Goal: Task Accomplishment & Management: Use online tool/utility

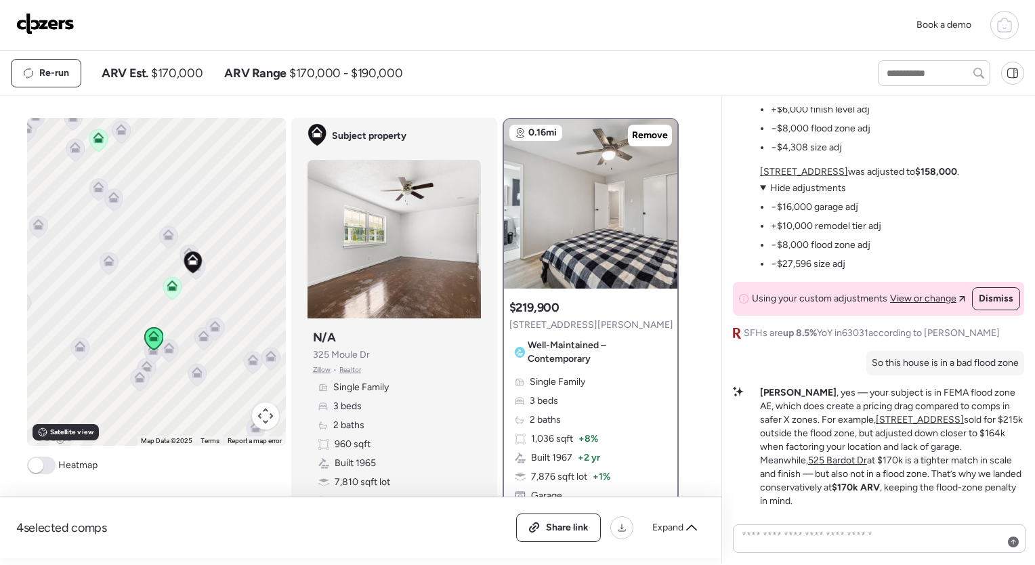
click at [49, 16] on img at bounding box center [45, 24] width 58 height 22
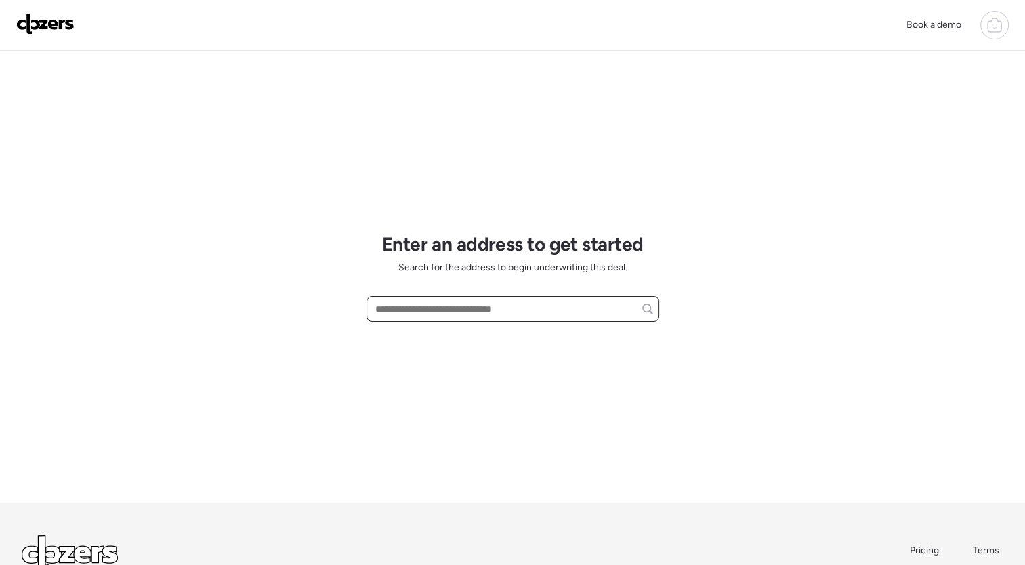
click at [456, 313] on input "text" at bounding box center [512, 308] width 280 height 19
paste input "**********"
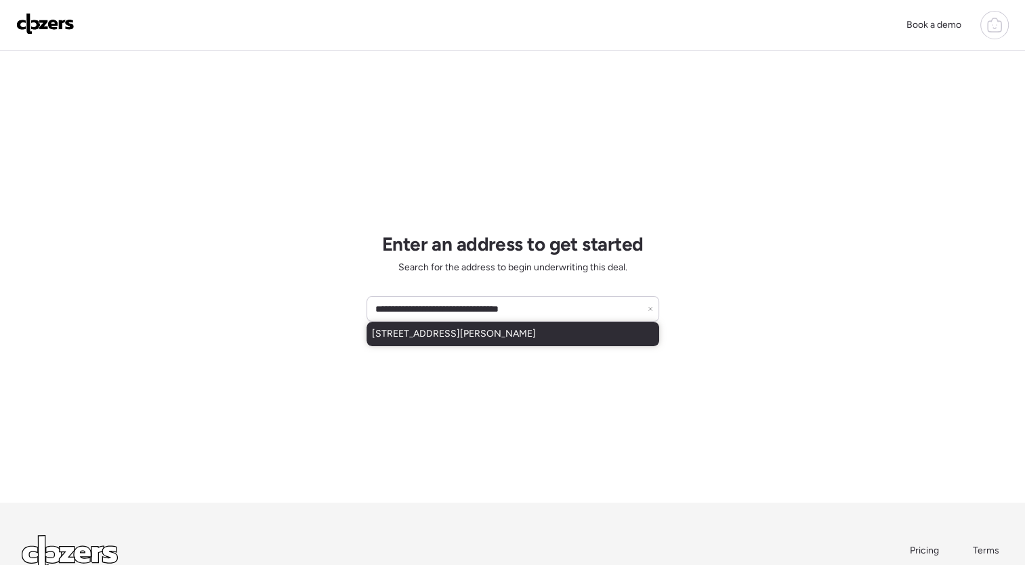
click at [488, 339] on span "[STREET_ADDRESS][PERSON_NAME]" at bounding box center [454, 334] width 164 height 14
type input "**********"
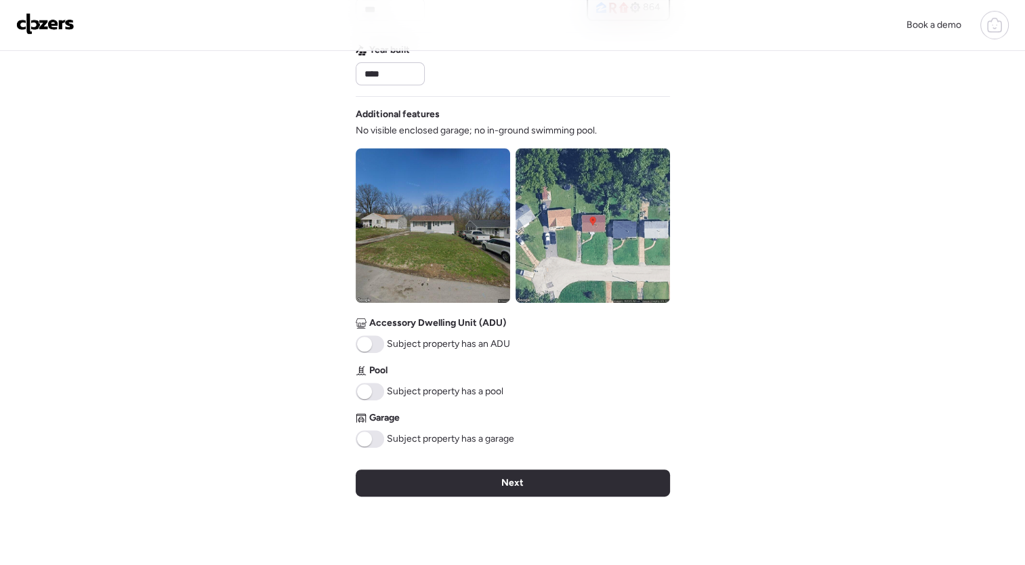
scroll to position [425, 0]
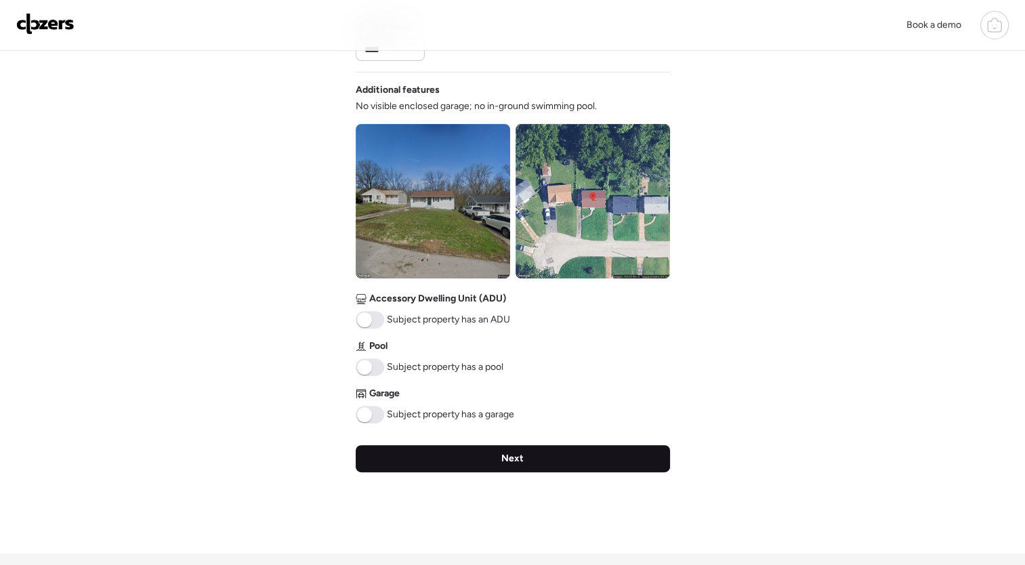
click at [526, 464] on div "Next" at bounding box center [513, 458] width 314 height 27
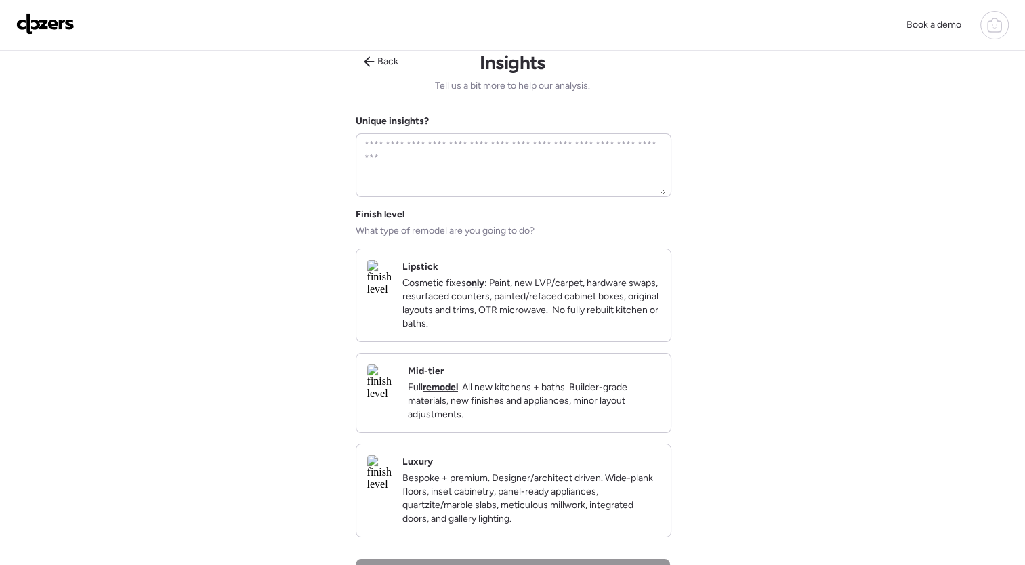
scroll to position [0, 0]
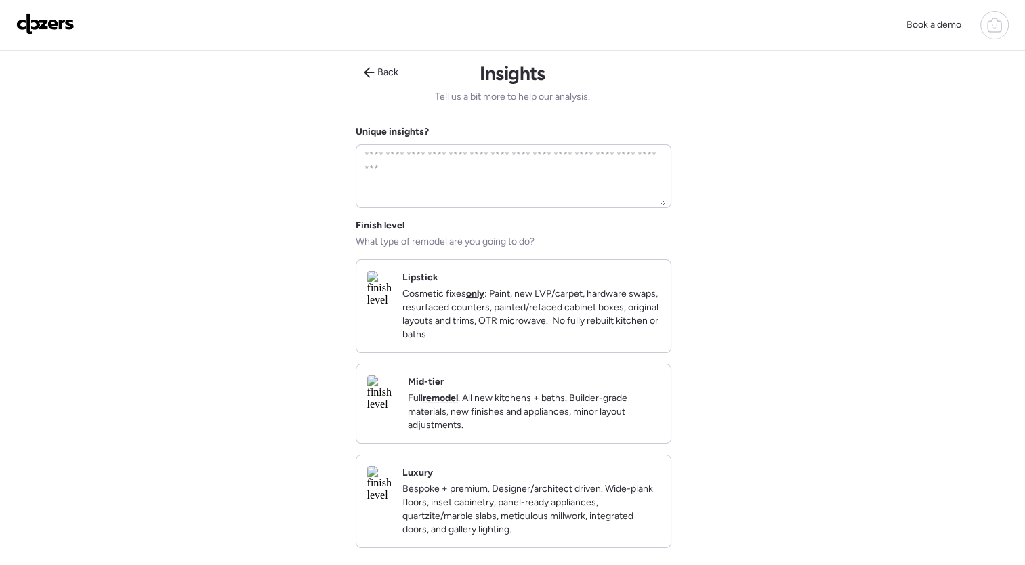
click at [458, 404] on strong "remodel" at bounding box center [440, 398] width 35 height 12
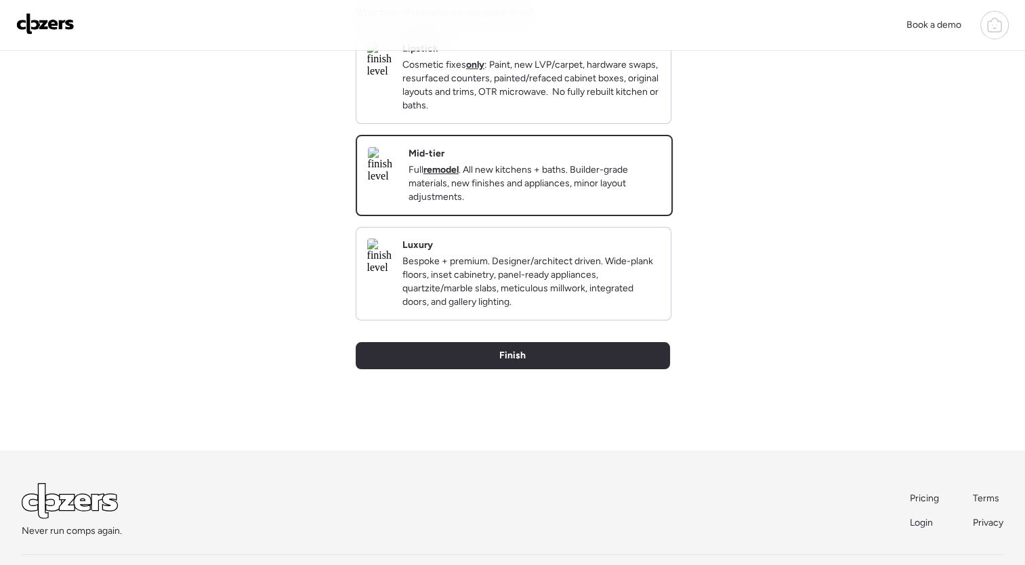
scroll to position [236, 0]
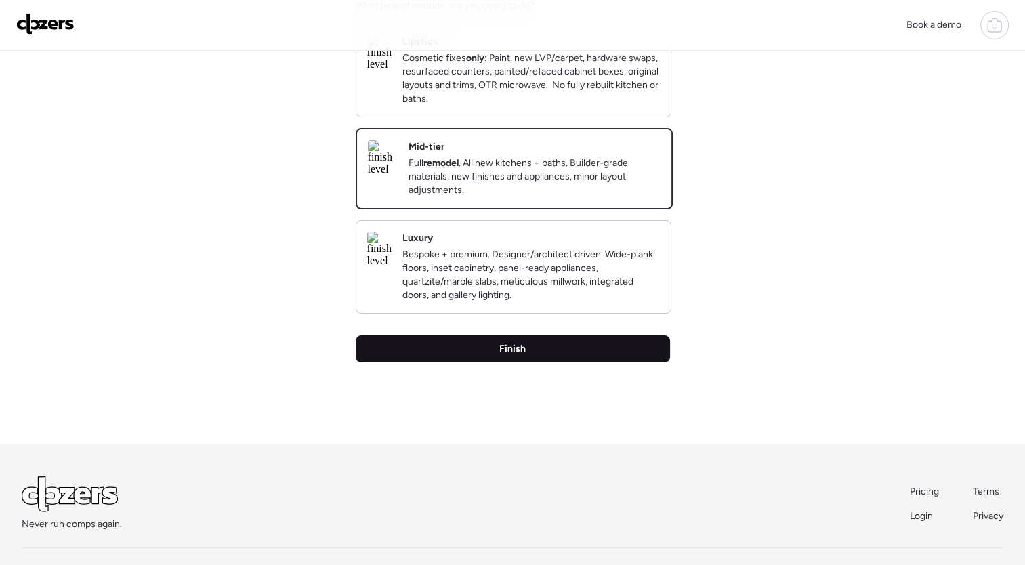
click at [575, 362] on div "Finish" at bounding box center [513, 348] width 314 height 27
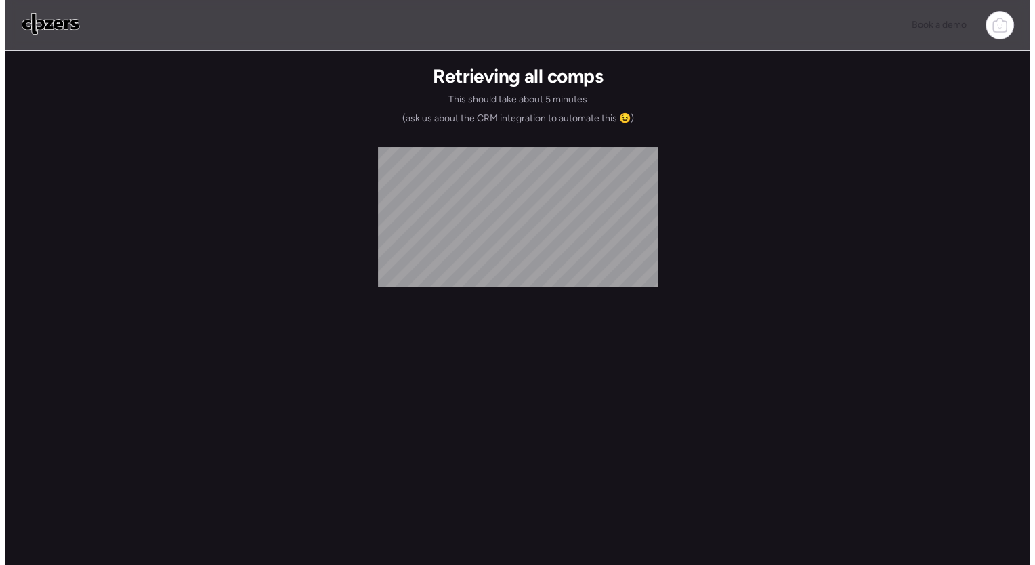
scroll to position [0, 0]
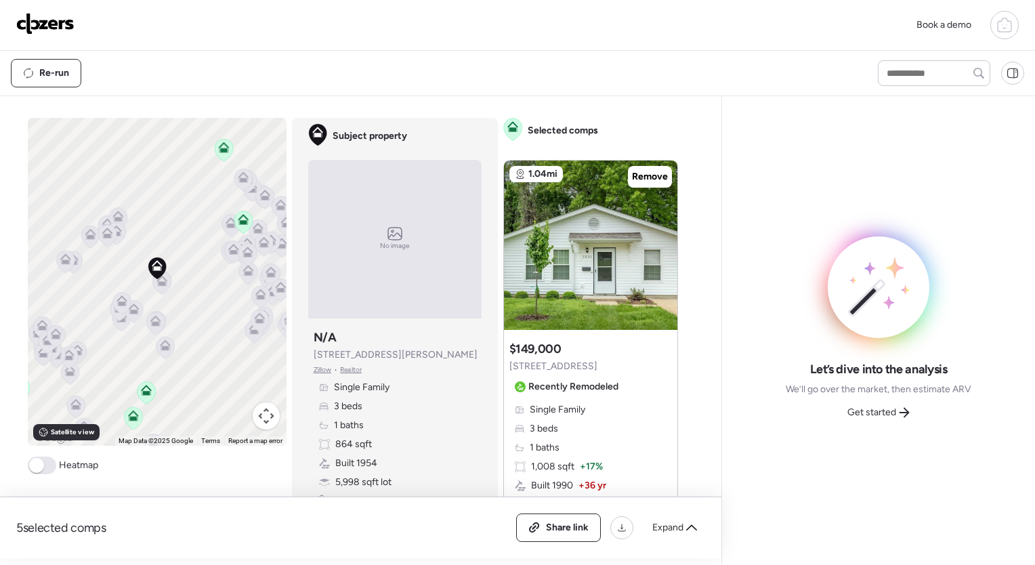
click at [157, 288] on icon at bounding box center [161, 283] width 18 height 22
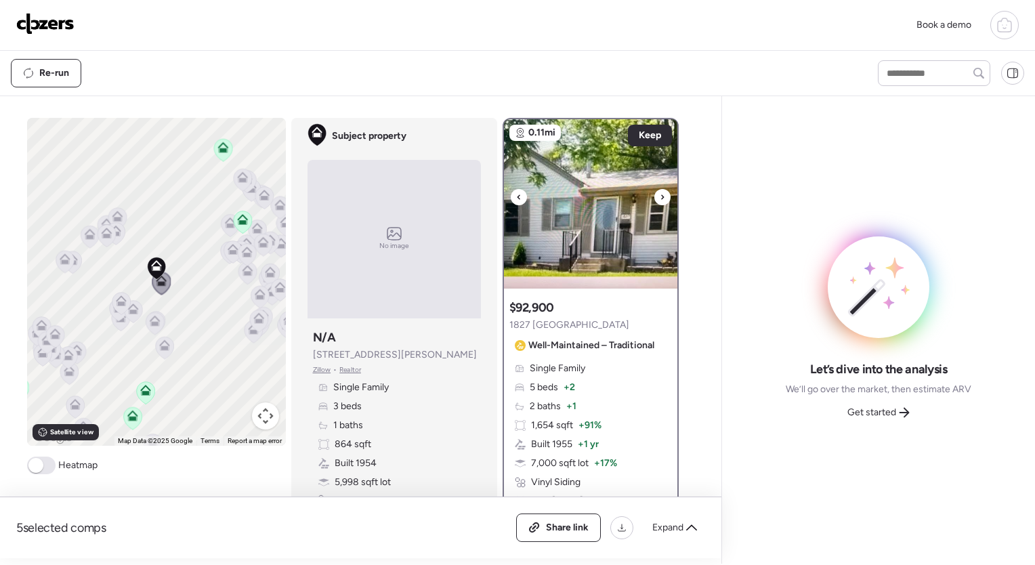
click at [660, 194] on icon at bounding box center [662, 197] width 5 height 16
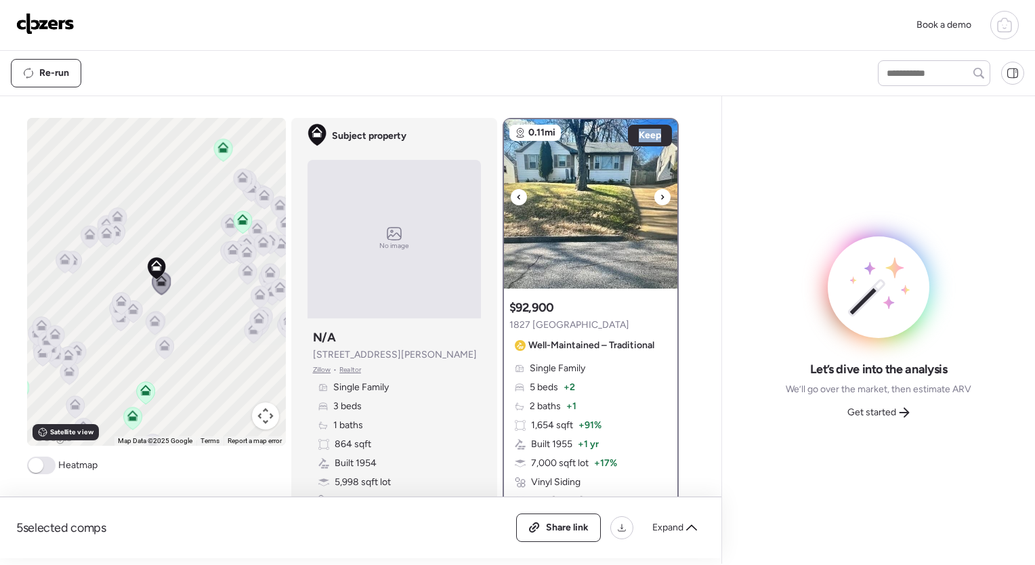
click at [660, 194] on icon at bounding box center [662, 197] width 5 height 16
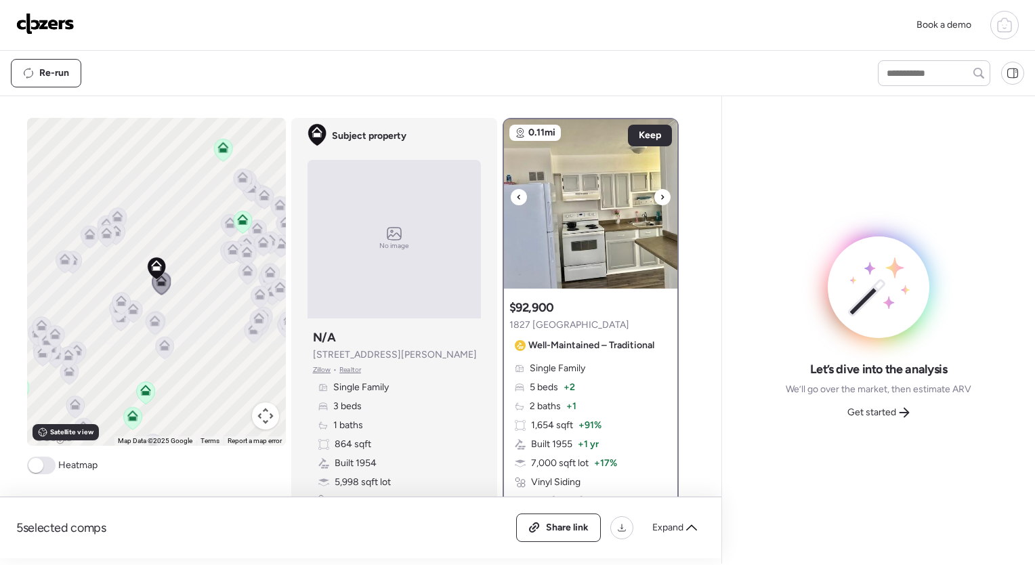
click at [660, 194] on icon at bounding box center [662, 197] width 5 height 16
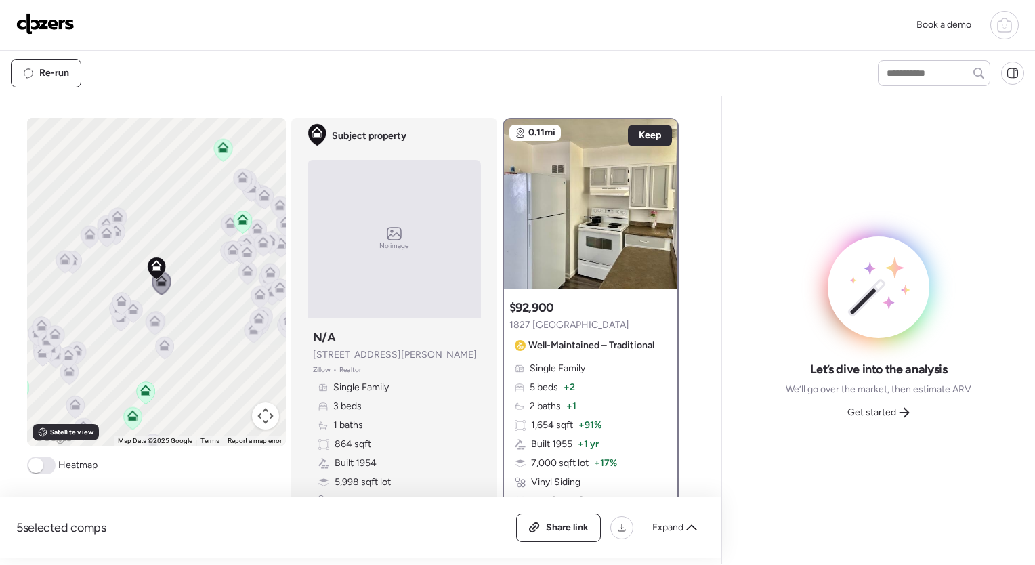
click at [38, 471] on span at bounding box center [41, 465] width 28 height 18
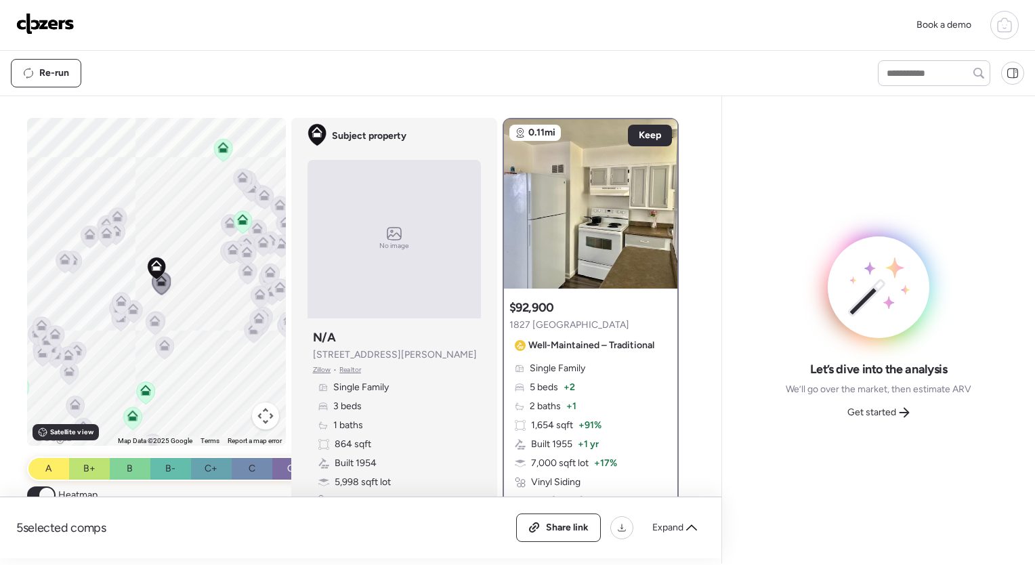
click at [39, 491] on span at bounding box center [46, 495] width 15 height 15
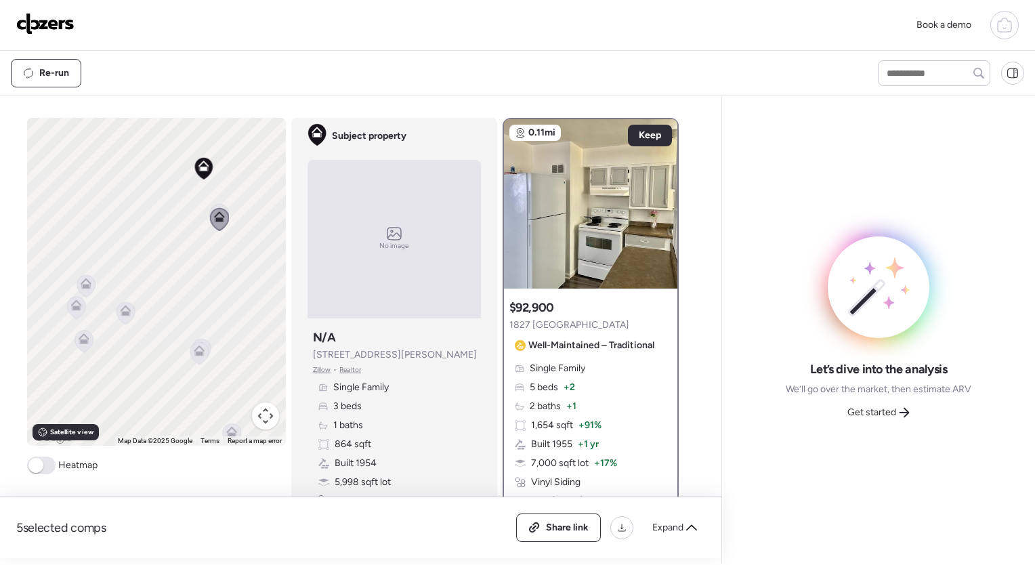
drag, startPoint x: 123, startPoint y: 301, endPoint x: 171, endPoint y: 211, distance: 102.1
click at [171, 211] on div "To activate drag with keyboard, press Alt + Enter. Once in keyboard drag state,…" at bounding box center [156, 282] width 259 height 328
click at [129, 310] on icon at bounding box center [130, 306] width 11 height 11
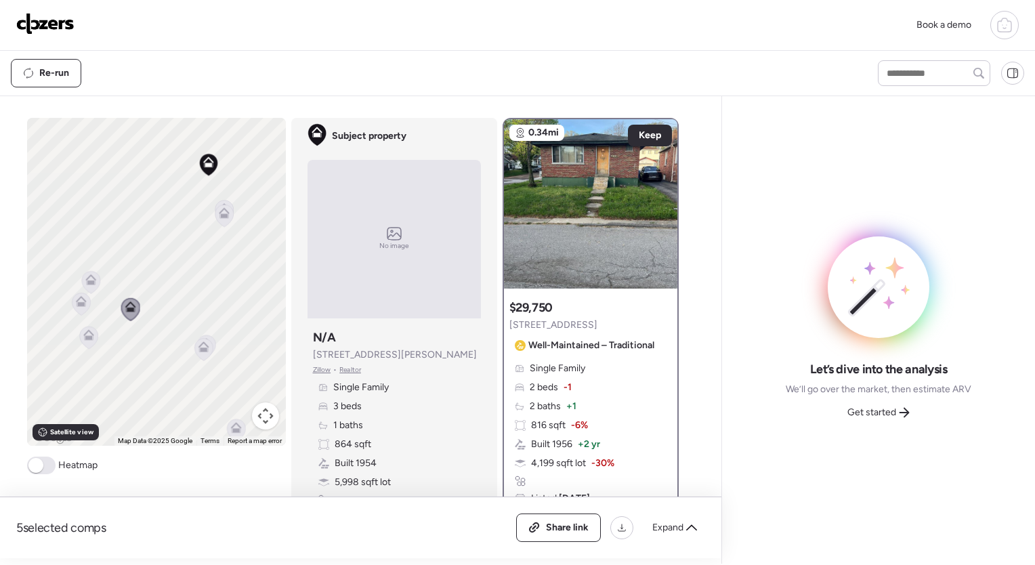
click at [83, 286] on icon at bounding box center [90, 283] width 18 height 22
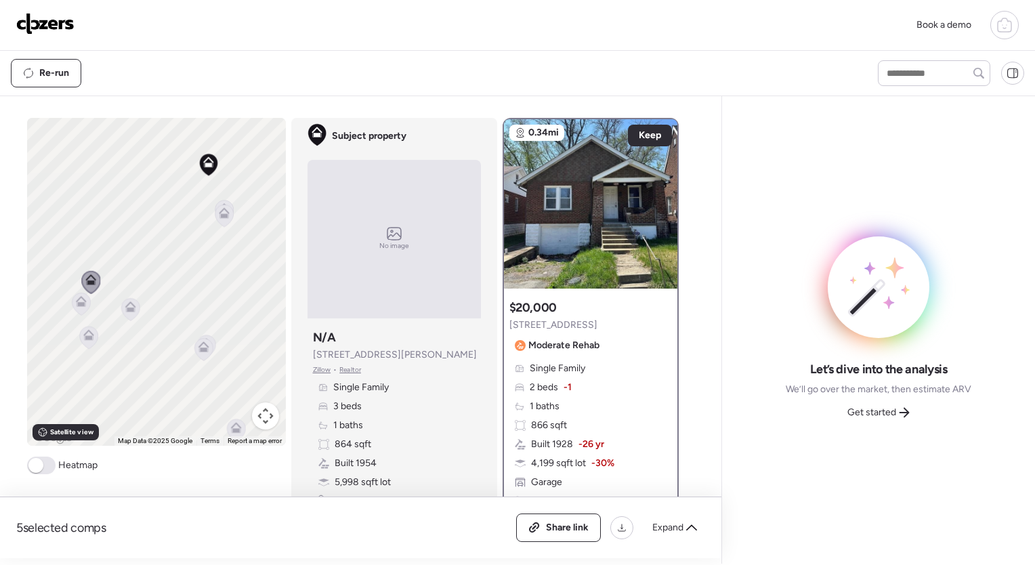
click at [79, 307] on icon at bounding box center [81, 304] width 18 height 22
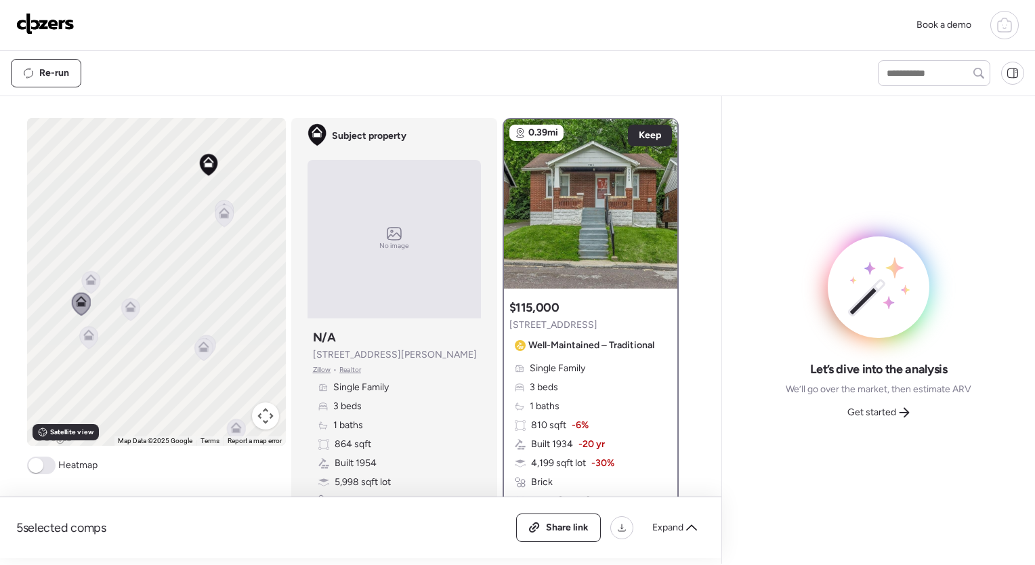
click at [84, 337] on icon at bounding box center [88, 338] width 9 height 4
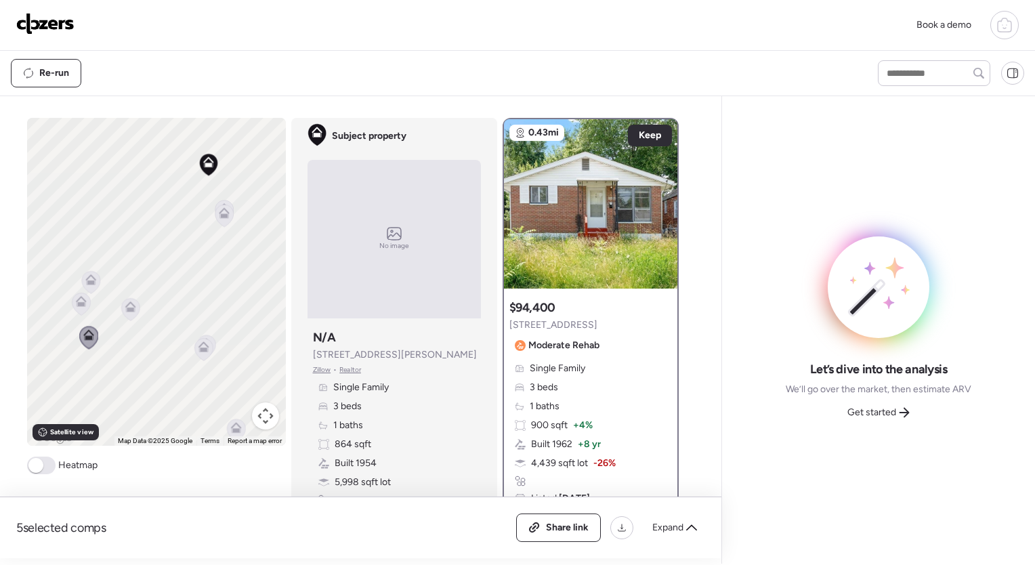
click at [200, 359] on icon at bounding box center [203, 350] width 18 height 22
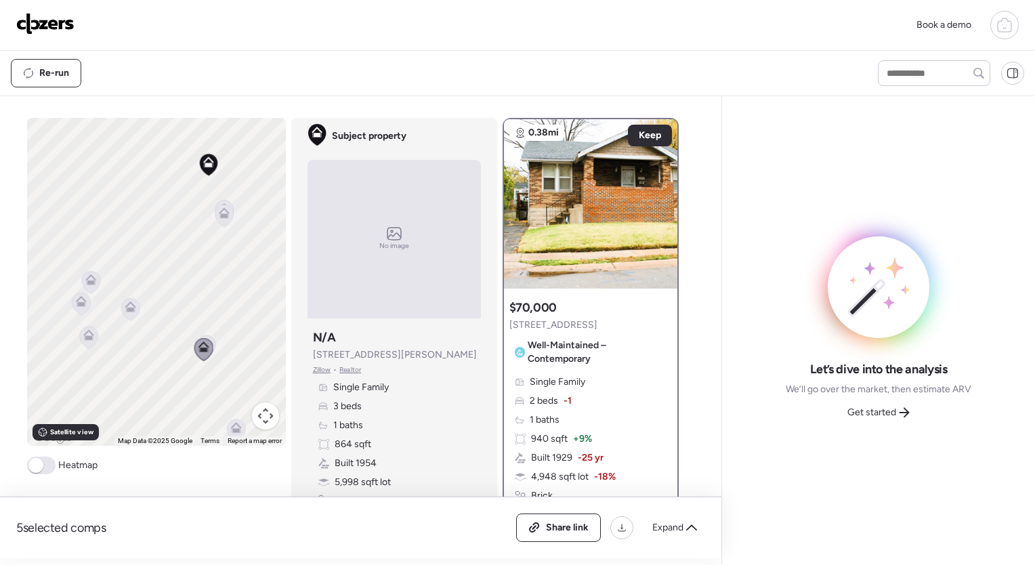
click at [87, 341] on icon at bounding box center [88, 337] width 18 height 22
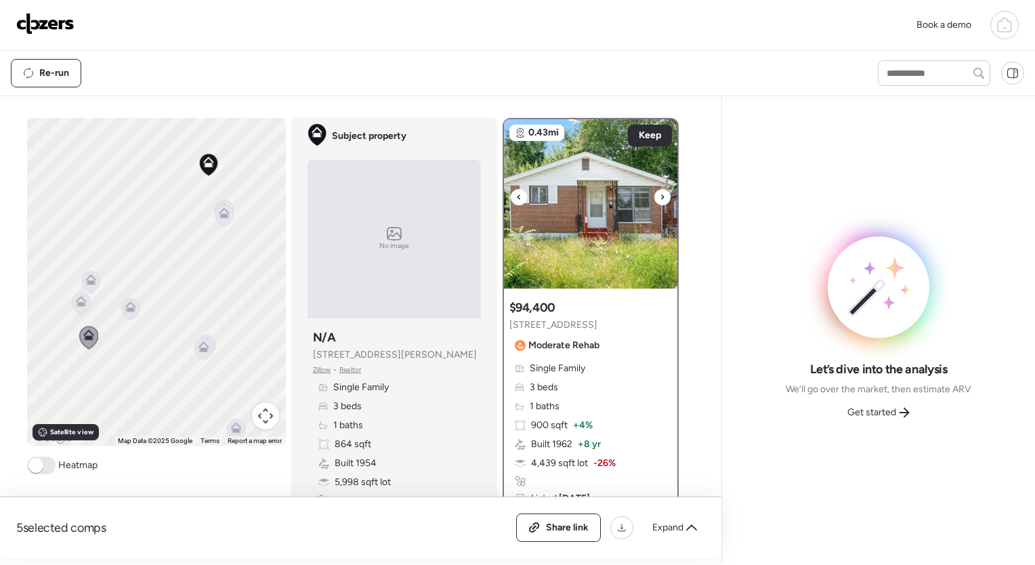
click at [661, 194] on icon at bounding box center [662, 196] width 3 height 5
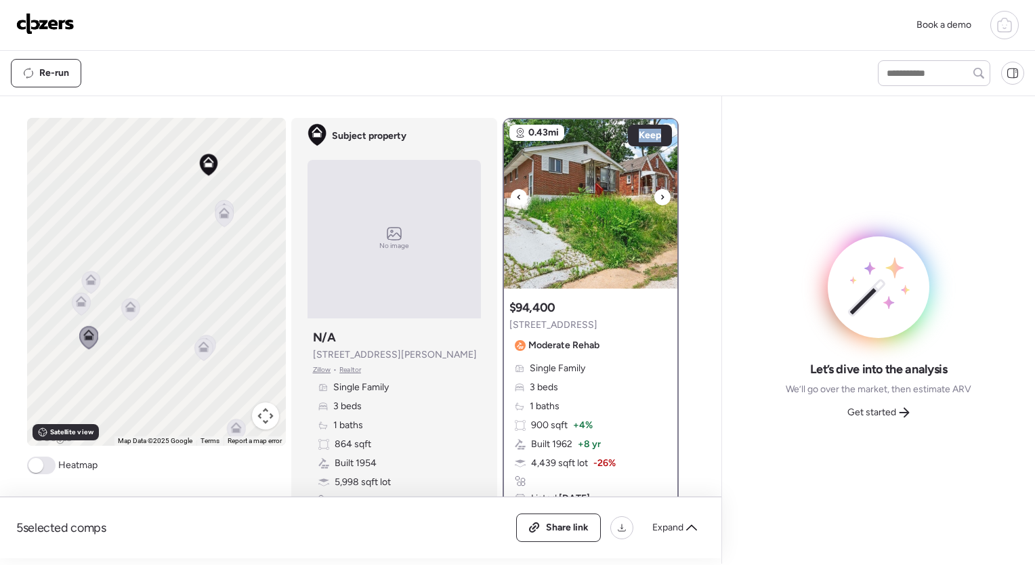
click at [661, 194] on icon at bounding box center [662, 196] width 3 height 5
click at [660, 194] on icon at bounding box center [662, 197] width 5 height 16
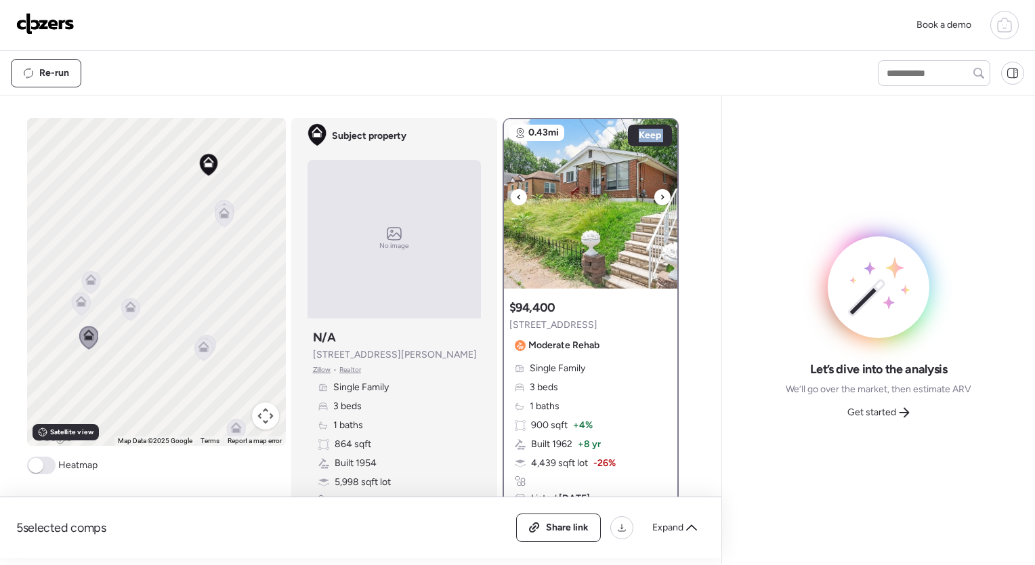
click at [660, 194] on icon at bounding box center [662, 197] width 5 height 16
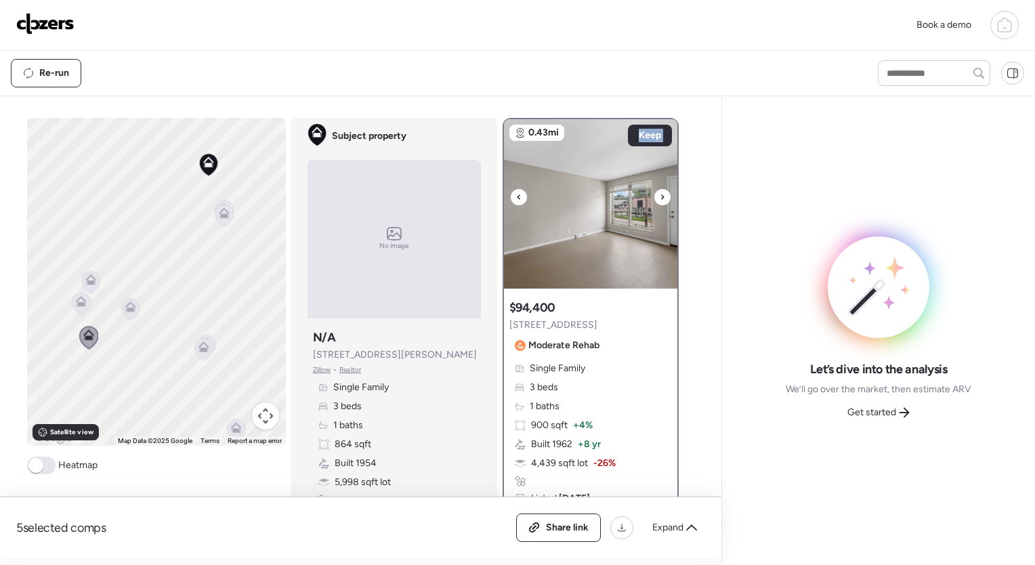
click at [660, 194] on icon at bounding box center [662, 197] width 5 height 16
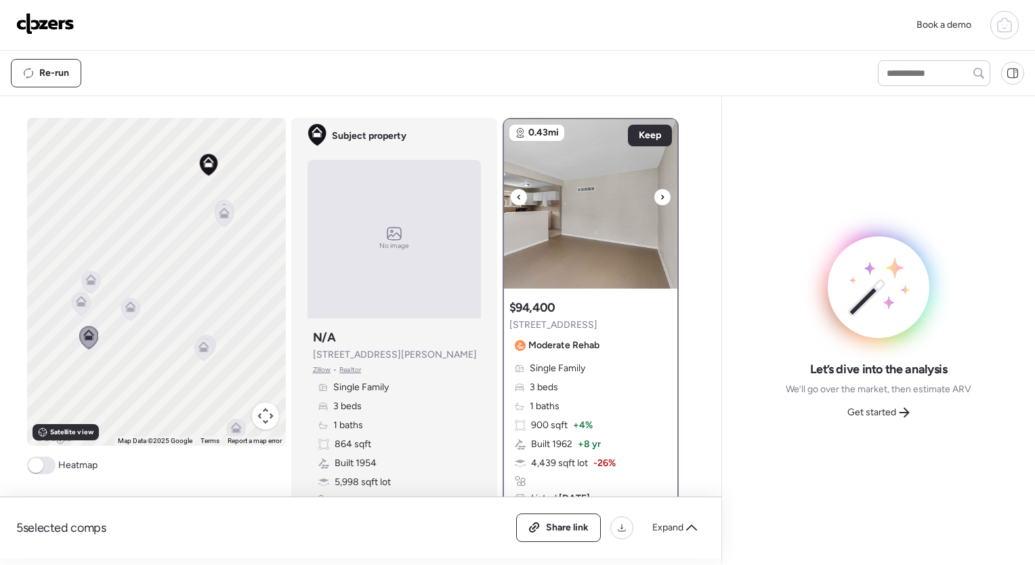
click at [660, 194] on icon at bounding box center [662, 197] width 5 height 16
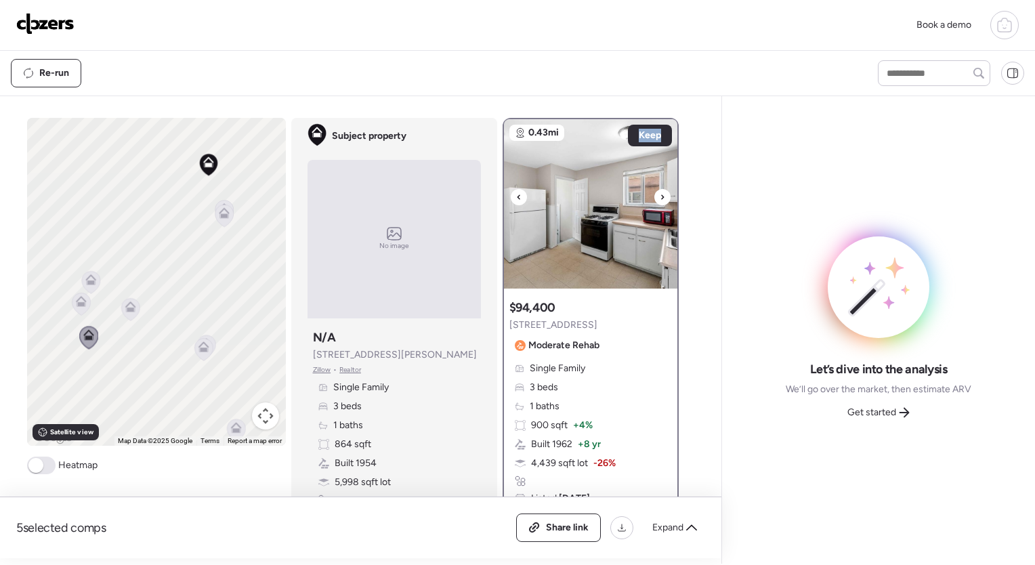
click at [661, 194] on icon at bounding box center [662, 196] width 3 height 5
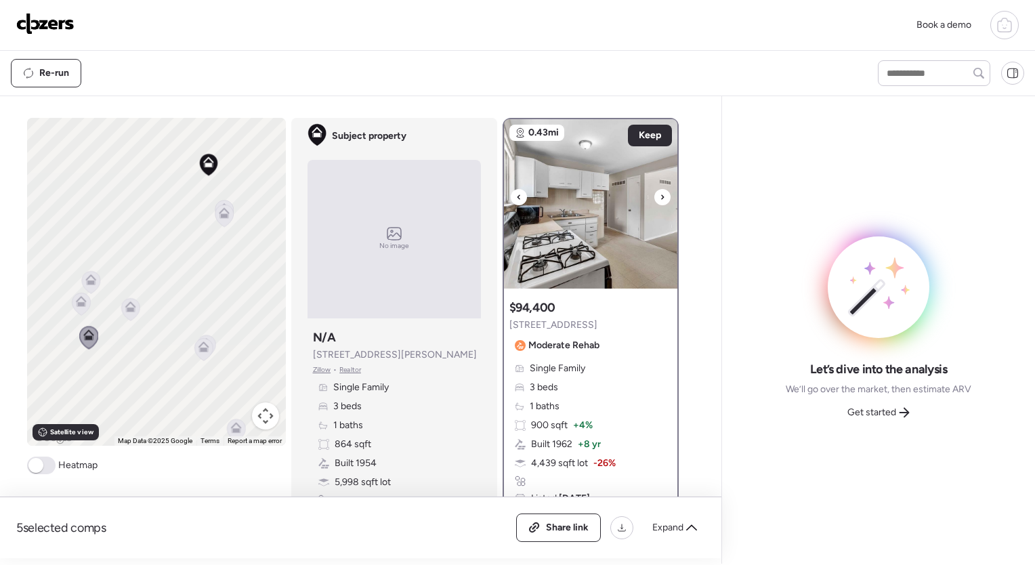
click at [660, 194] on icon at bounding box center [662, 197] width 5 height 16
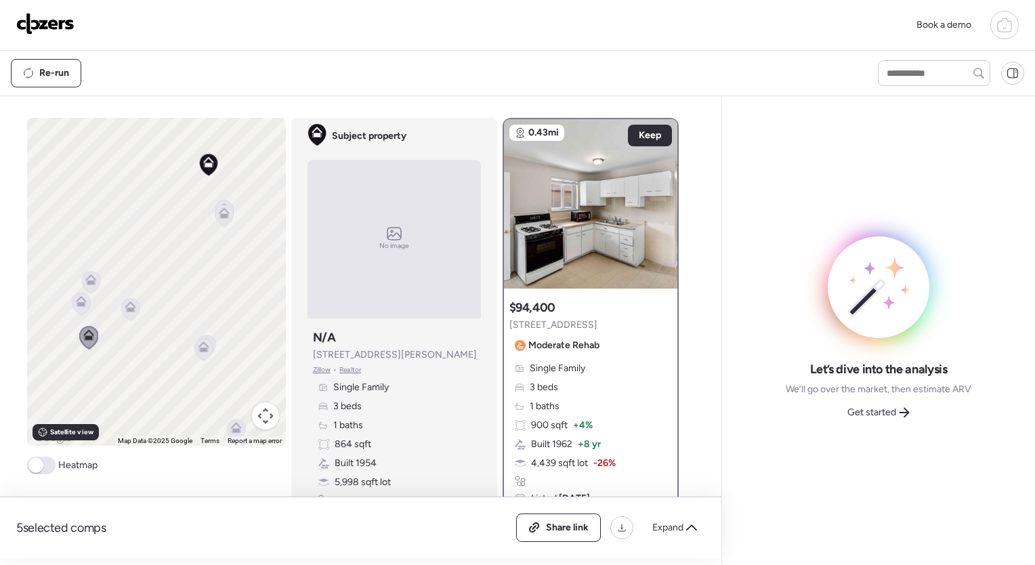
click at [202, 342] on icon at bounding box center [203, 346] width 11 height 11
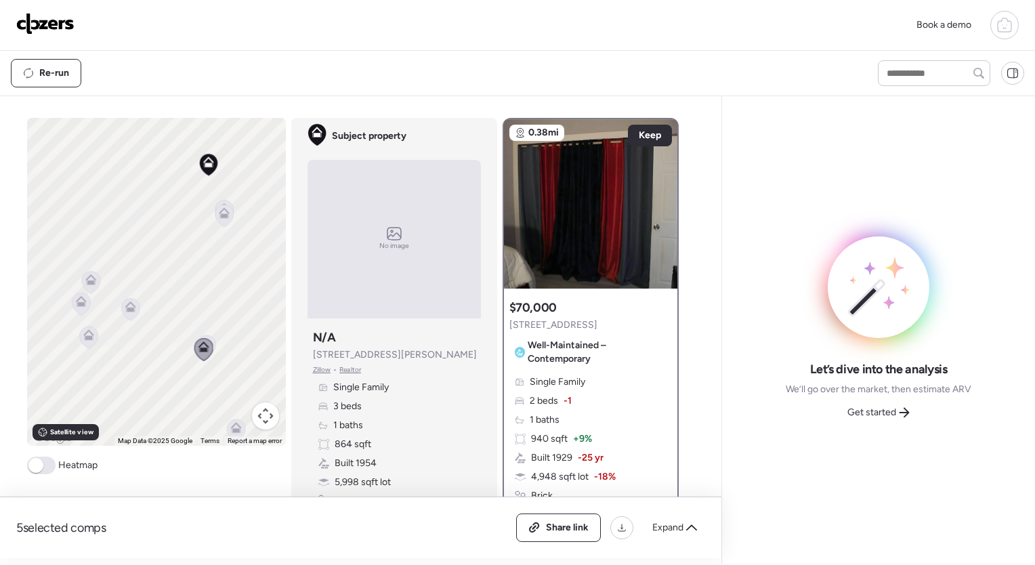
click at [204, 338] on icon at bounding box center [203, 349] width 19 height 23
click at [222, 213] on icon at bounding box center [224, 211] width 10 height 6
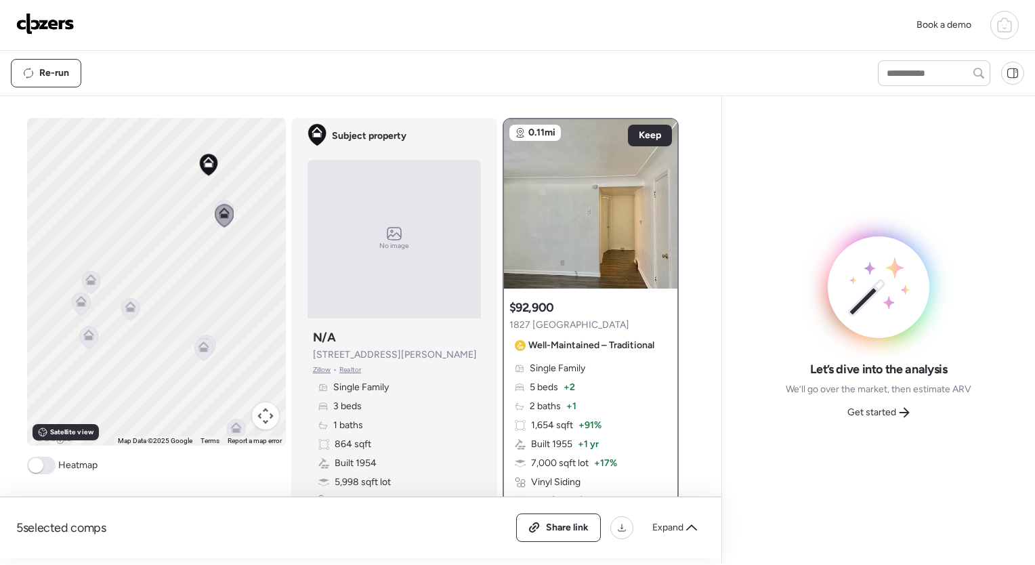
click at [216, 205] on icon at bounding box center [224, 216] width 18 height 22
click at [219, 203] on icon at bounding box center [224, 208] width 11 height 11
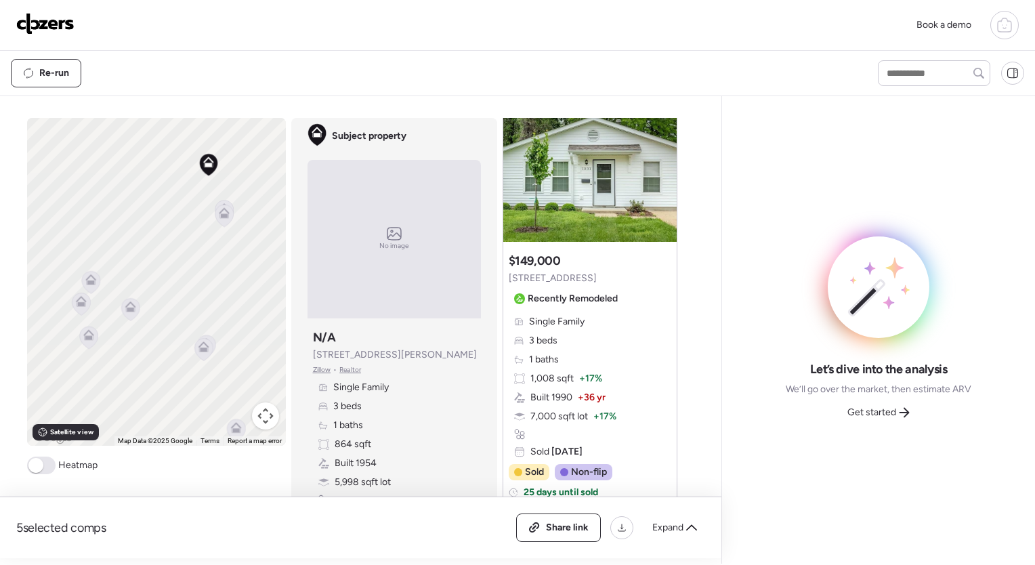
scroll to position [658, 0]
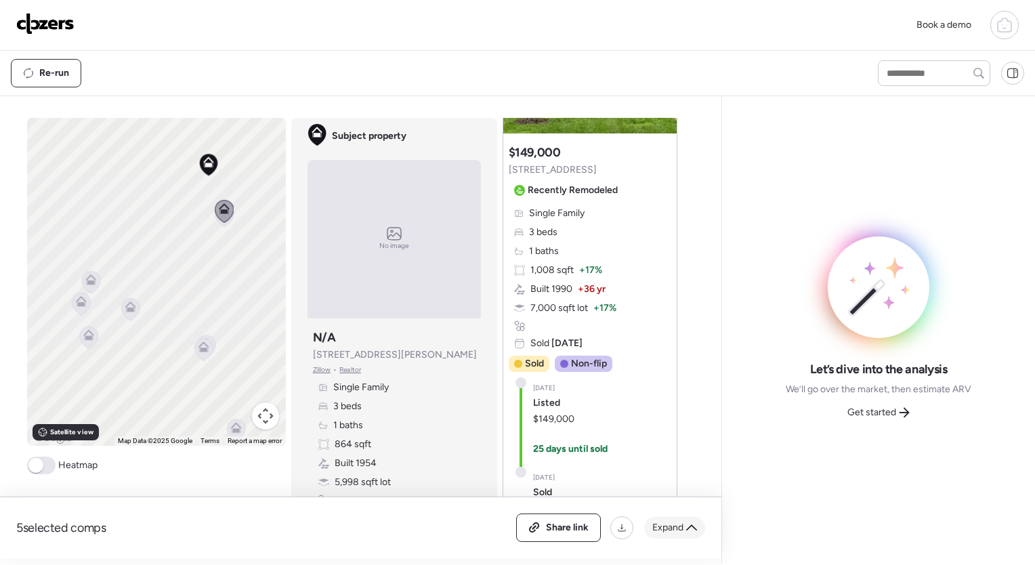
click at [700, 530] on div "Expand" at bounding box center [674, 528] width 61 height 22
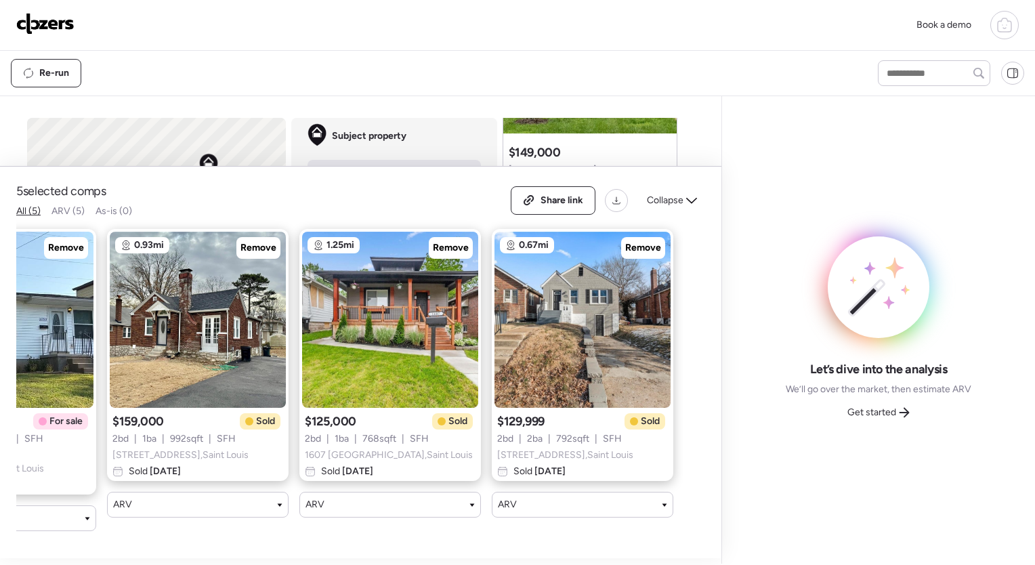
scroll to position [0, 0]
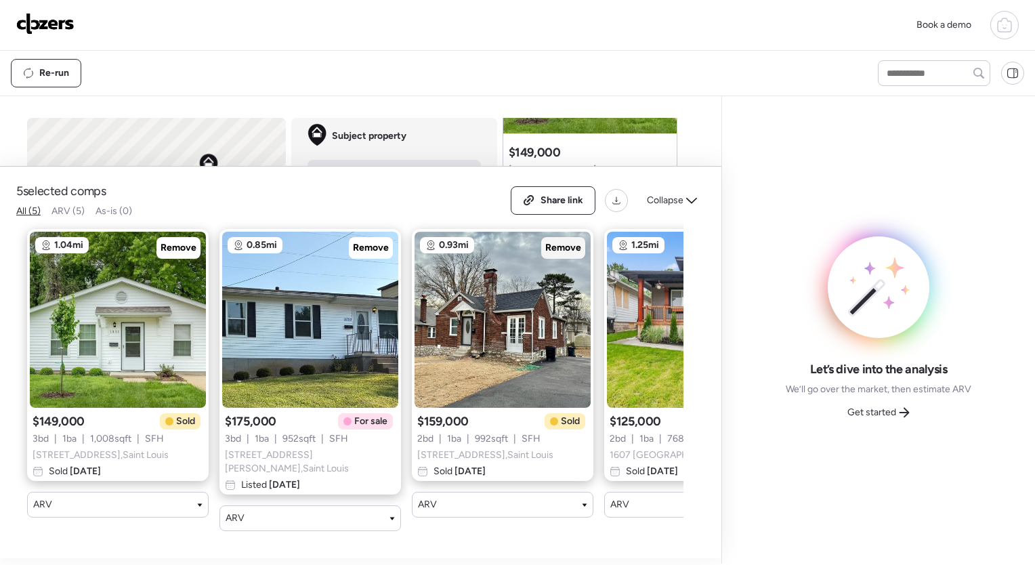
click at [573, 255] on span "Remove" at bounding box center [563, 248] width 36 height 14
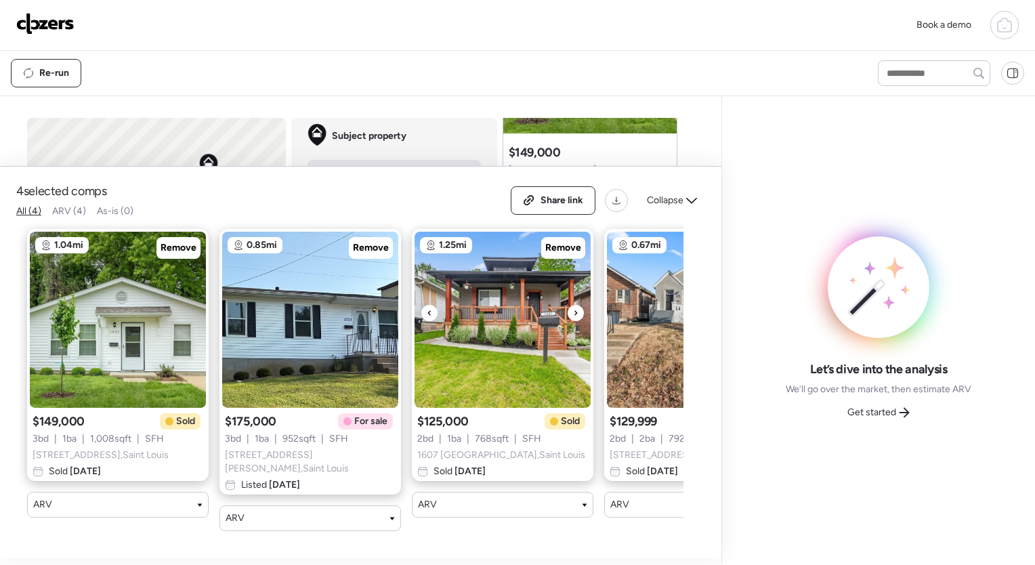
click at [578, 313] on div at bounding box center [576, 313] width 16 height 16
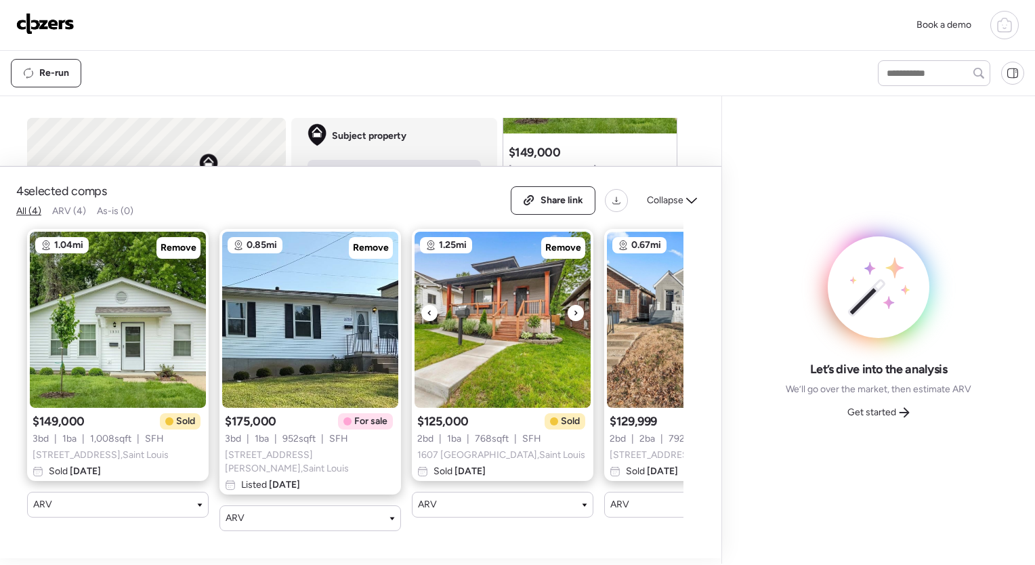
click at [578, 313] on div at bounding box center [576, 313] width 16 height 16
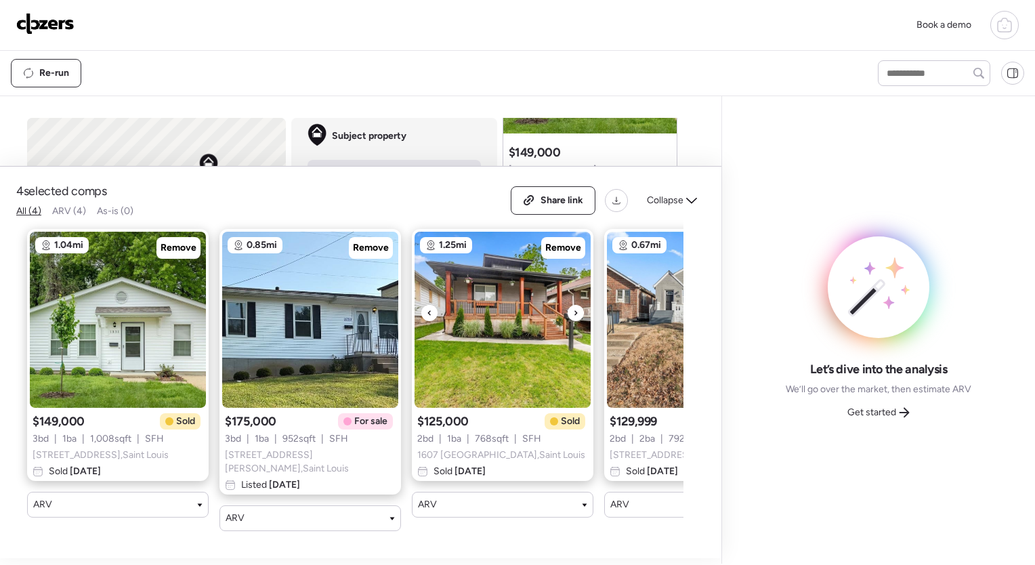
click at [578, 313] on div at bounding box center [576, 313] width 16 height 16
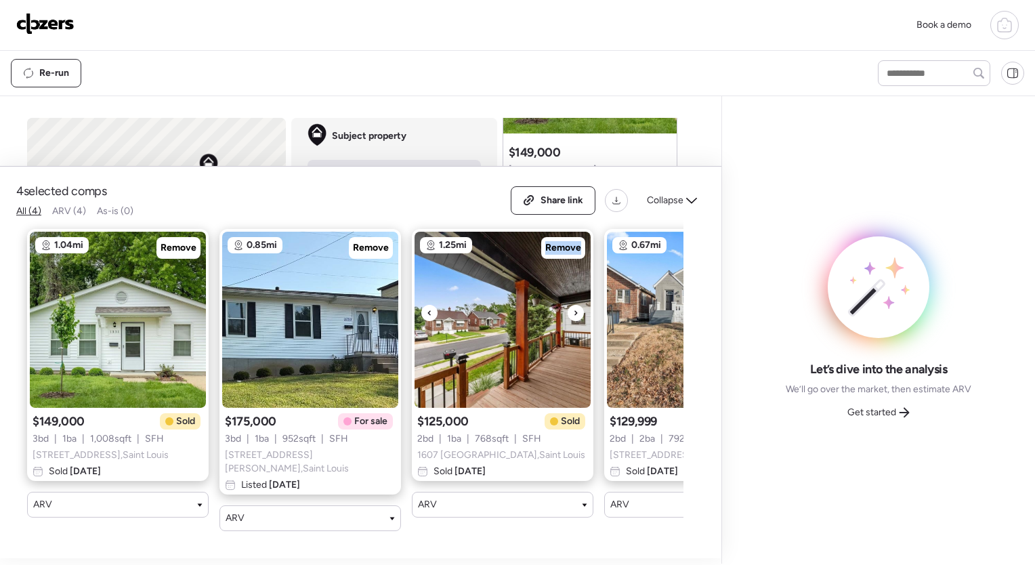
click at [578, 313] on div at bounding box center [576, 313] width 16 height 16
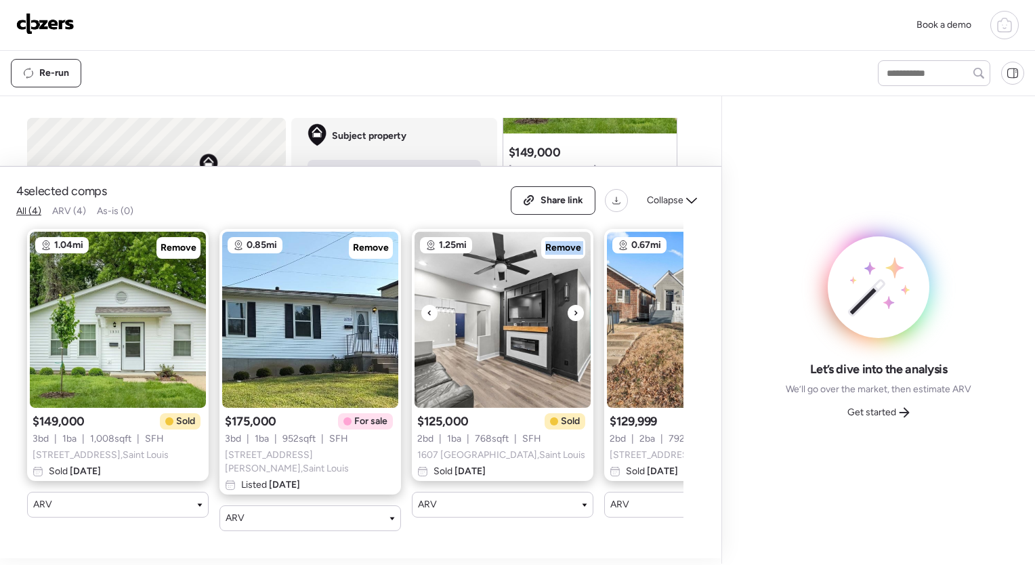
click at [578, 313] on div at bounding box center [576, 313] width 16 height 16
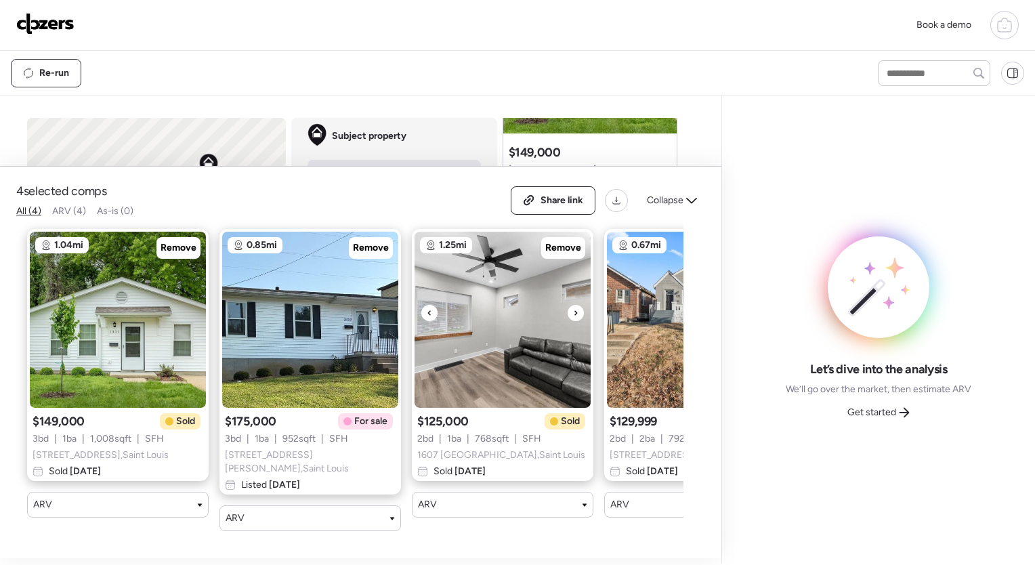
click at [578, 313] on div at bounding box center [576, 313] width 16 height 16
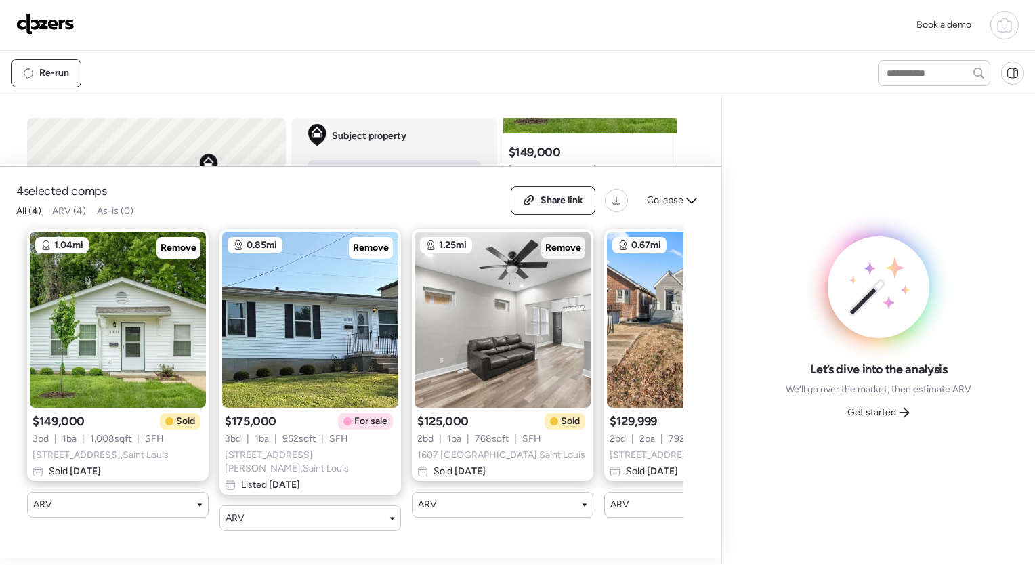
click at [566, 247] on span "Remove" at bounding box center [563, 248] width 36 height 14
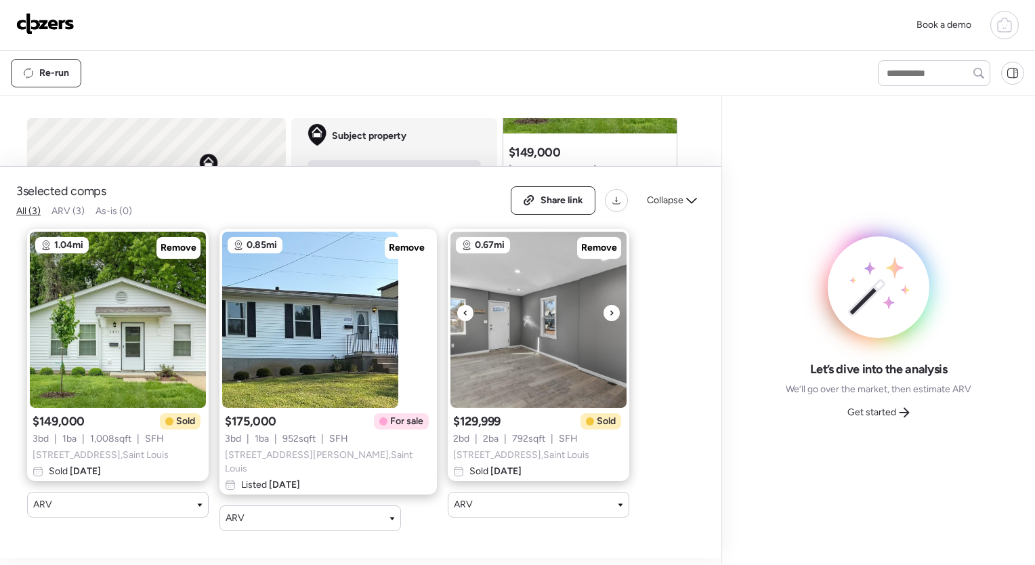
click at [609, 310] on icon at bounding box center [611, 313] width 5 height 16
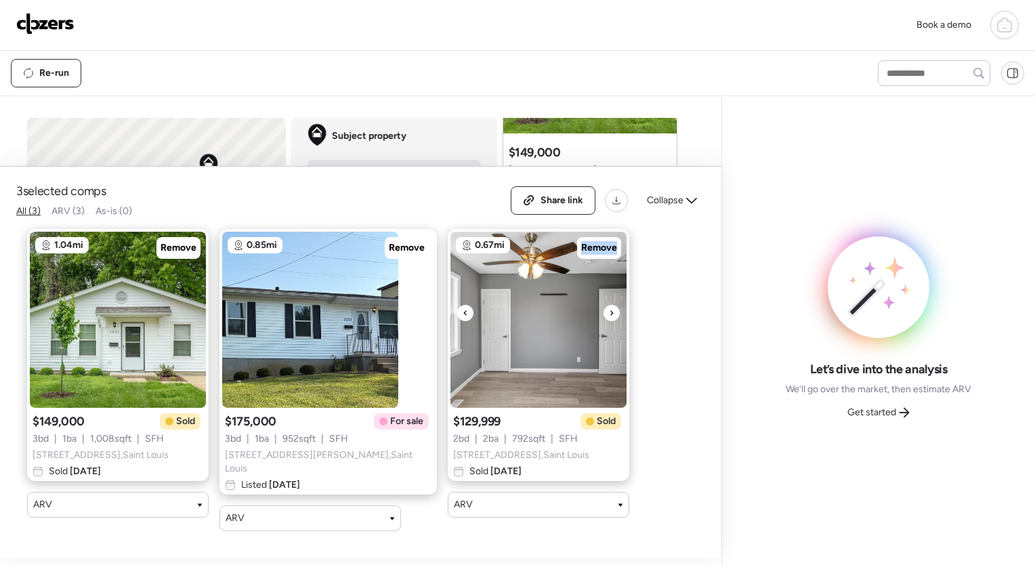
click at [609, 310] on icon at bounding box center [611, 313] width 5 height 16
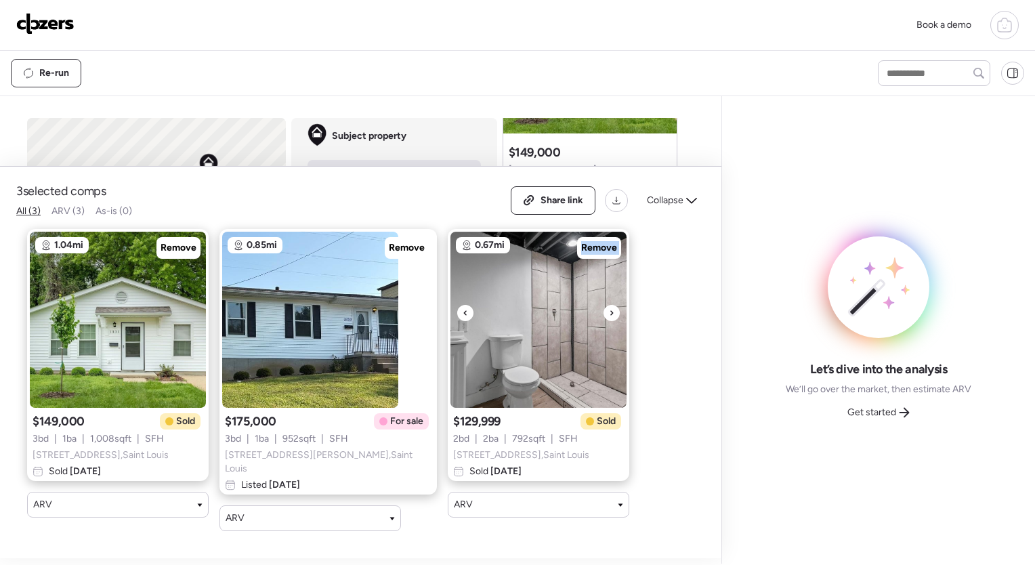
click at [609, 310] on icon at bounding box center [611, 313] width 5 height 16
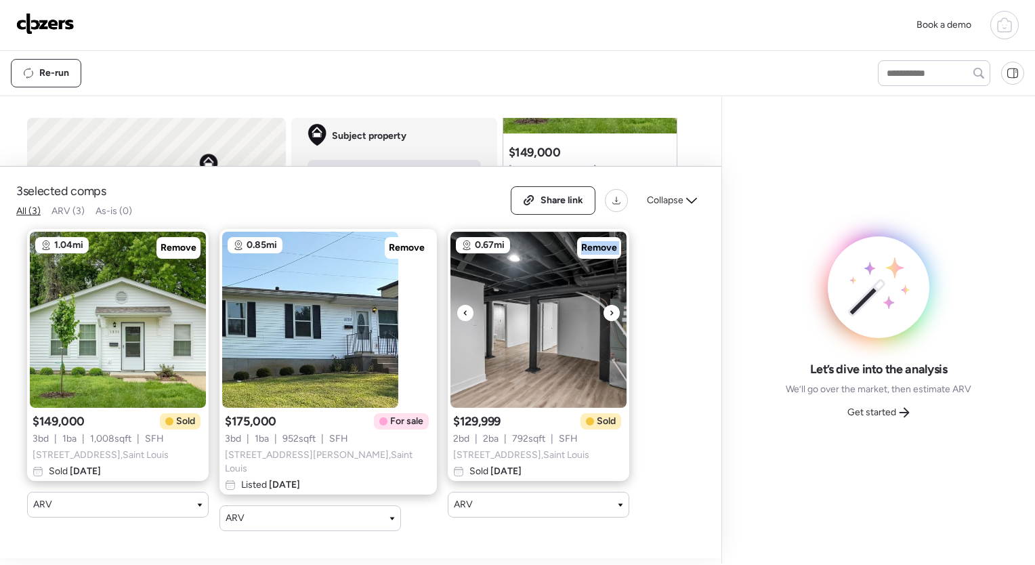
click at [609, 310] on icon at bounding box center [611, 313] width 5 height 16
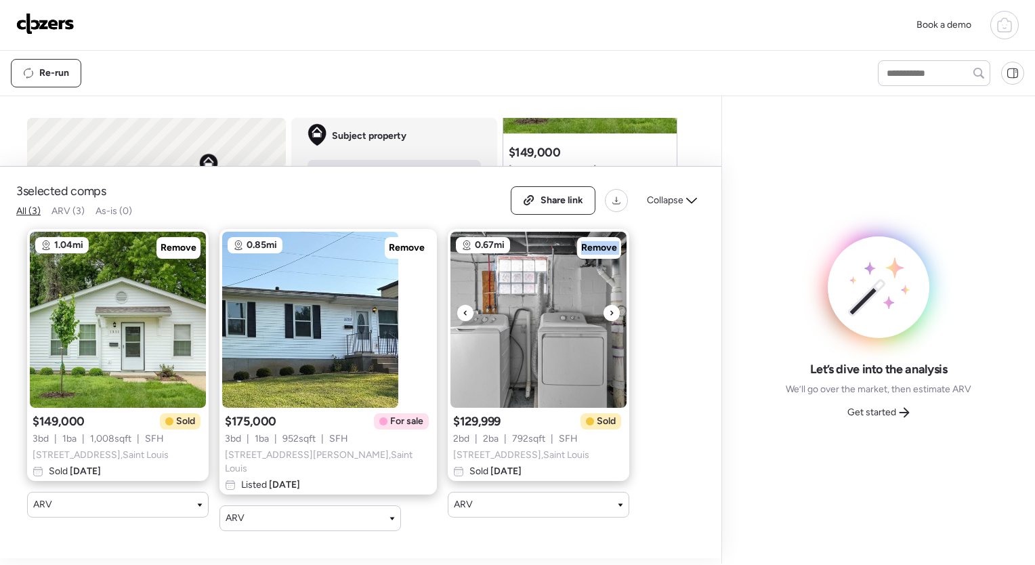
click at [609, 310] on icon at bounding box center [611, 313] width 5 height 16
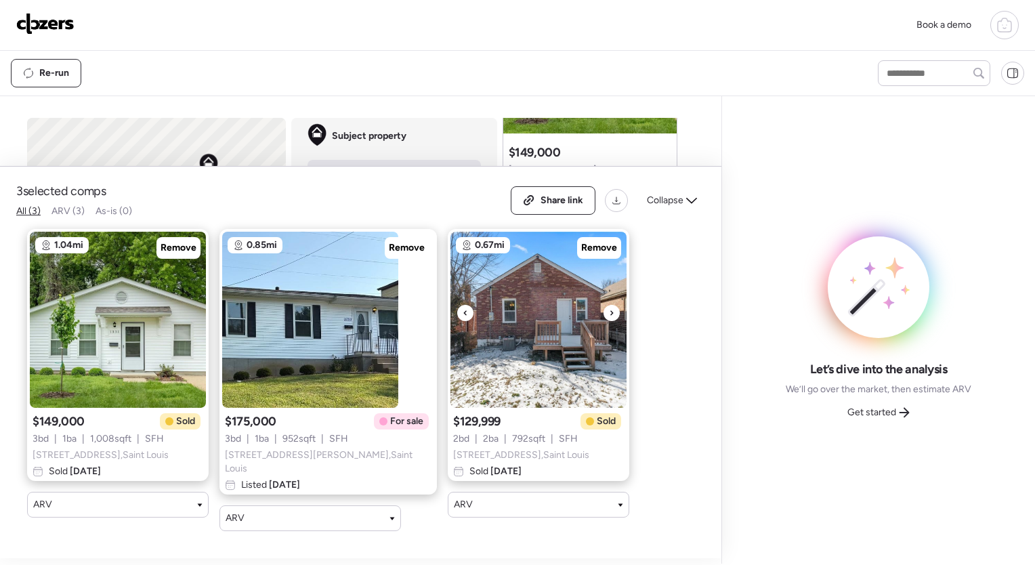
click at [609, 310] on icon at bounding box center [611, 313] width 5 height 16
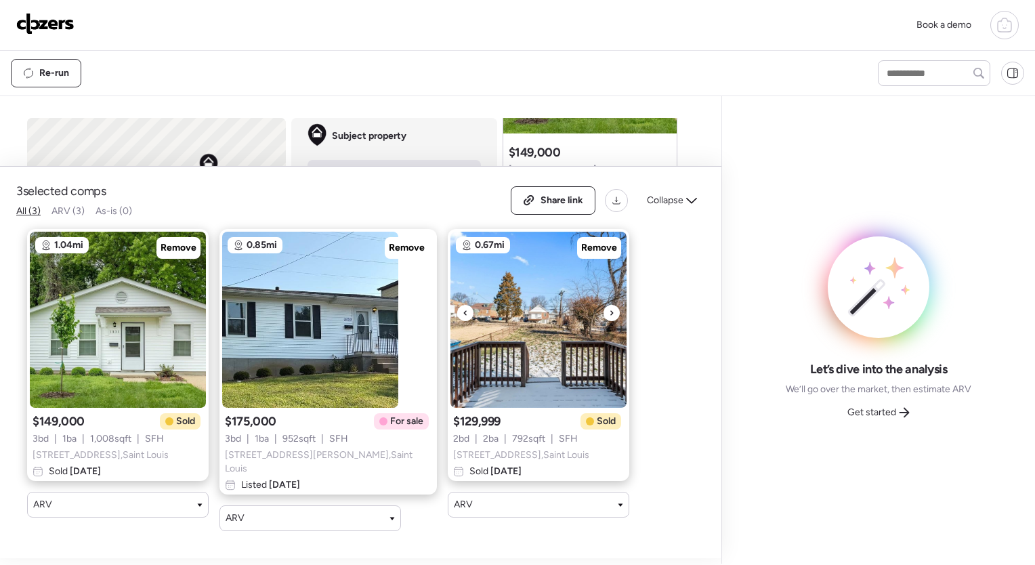
click at [609, 310] on icon at bounding box center [611, 313] width 5 height 16
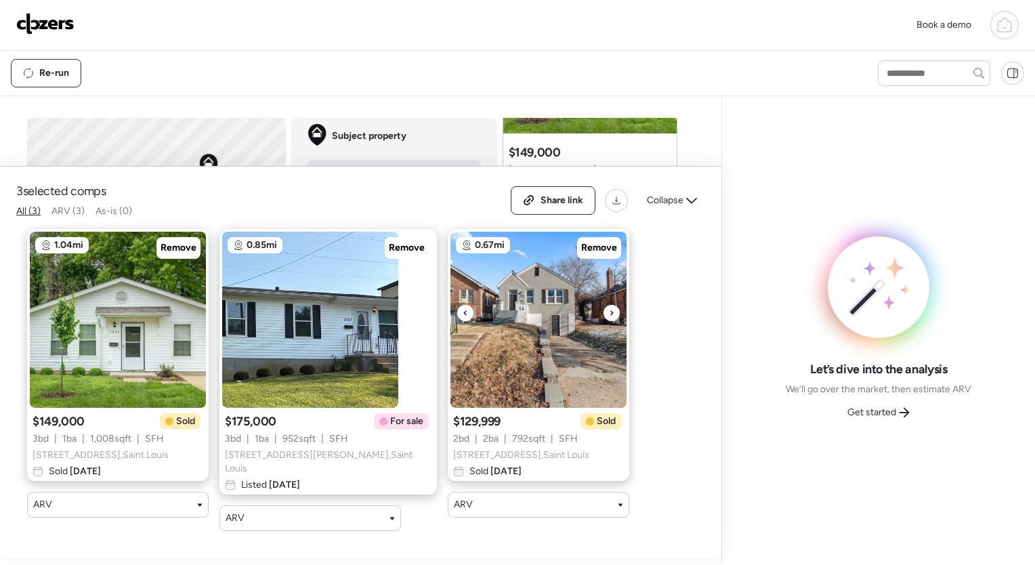
click at [609, 310] on icon at bounding box center [611, 313] width 5 height 16
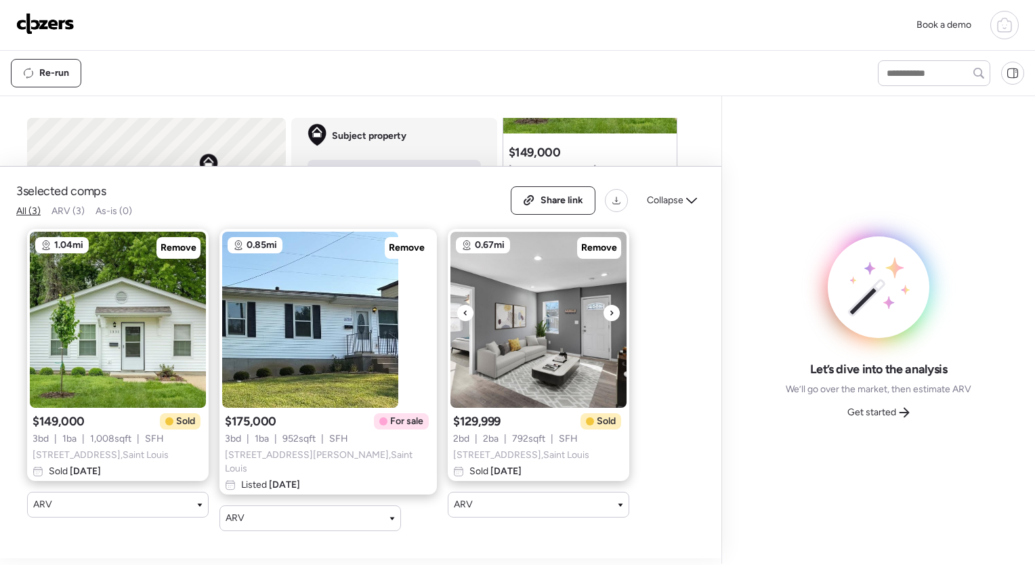
click at [463, 313] on icon at bounding box center [465, 313] width 5 height 16
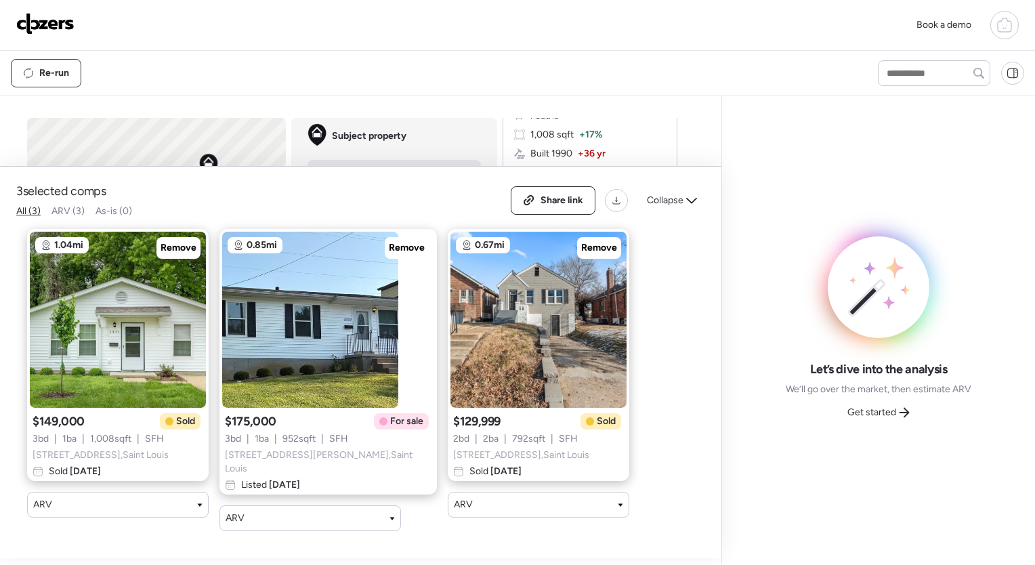
scroll to position [804, 0]
click at [696, 209] on div "Collapse" at bounding box center [672, 201] width 66 height 22
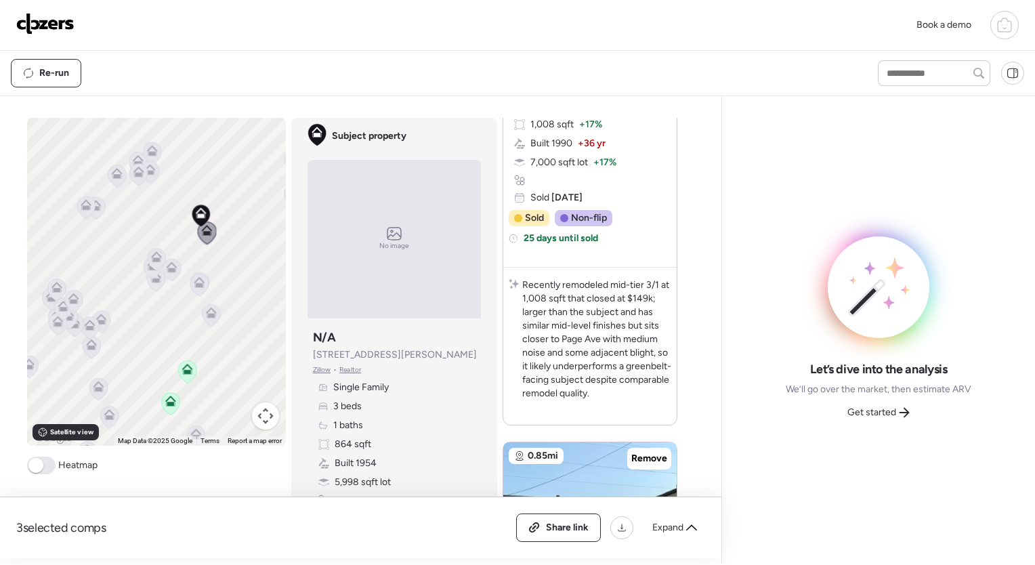
click at [146, 173] on icon at bounding box center [149, 173] width 9 height 4
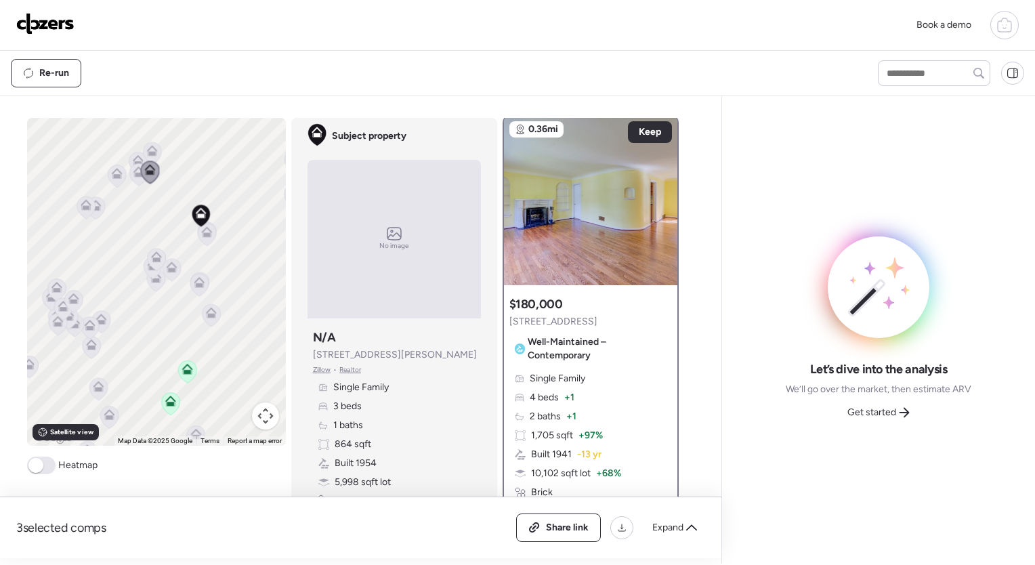
scroll to position [0, 0]
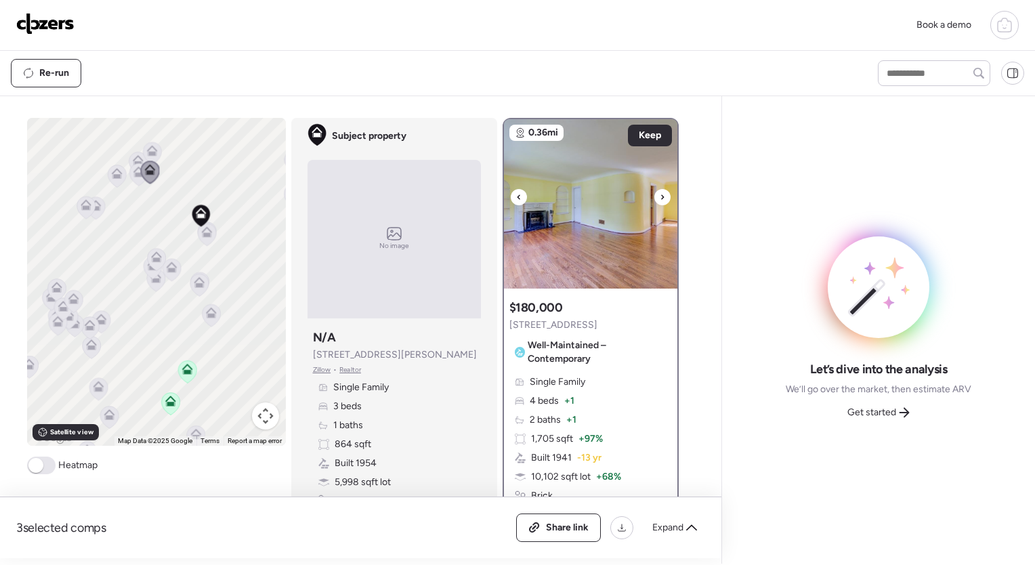
click at [661, 194] on icon at bounding box center [662, 196] width 3 height 5
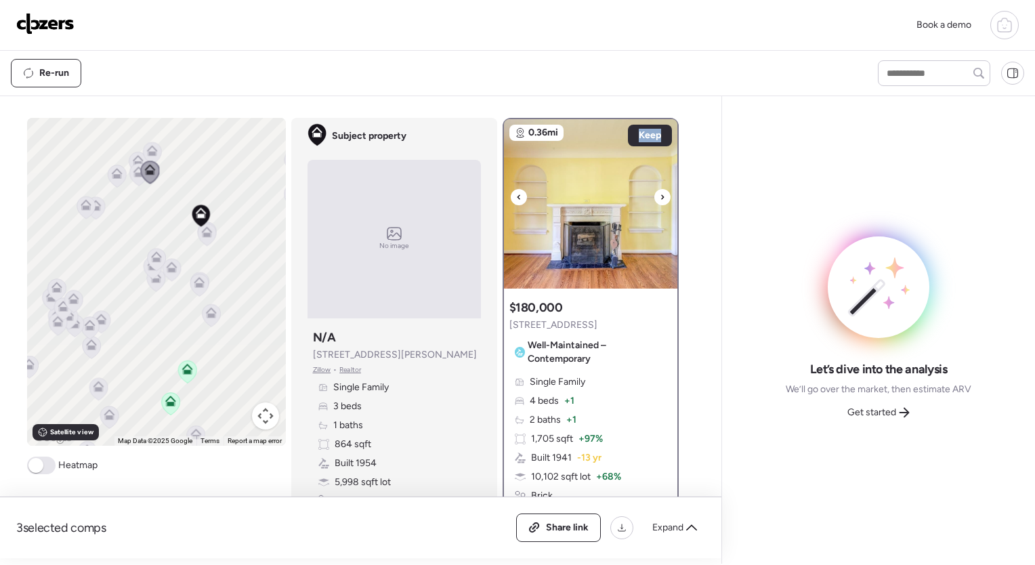
click at [661, 194] on icon at bounding box center [662, 196] width 3 height 5
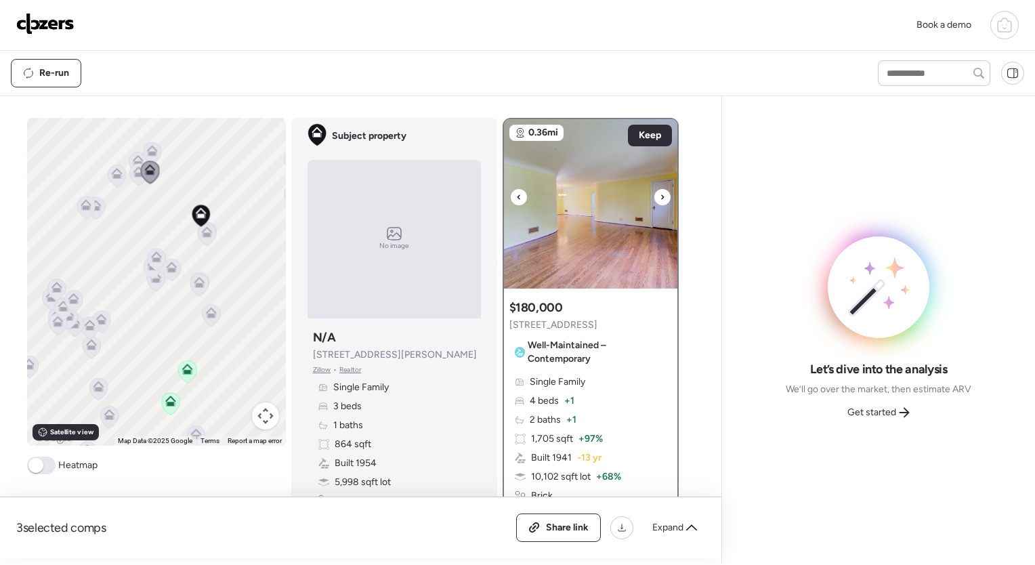
click at [660, 194] on icon at bounding box center [662, 197] width 5 height 16
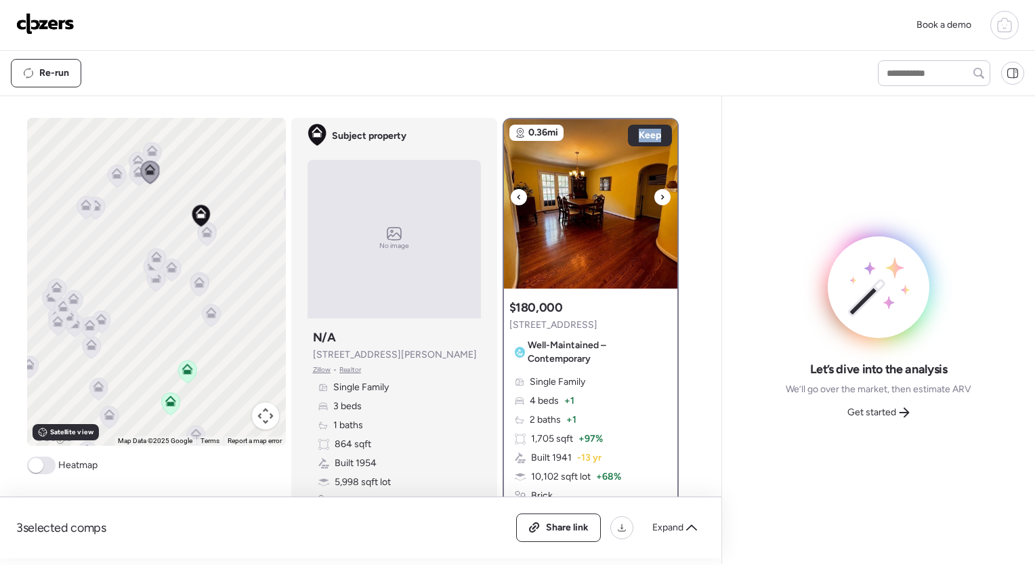
click at [661, 194] on icon at bounding box center [662, 196] width 3 height 5
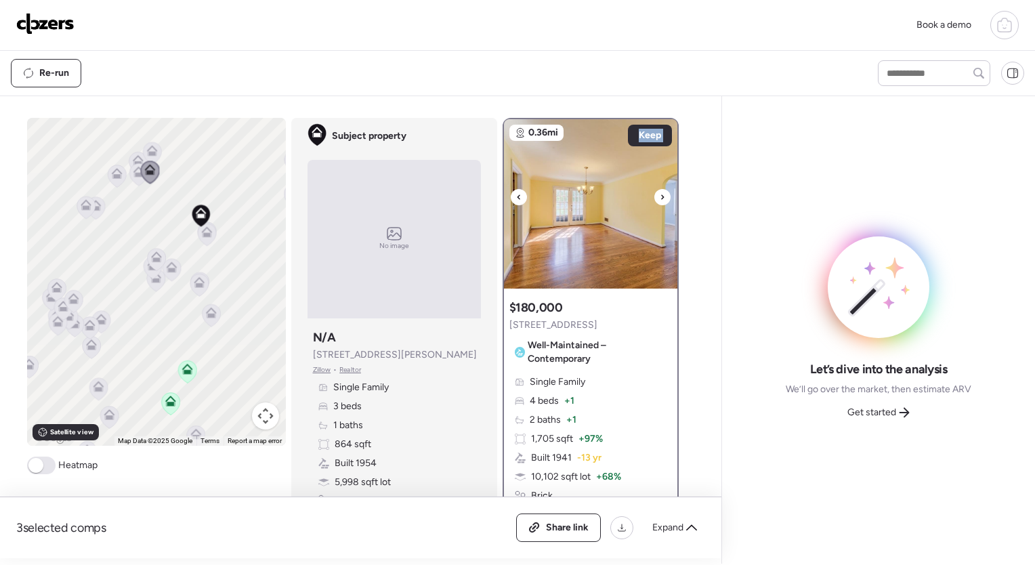
click at [660, 194] on icon at bounding box center [662, 197] width 5 height 16
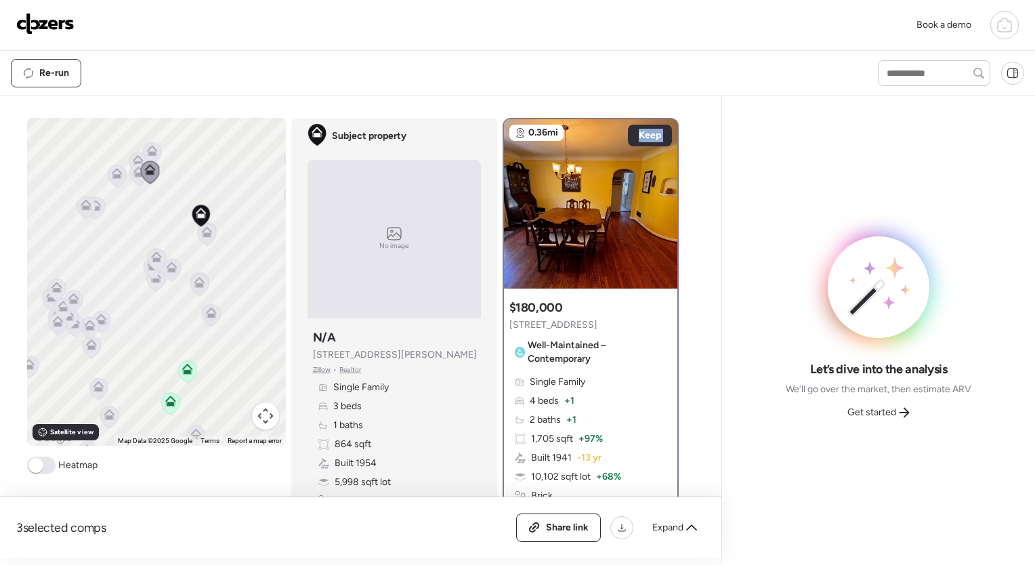
click at [134, 179] on icon at bounding box center [138, 174] width 18 height 22
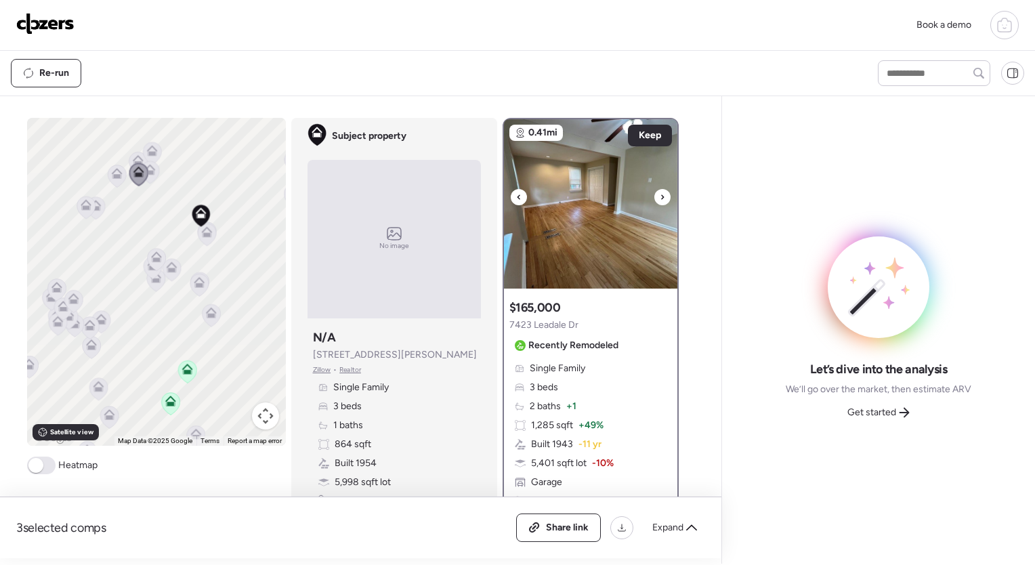
click at [660, 194] on icon at bounding box center [662, 197] width 5 height 16
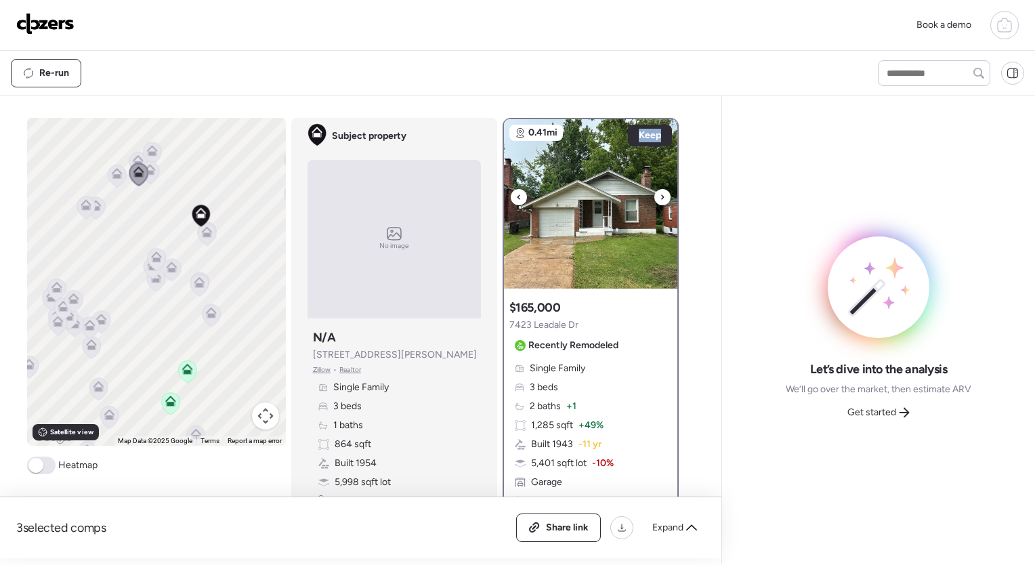
click at [660, 194] on icon at bounding box center [662, 197] width 5 height 16
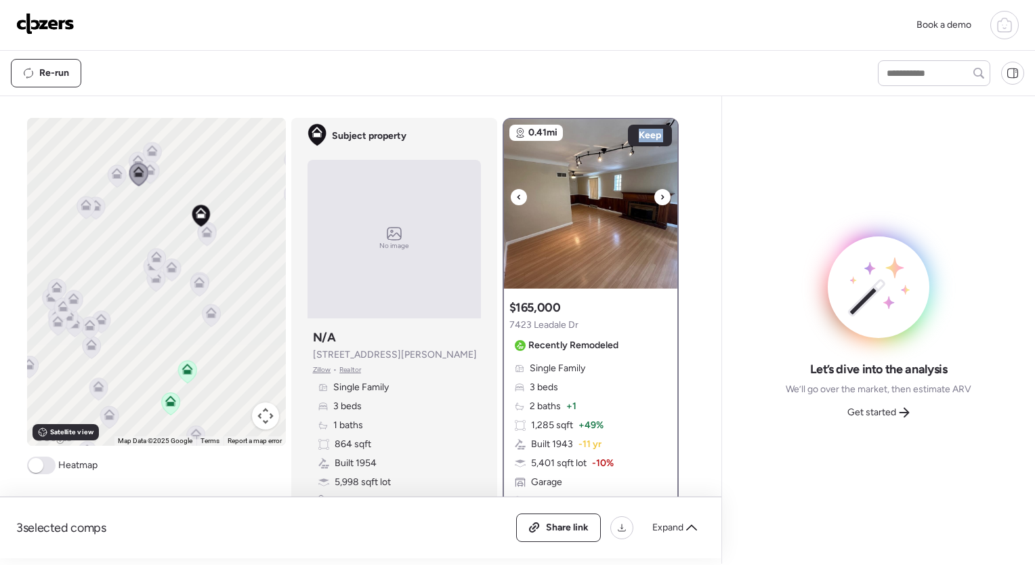
click at [660, 194] on icon at bounding box center [662, 197] width 5 height 16
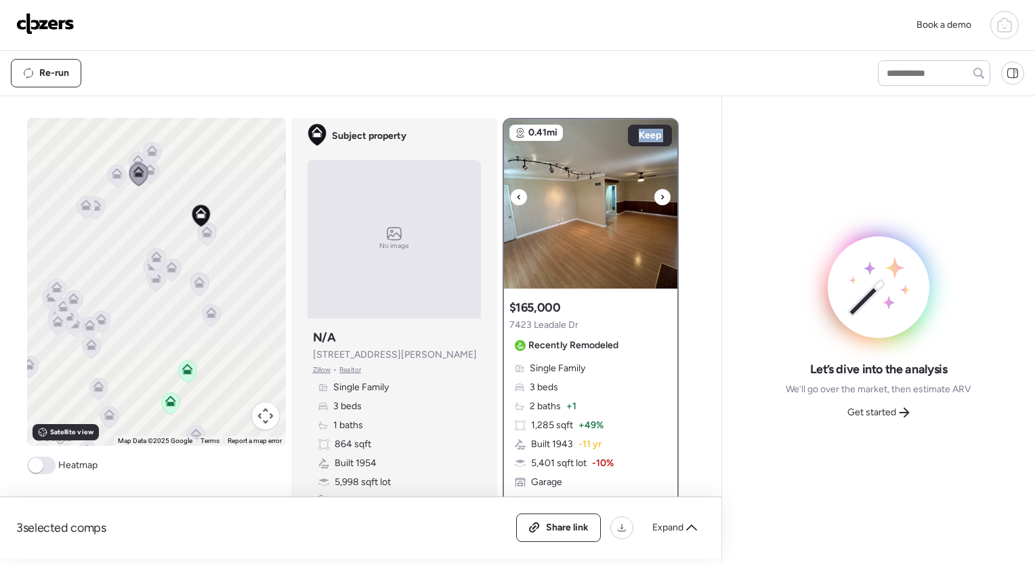
click at [660, 194] on icon at bounding box center [662, 197] width 5 height 16
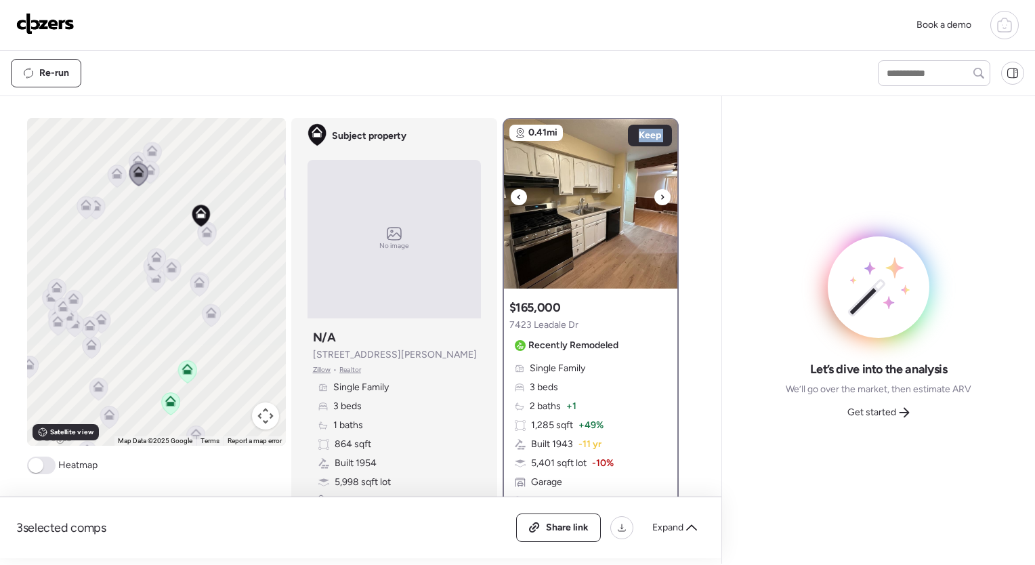
click at [660, 194] on icon at bounding box center [662, 197] width 5 height 16
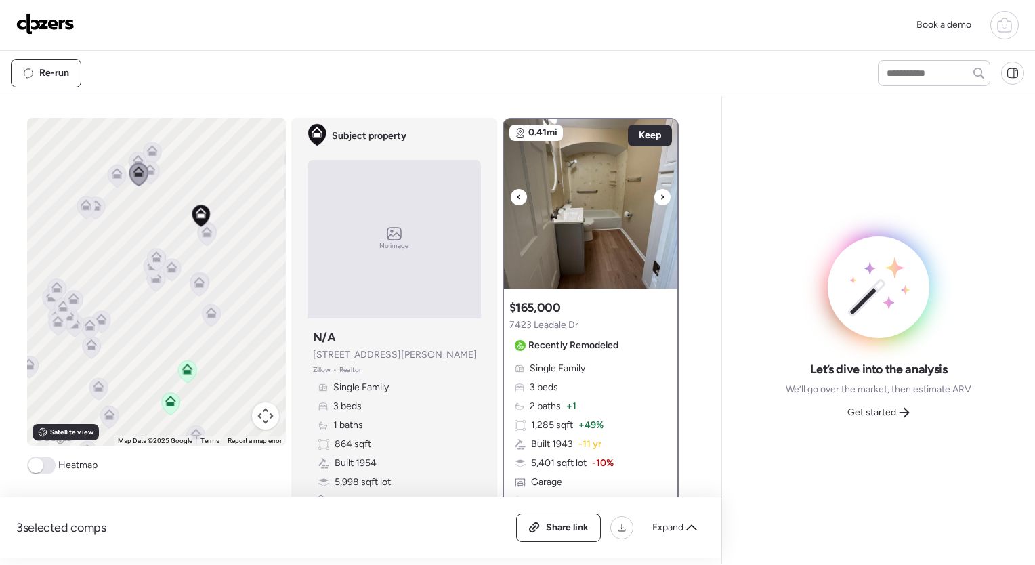
click at [660, 194] on icon at bounding box center [662, 197] width 5 height 16
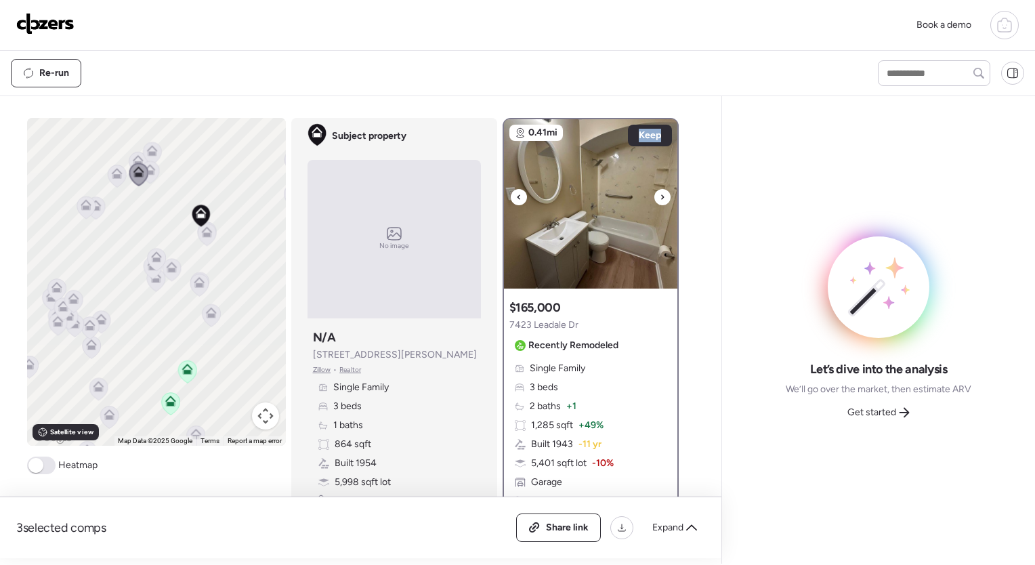
click at [660, 194] on icon at bounding box center [662, 197] width 5 height 16
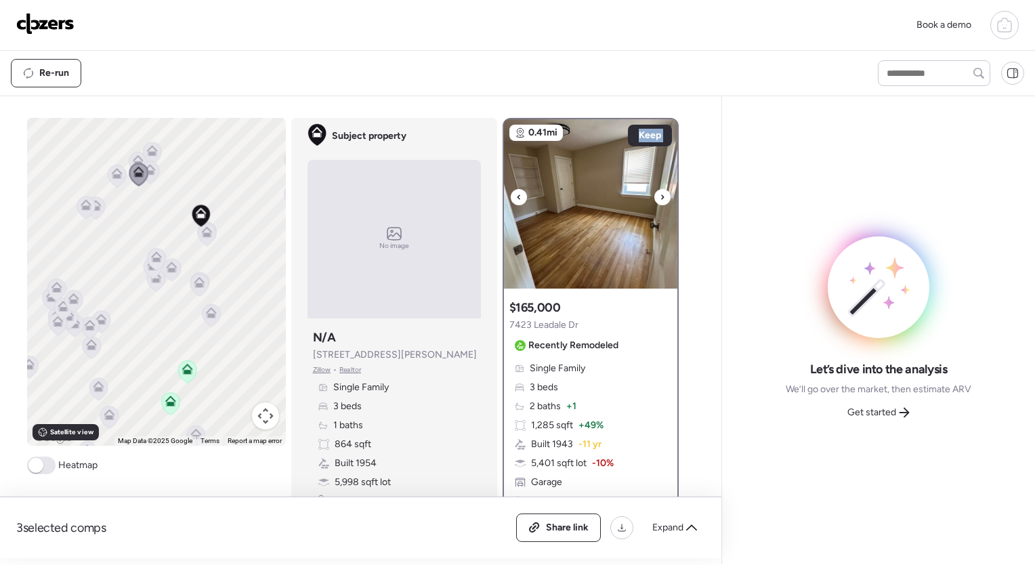
click at [660, 194] on icon at bounding box center [662, 197] width 5 height 16
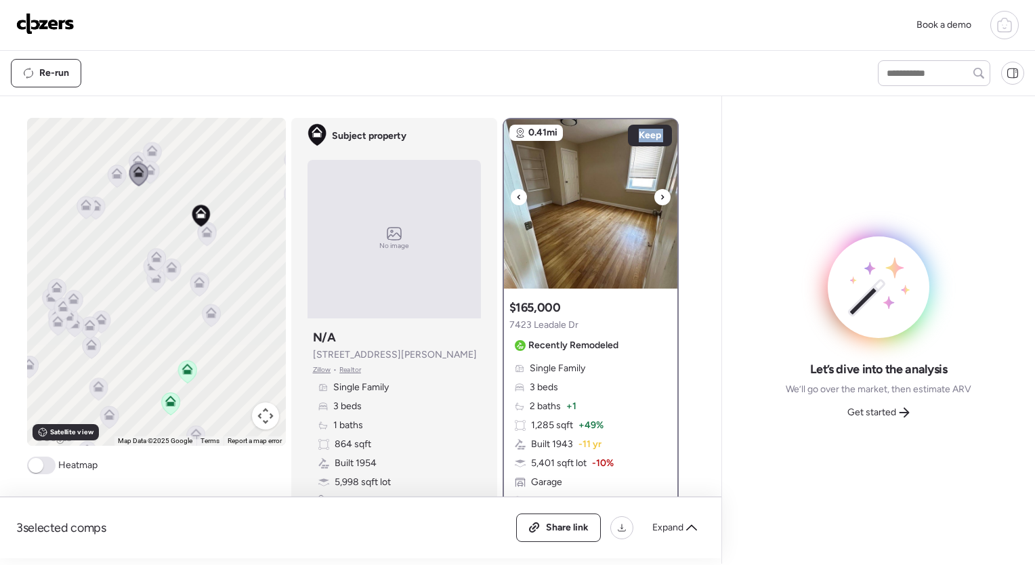
click at [660, 194] on icon at bounding box center [662, 197] width 5 height 16
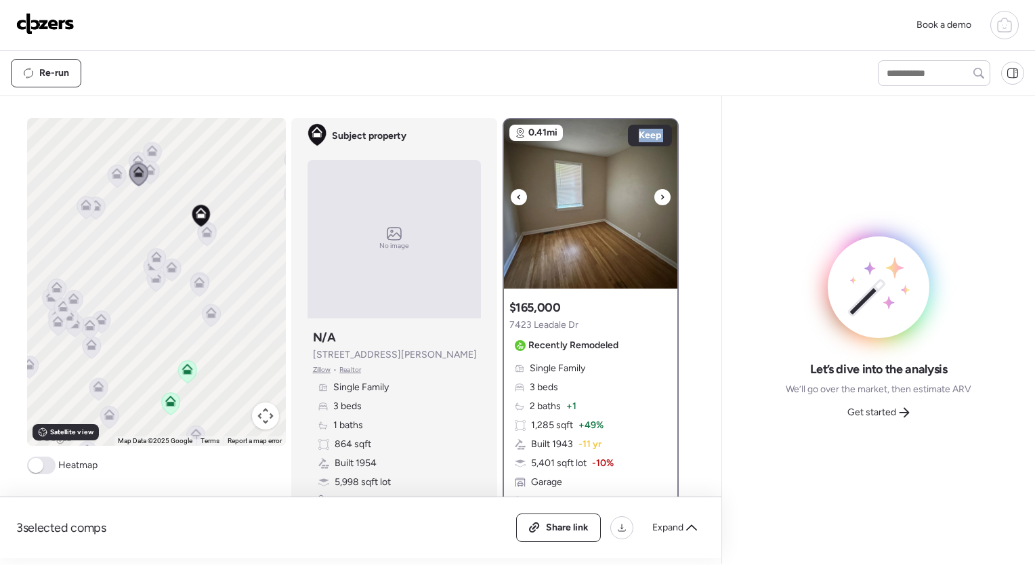
click at [660, 194] on icon at bounding box center [662, 197] width 5 height 16
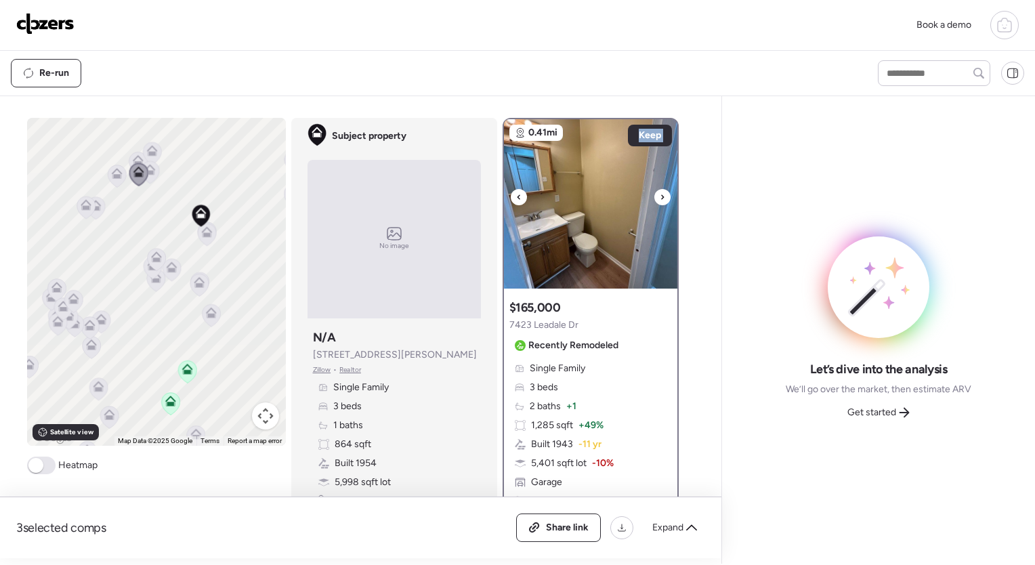
click at [660, 194] on icon at bounding box center [662, 197] width 5 height 16
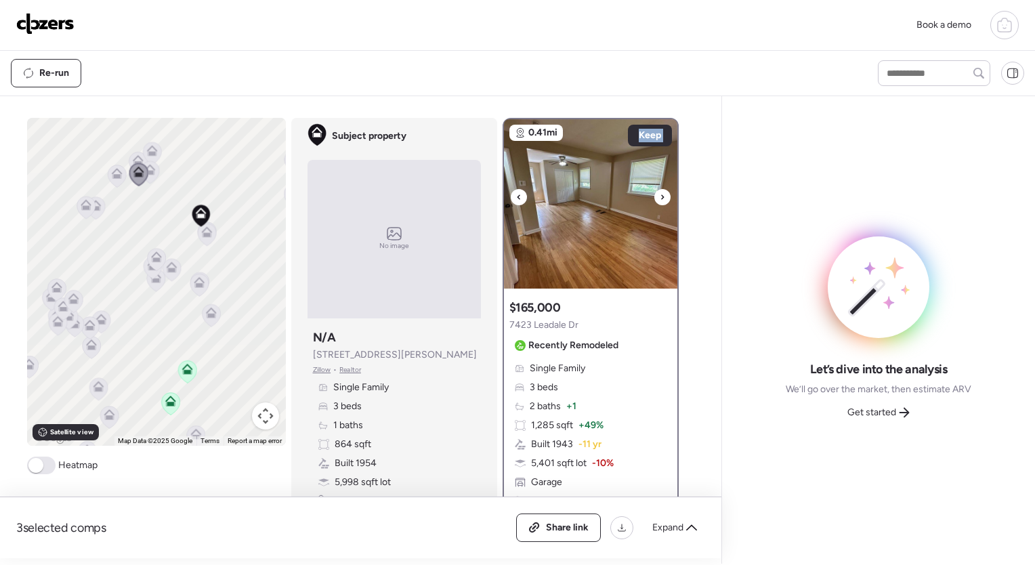
click at [660, 194] on icon at bounding box center [662, 197] width 5 height 16
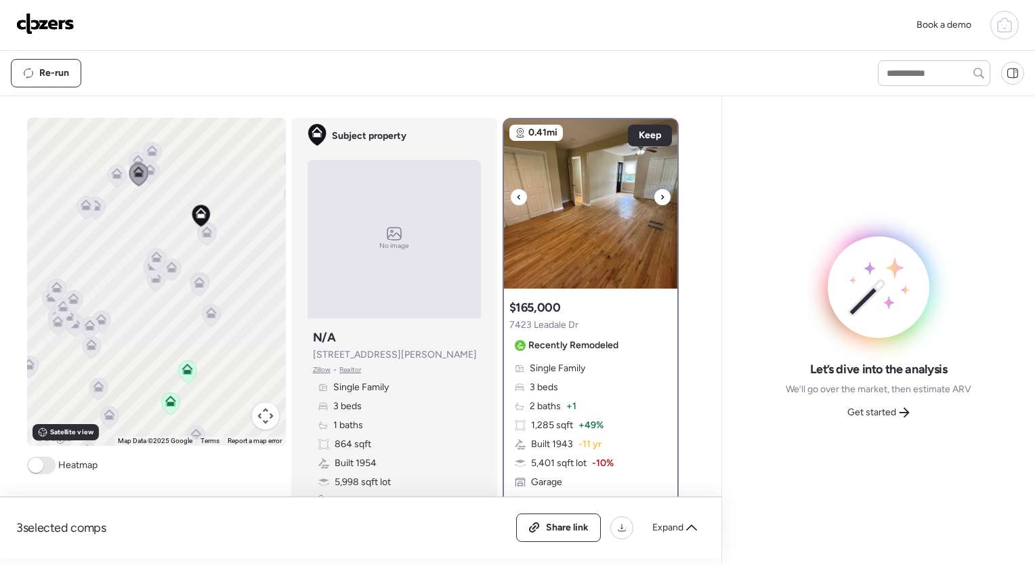
click at [660, 194] on icon at bounding box center [662, 197] width 5 height 16
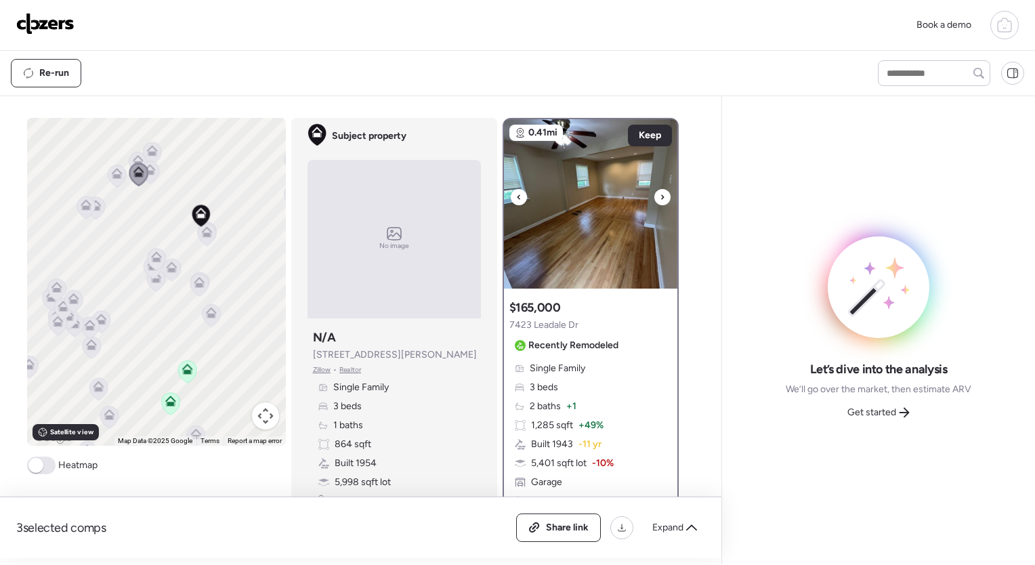
click at [660, 194] on icon at bounding box center [662, 197] width 5 height 16
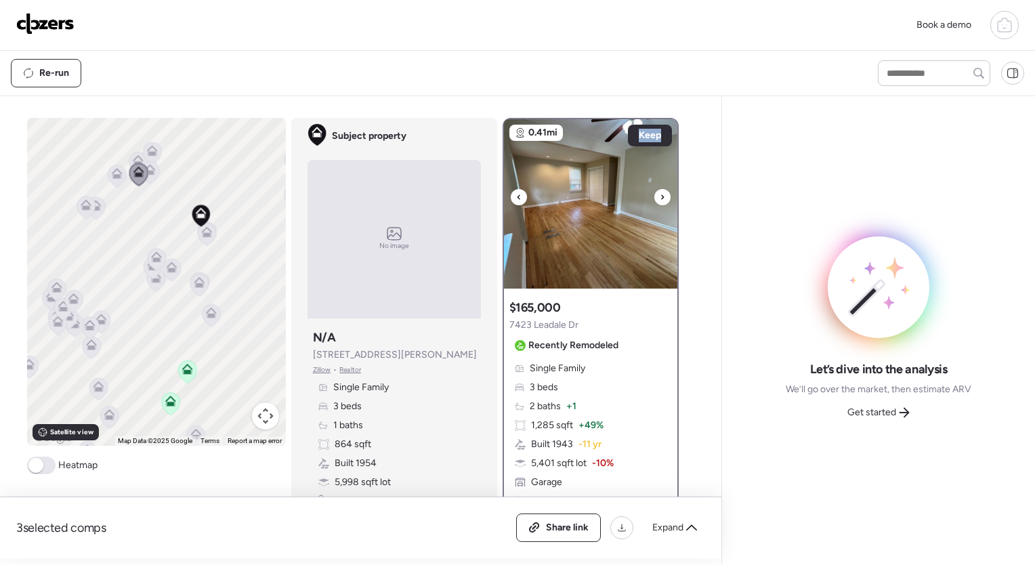
click at [660, 194] on icon at bounding box center [662, 197] width 5 height 16
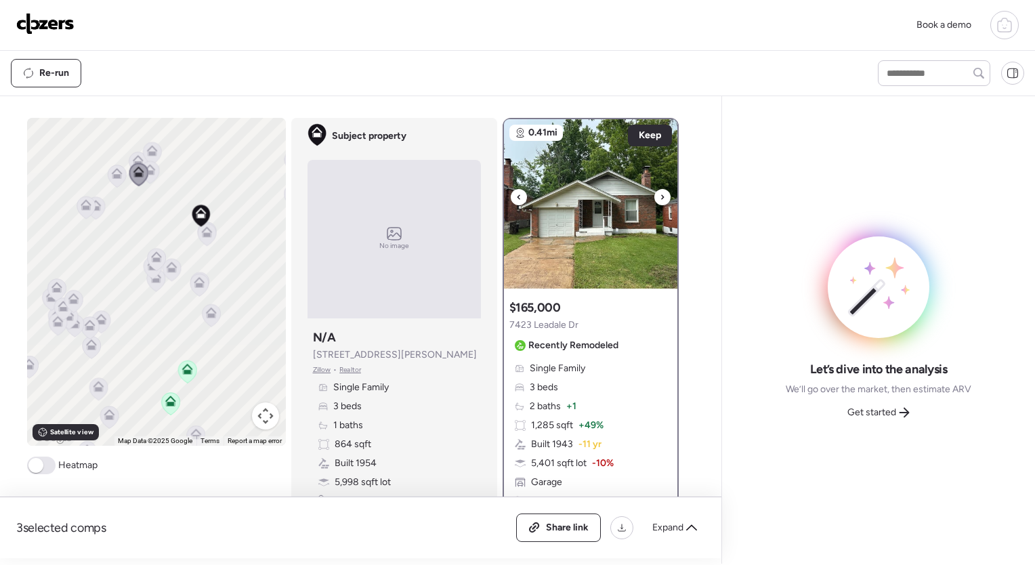
click at [660, 194] on icon at bounding box center [662, 197] width 5 height 16
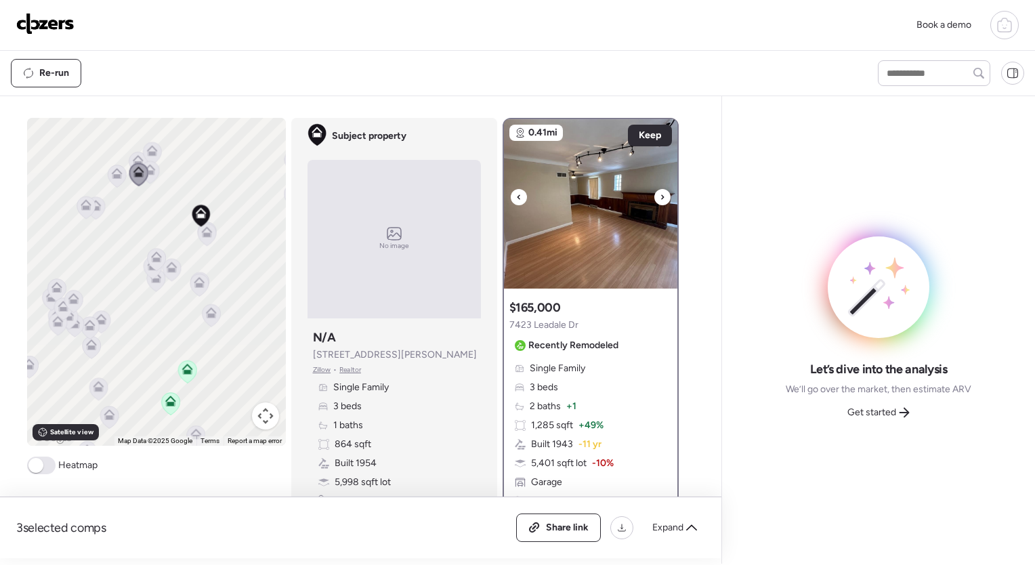
click at [660, 194] on icon at bounding box center [662, 197] width 5 height 16
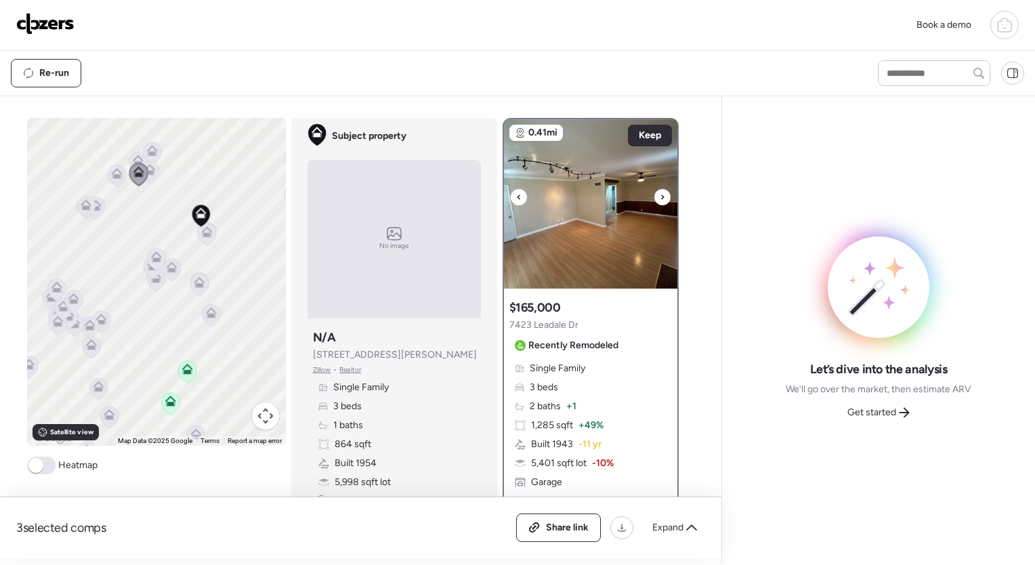
click at [660, 194] on icon at bounding box center [662, 197] width 5 height 16
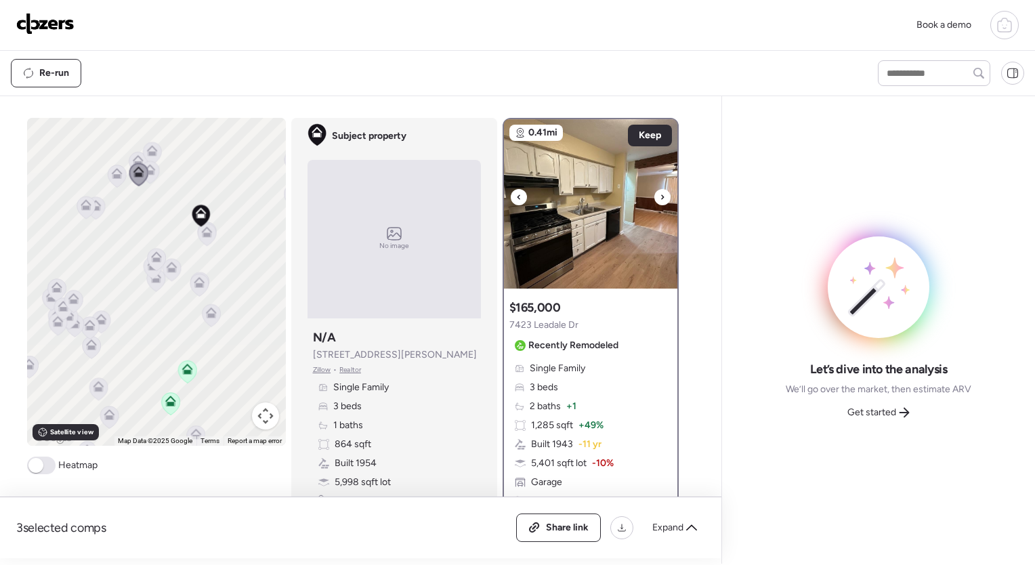
click at [655, 221] on img at bounding box center [590, 203] width 173 height 169
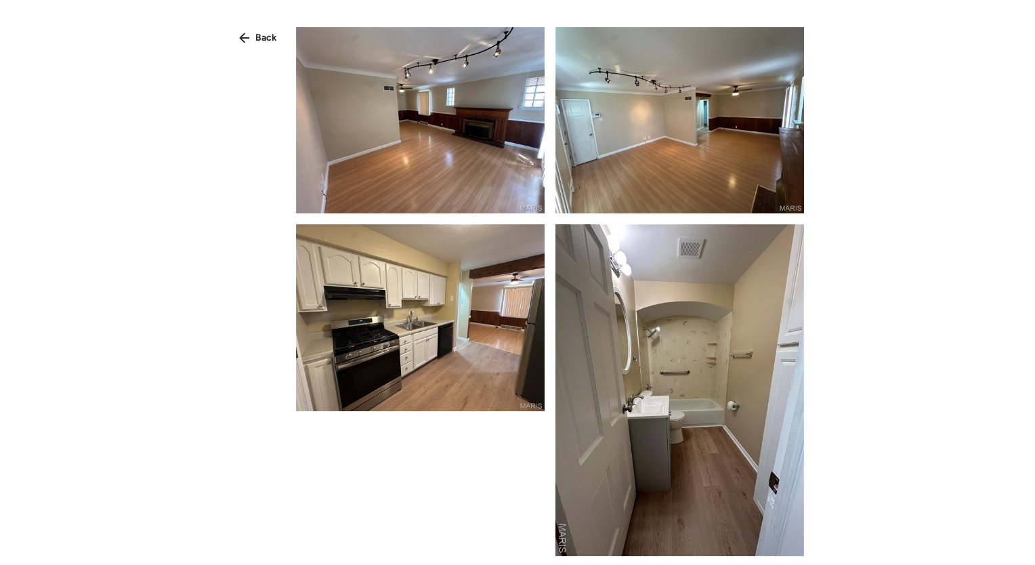
click at [655, 224] on img at bounding box center [679, 389] width 249 height 331
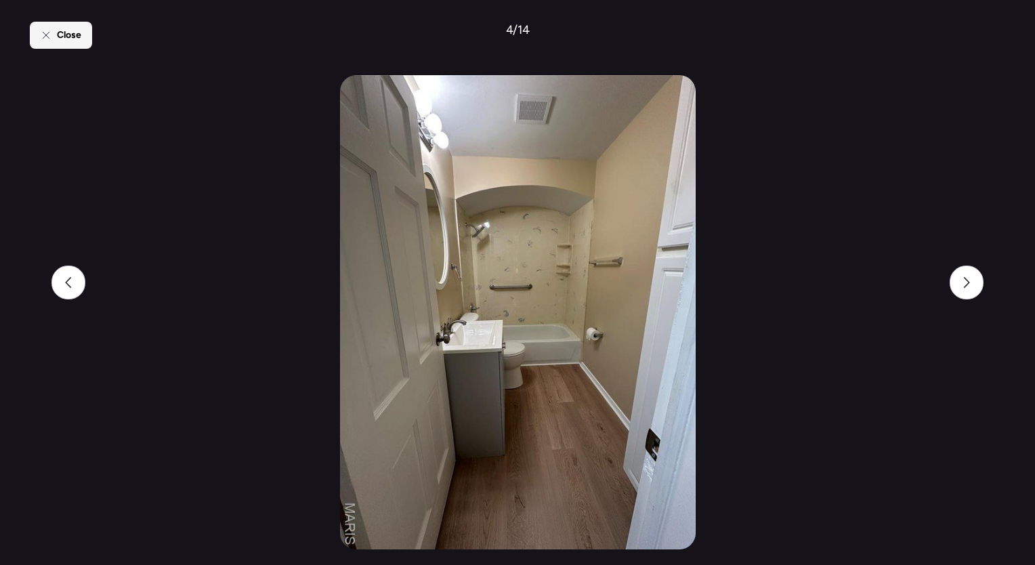
click at [66, 31] on span "Close" at bounding box center [69, 35] width 24 height 14
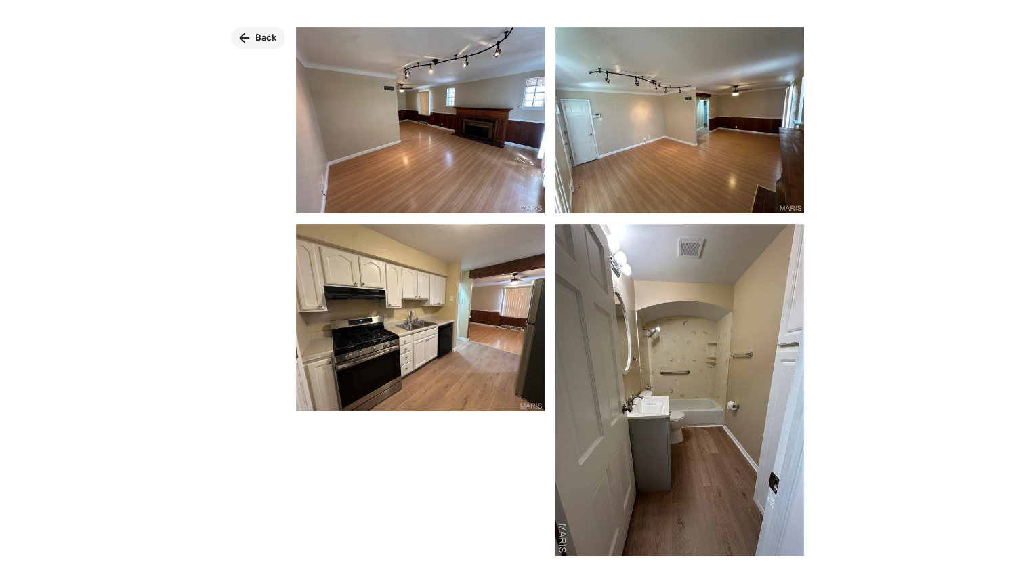
click at [252, 39] on div "Back" at bounding box center [258, 38] width 54 height 22
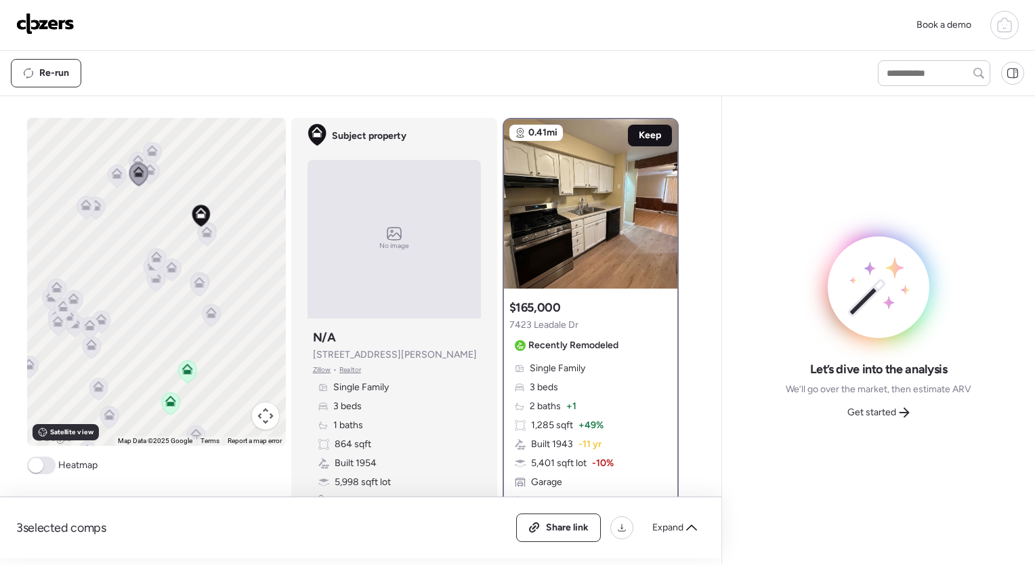
click at [644, 134] on span "Keep" at bounding box center [650, 136] width 22 height 14
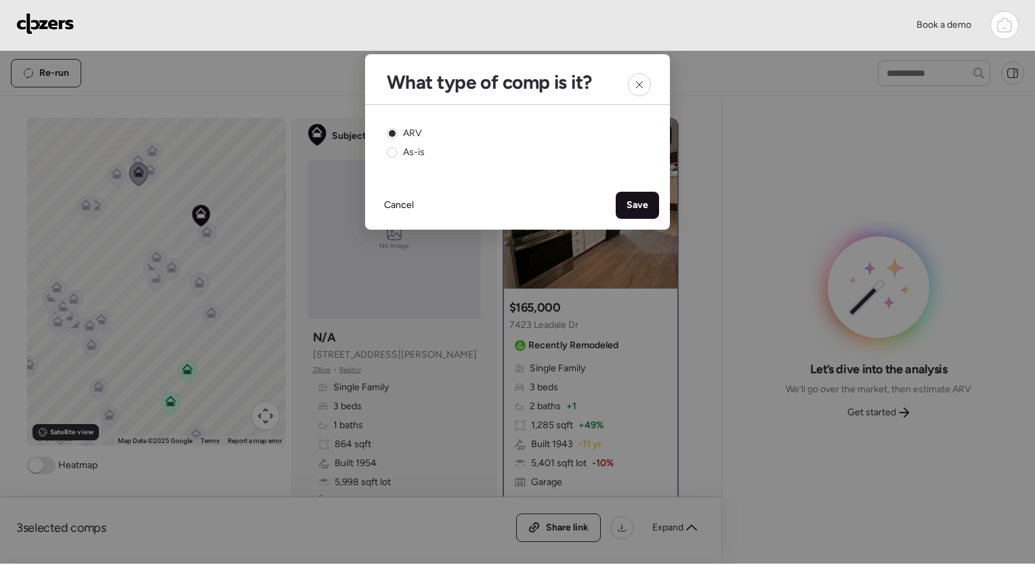
click at [624, 198] on div "Save" at bounding box center [637, 205] width 43 height 27
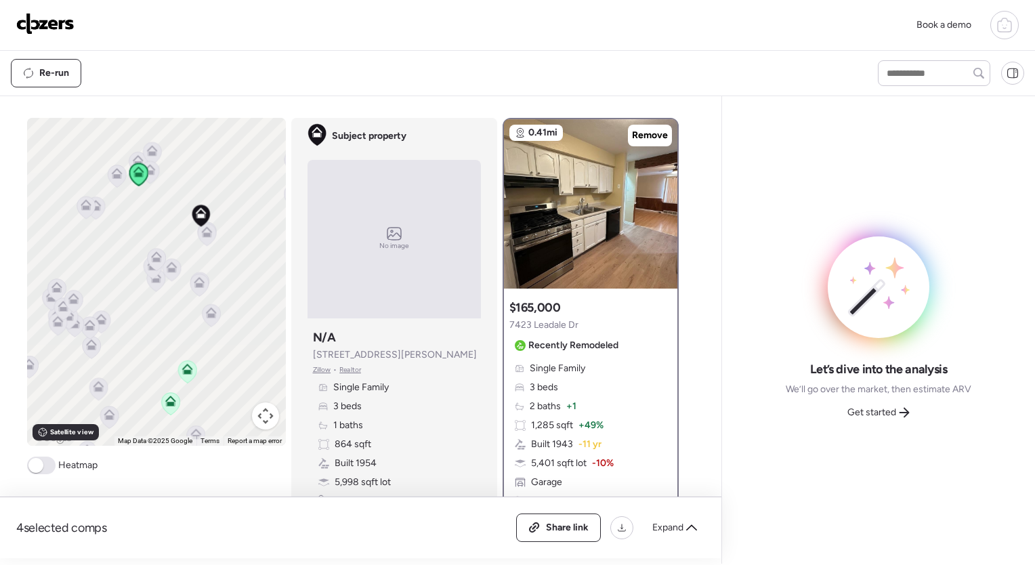
click at [144, 169] on icon at bounding box center [149, 169] width 11 height 11
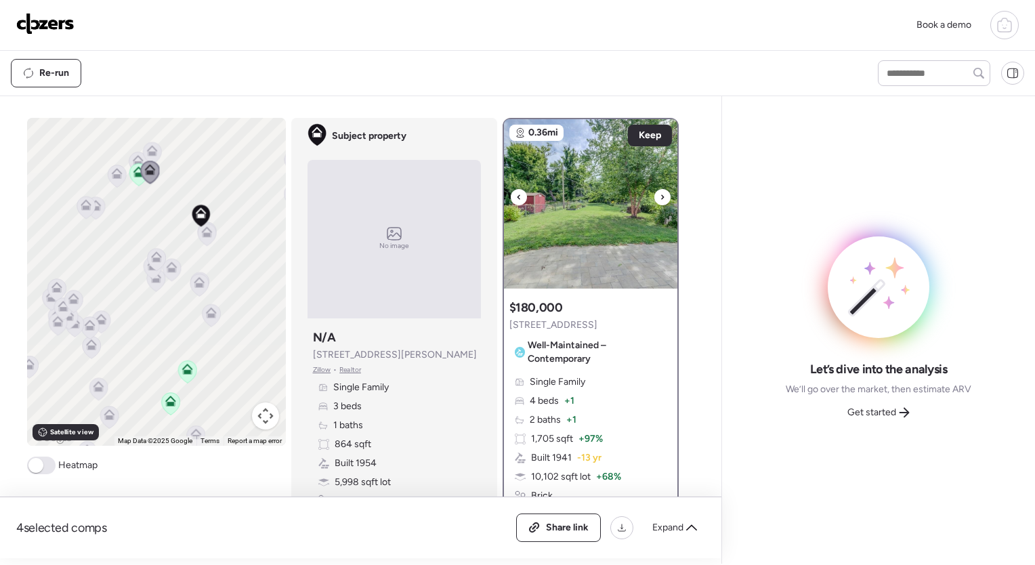
click at [660, 202] on icon at bounding box center [662, 197] width 5 height 16
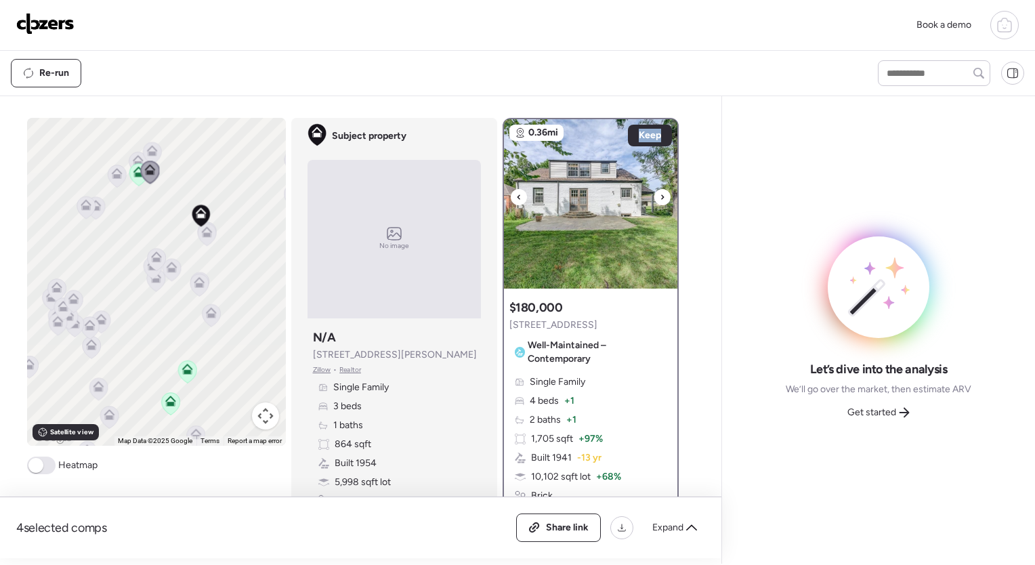
click at [660, 202] on icon at bounding box center [662, 197] width 5 height 16
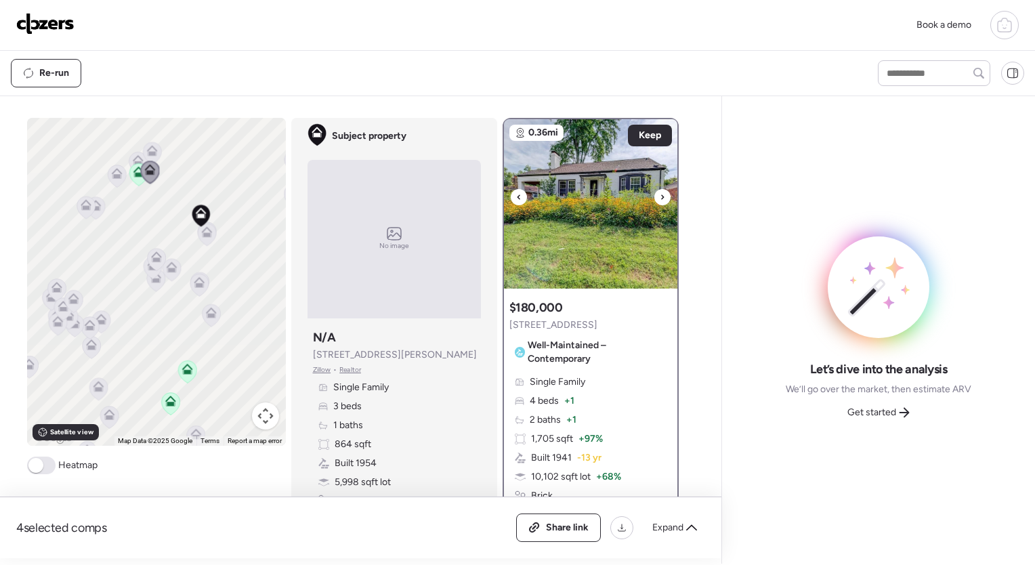
click at [660, 202] on icon at bounding box center [662, 197] width 5 height 16
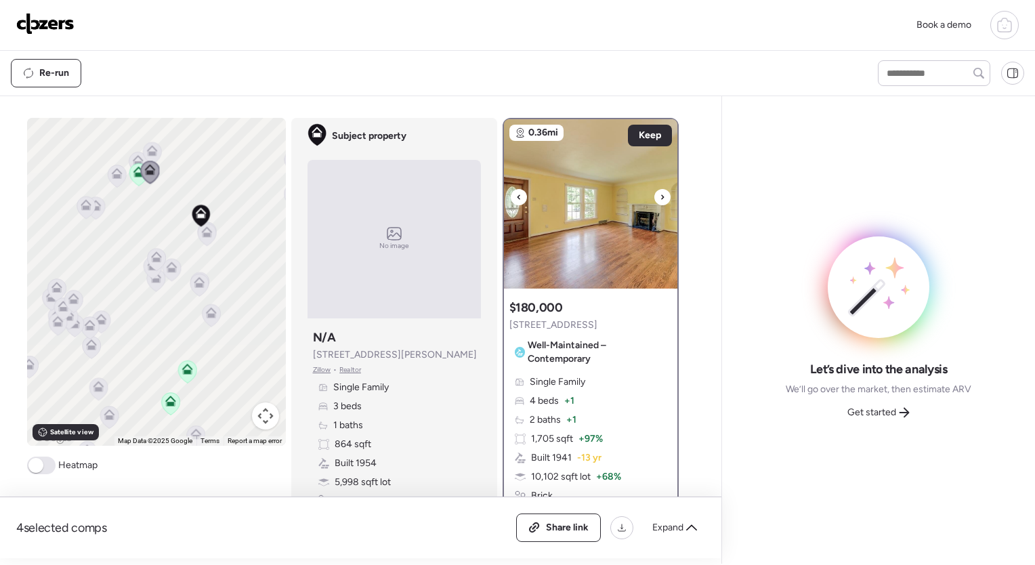
click at [660, 202] on icon at bounding box center [662, 197] width 5 height 16
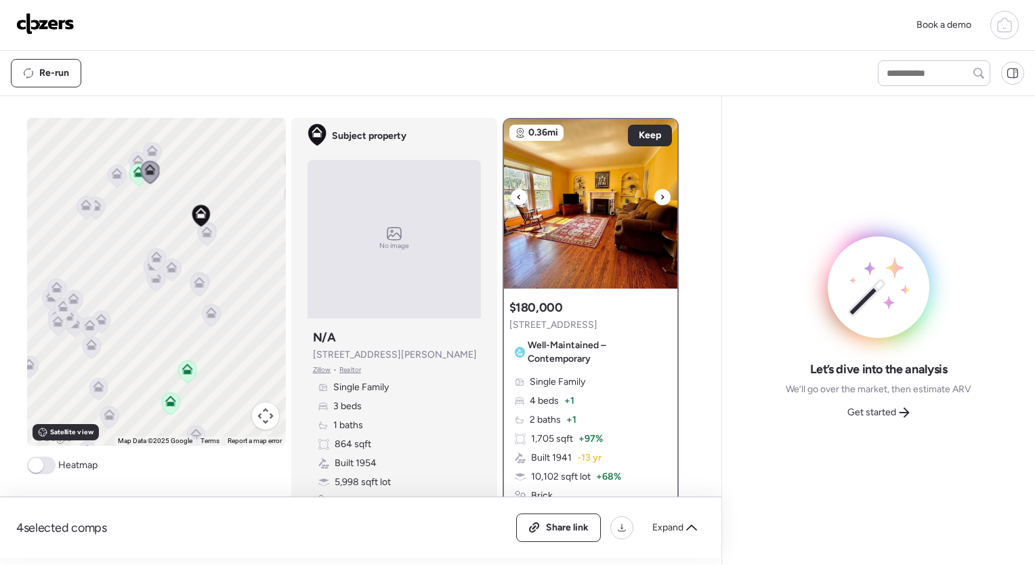
click at [660, 202] on icon at bounding box center [662, 197] width 5 height 16
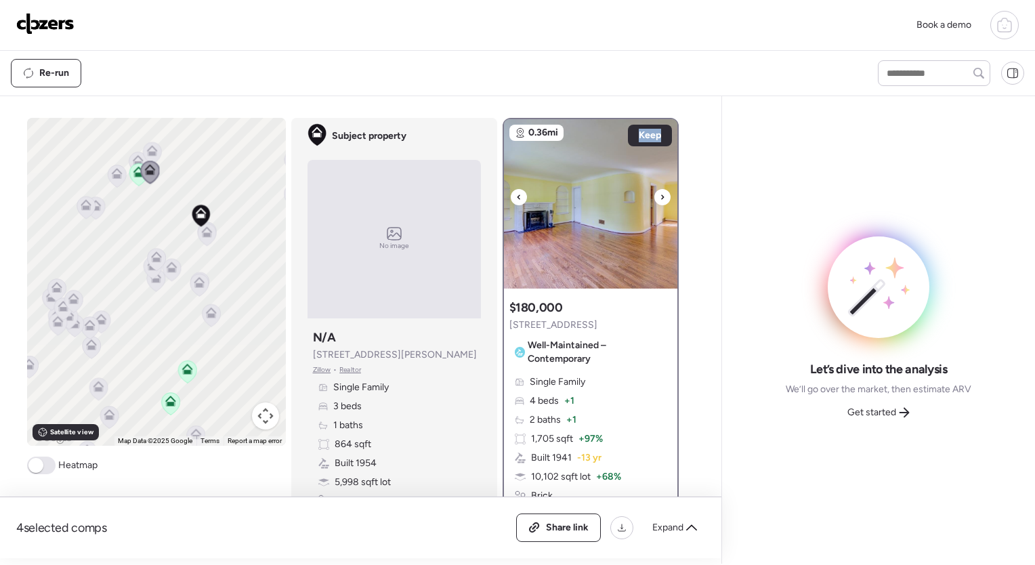
click at [660, 202] on icon at bounding box center [662, 197] width 5 height 16
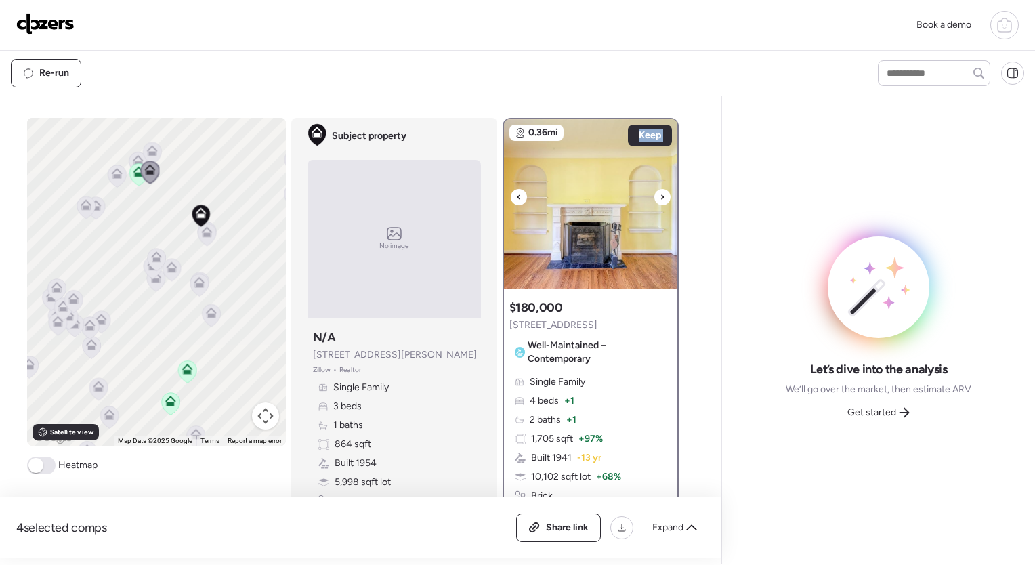
click at [660, 202] on icon at bounding box center [662, 197] width 5 height 16
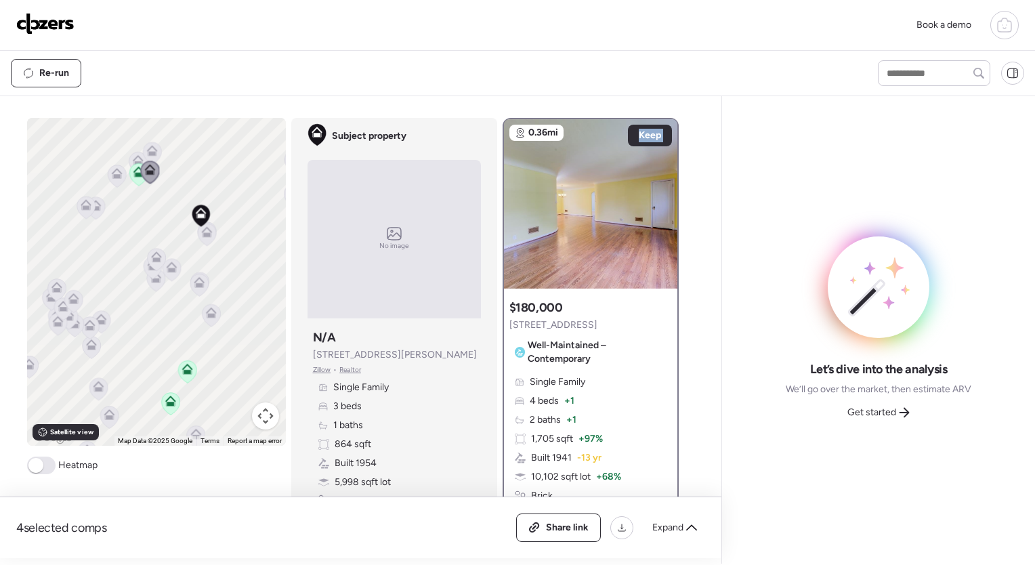
click at [149, 152] on icon at bounding box center [151, 154] width 9 height 4
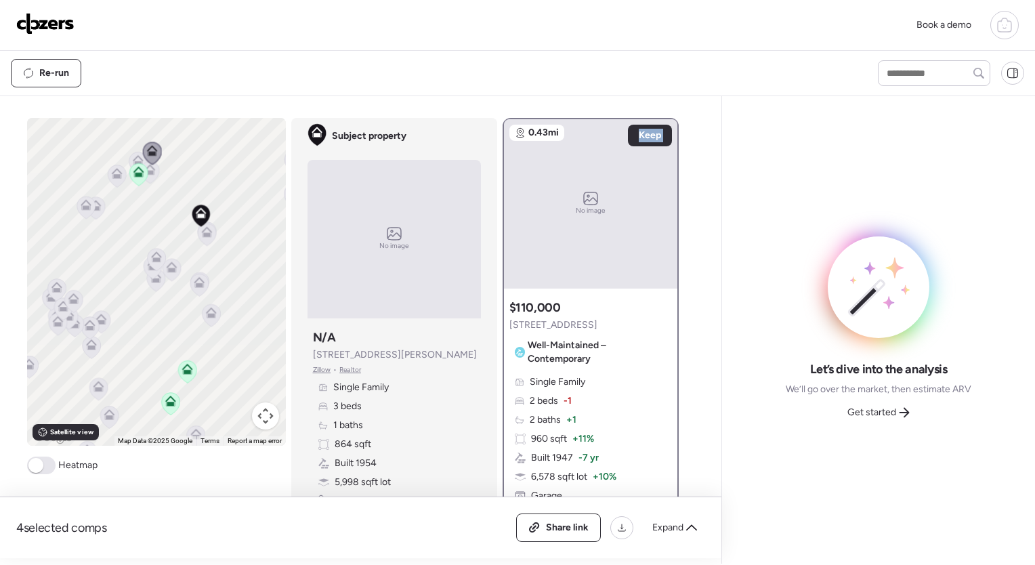
click at [129, 163] on icon at bounding box center [138, 174] width 19 height 23
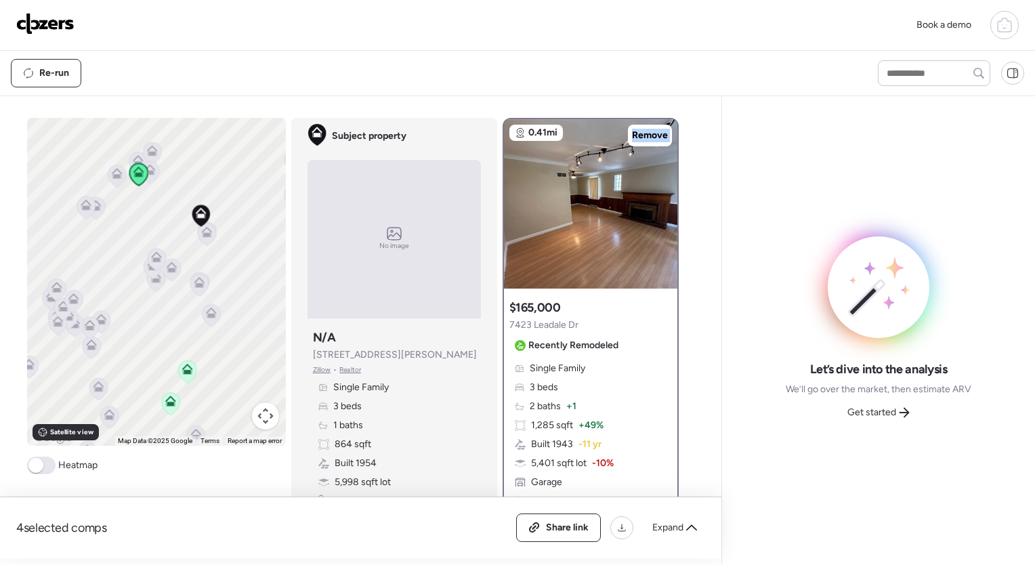
click at [132, 155] on icon at bounding box center [137, 160] width 11 height 11
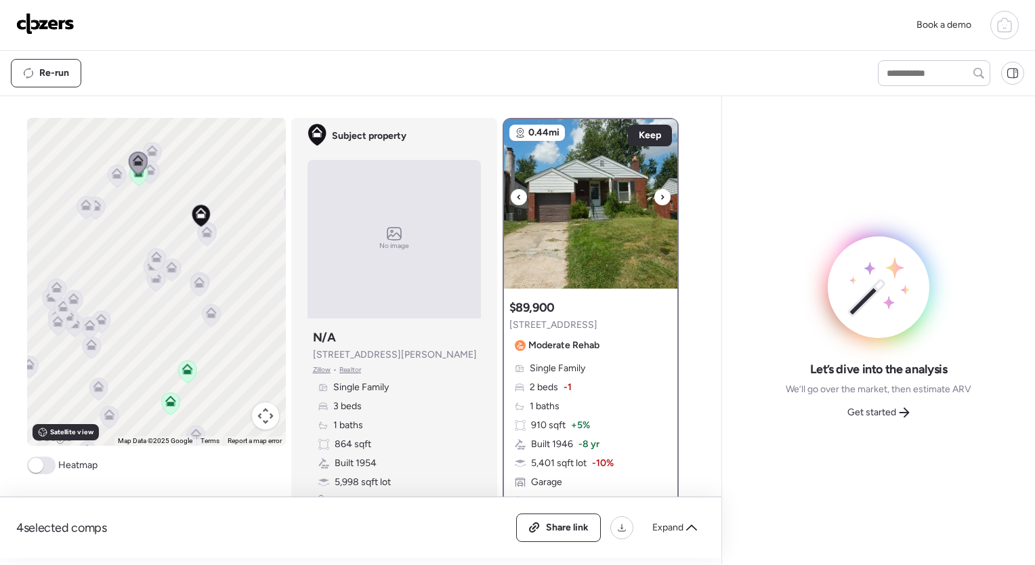
click at [660, 194] on icon at bounding box center [662, 197] width 5 height 16
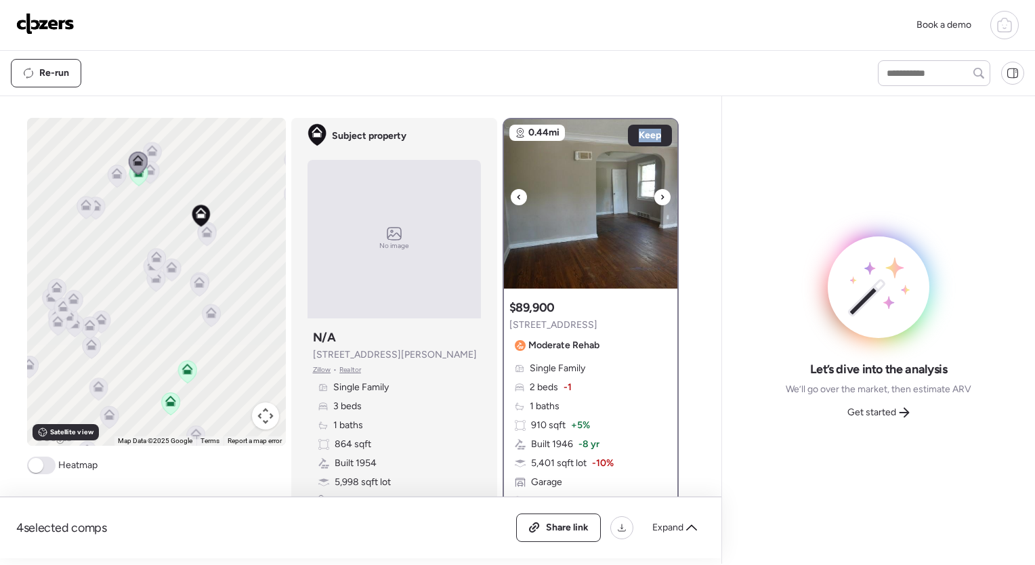
click at [660, 194] on icon at bounding box center [662, 197] width 5 height 16
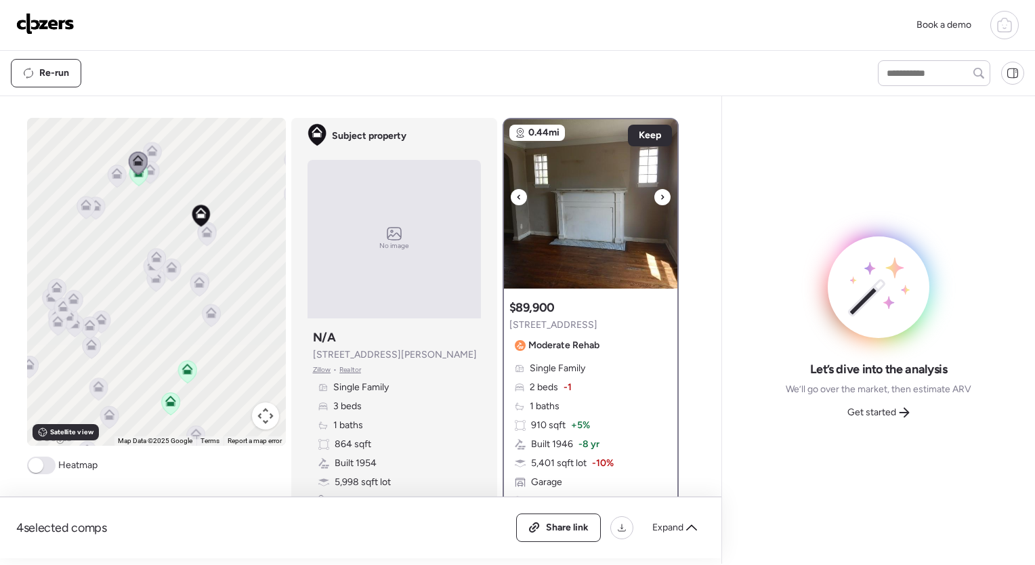
click at [660, 194] on icon at bounding box center [662, 197] width 5 height 16
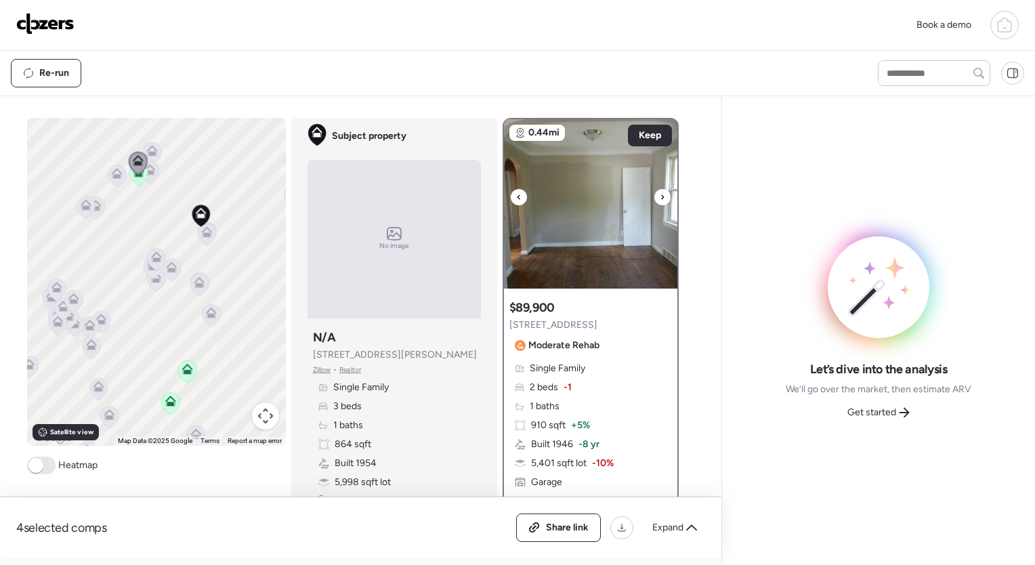
click at [660, 194] on icon at bounding box center [662, 197] width 5 height 16
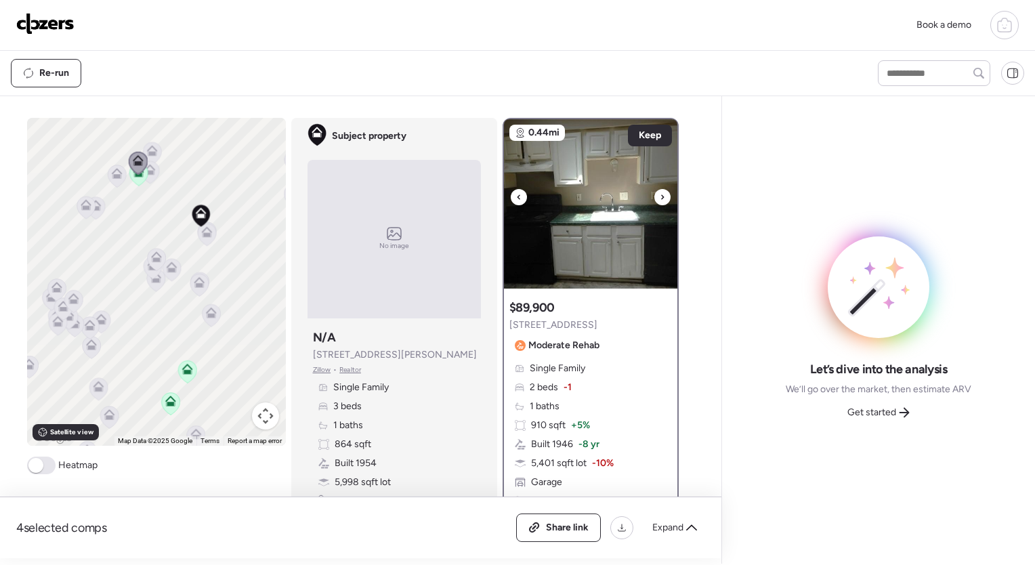
click at [660, 194] on icon at bounding box center [662, 197] width 5 height 16
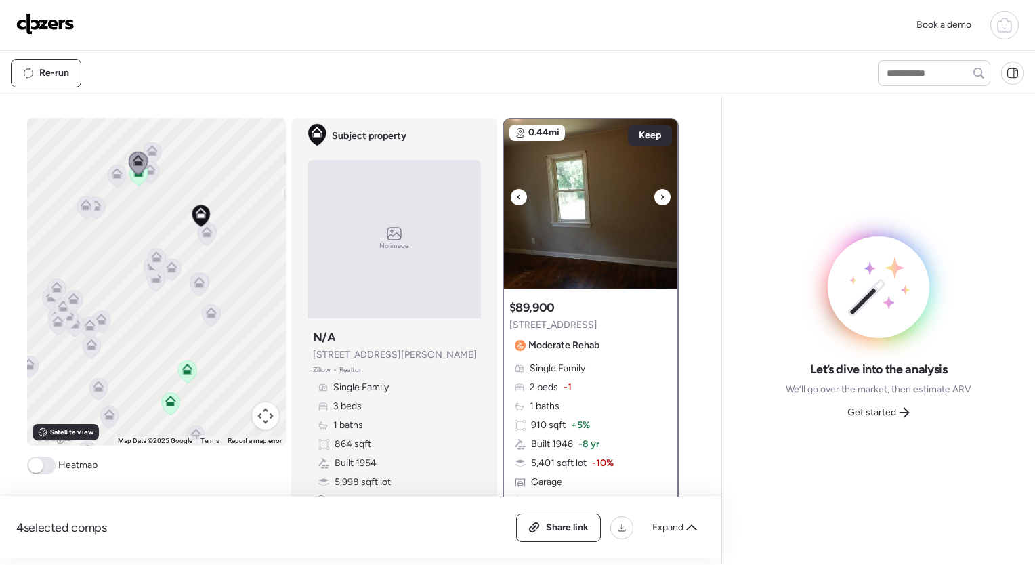
click at [660, 194] on icon at bounding box center [662, 197] width 5 height 16
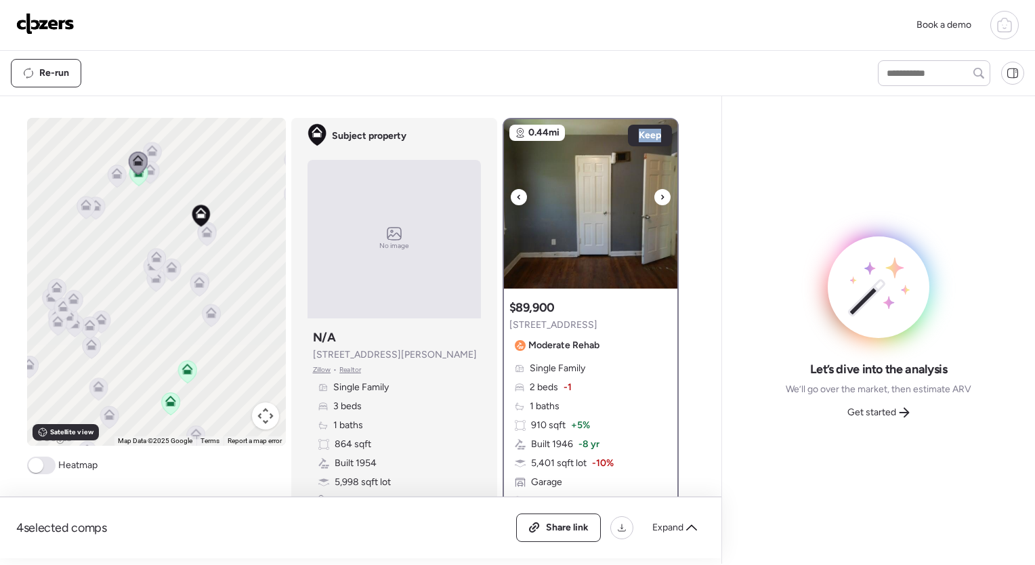
click at [660, 194] on icon at bounding box center [662, 197] width 5 height 16
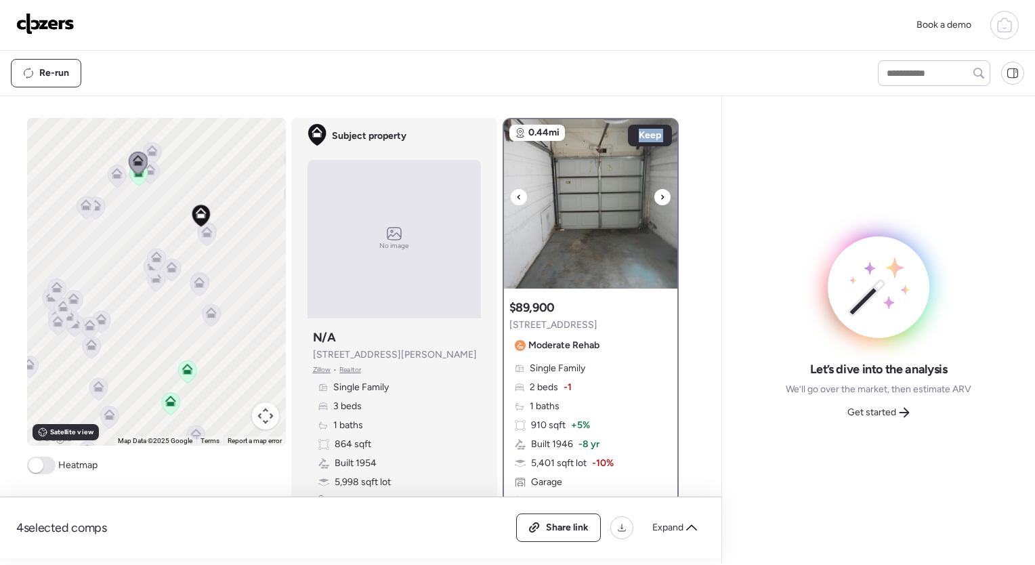
click at [660, 194] on icon at bounding box center [662, 197] width 5 height 16
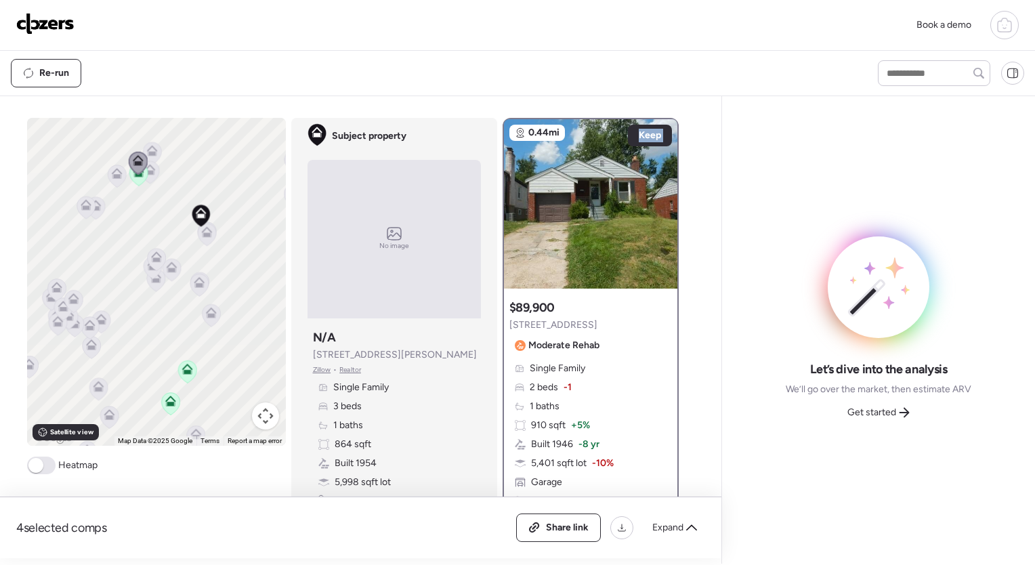
click at [115, 178] on icon at bounding box center [116, 173] width 11 height 11
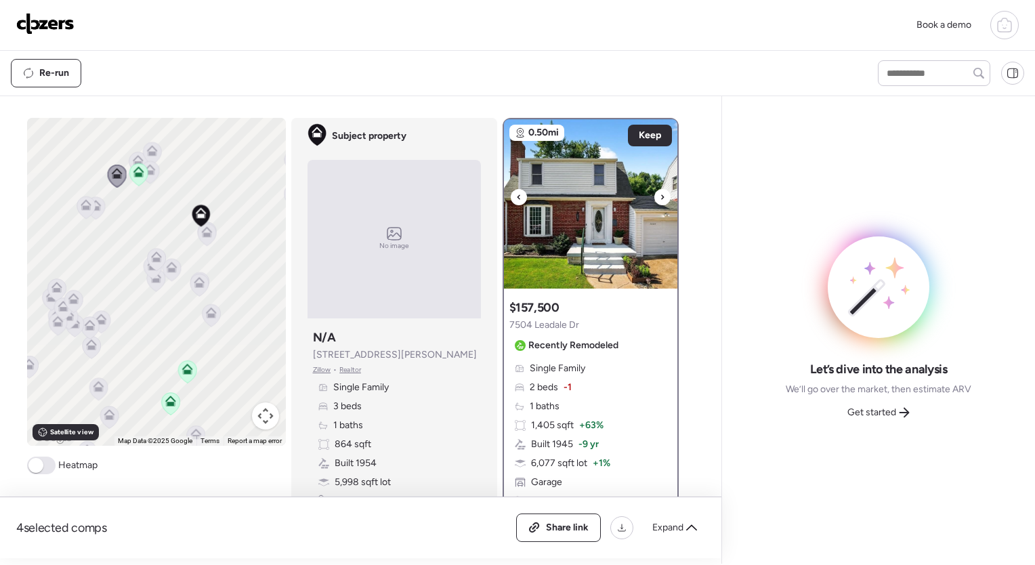
click at [661, 199] on div at bounding box center [662, 197] width 16 height 16
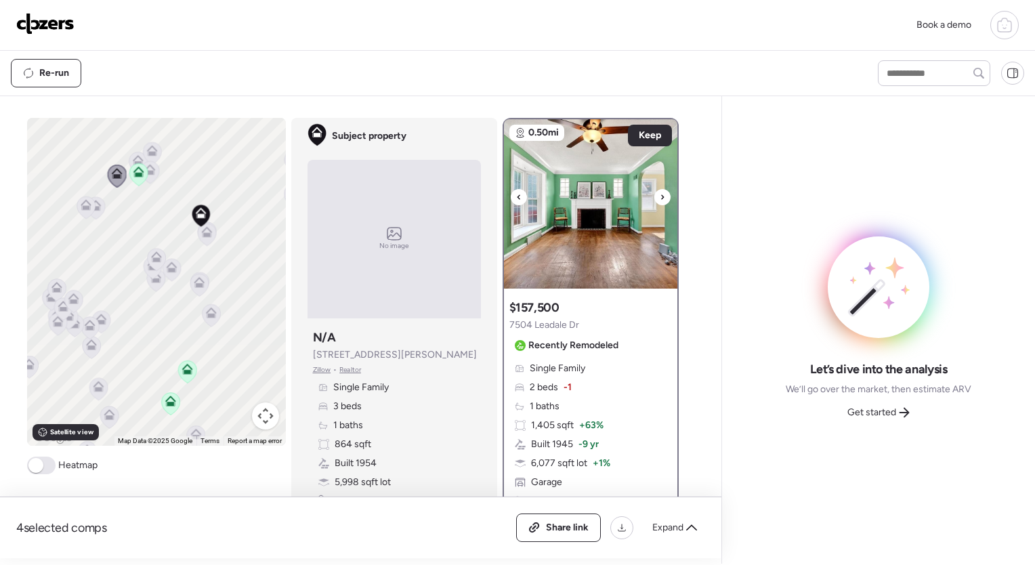
click at [661, 199] on div at bounding box center [662, 197] width 16 height 16
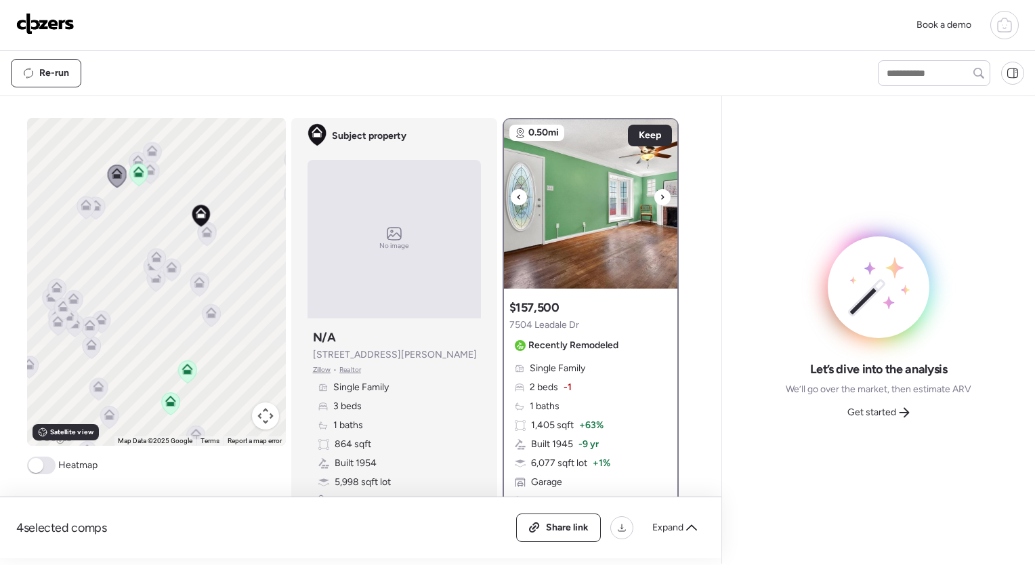
click at [661, 199] on div at bounding box center [662, 197] width 16 height 16
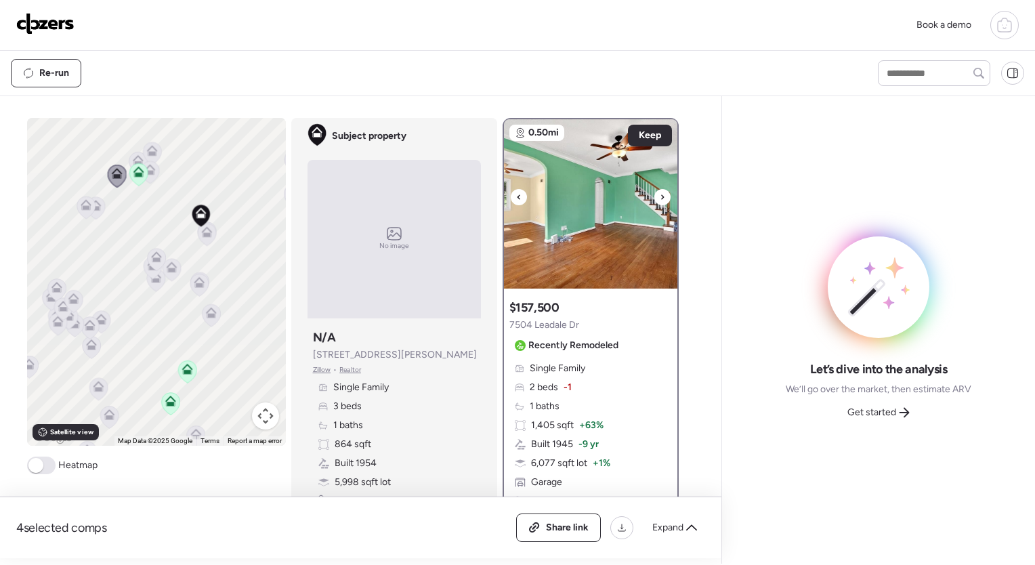
click at [661, 199] on div at bounding box center [662, 197] width 16 height 16
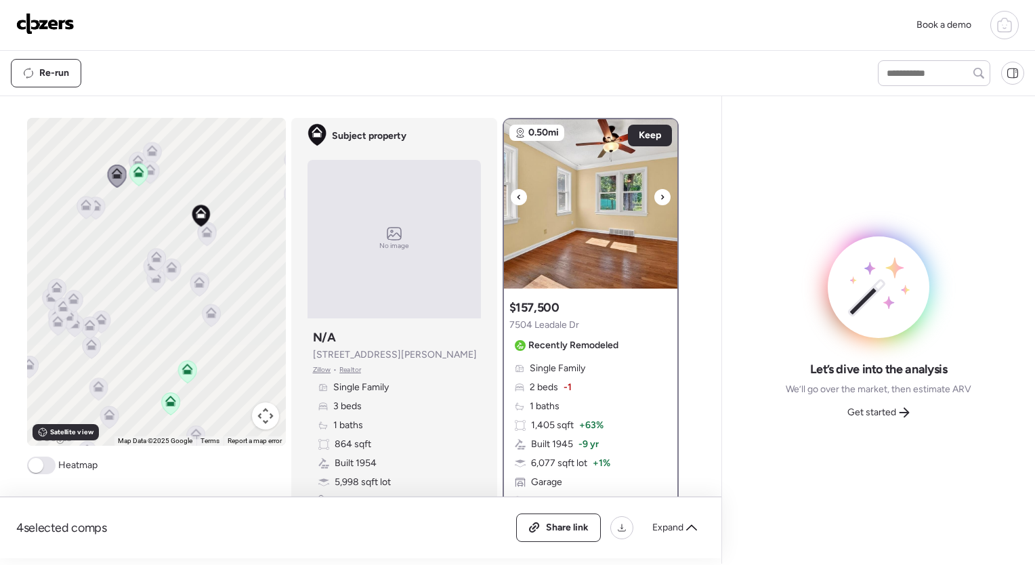
click at [661, 199] on div at bounding box center [662, 197] width 16 height 16
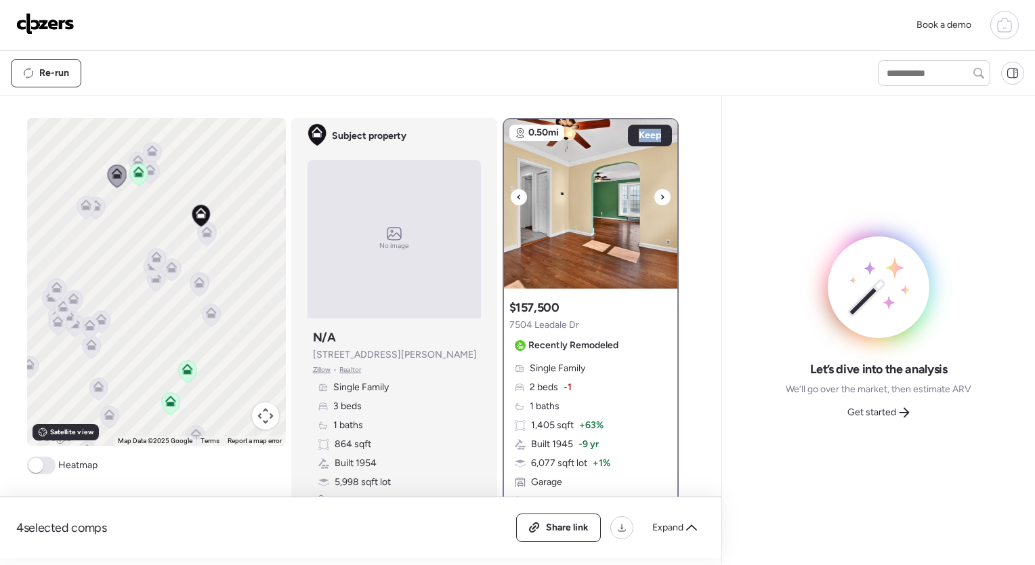
click at [661, 199] on div at bounding box center [662, 197] width 16 height 16
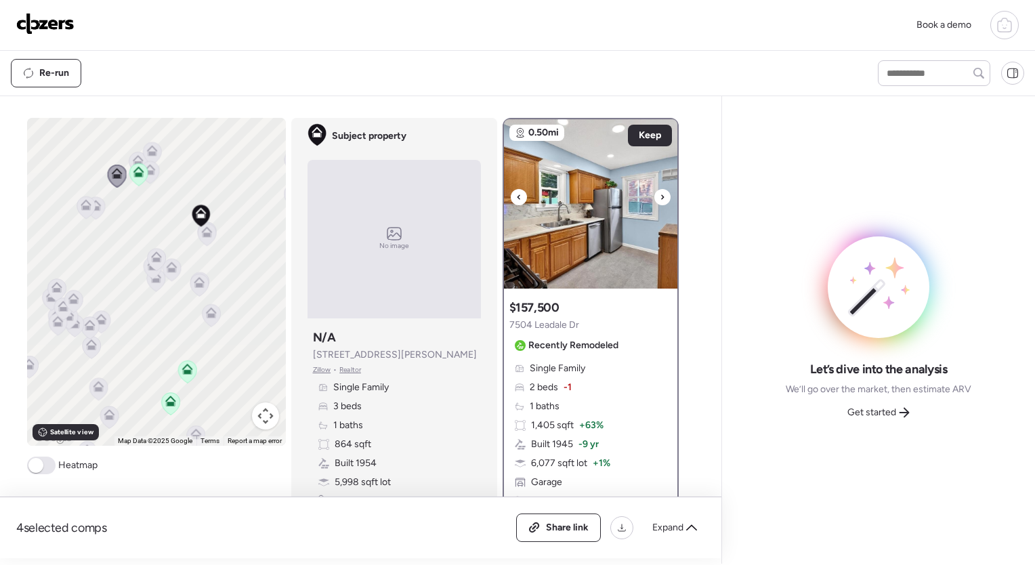
click at [661, 199] on div at bounding box center [662, 197] width 16 height 16
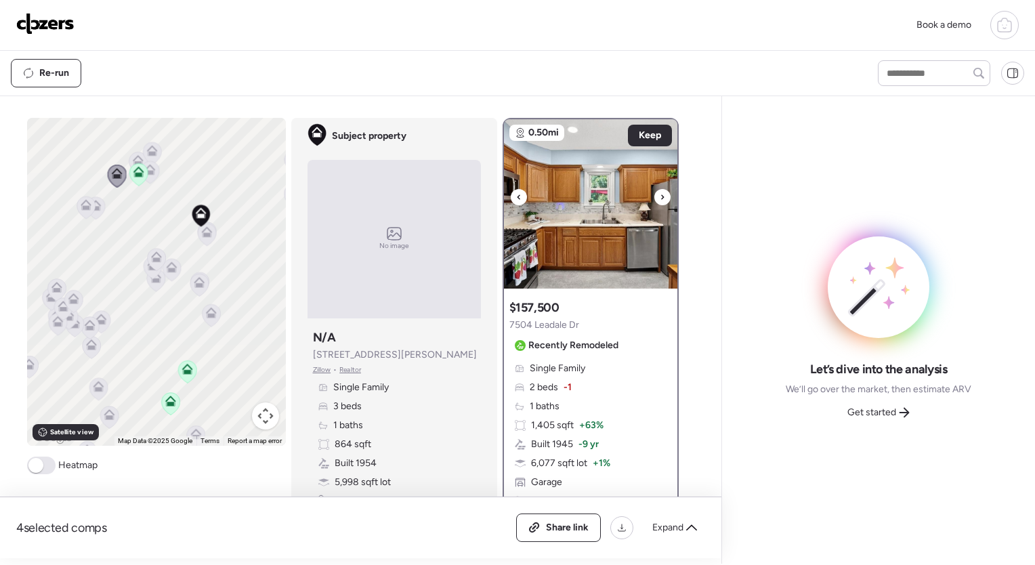
click at [661, 199] on div at bounding box center [662, 197] width 16 height 16
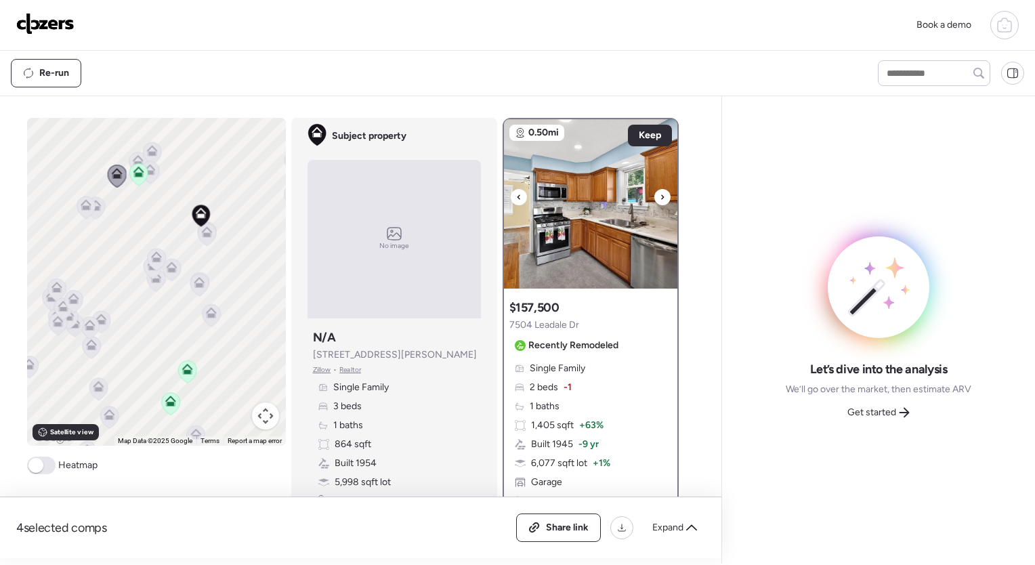
click at [661, 199] on div at bounding box center [662, 197] width 16 height 16
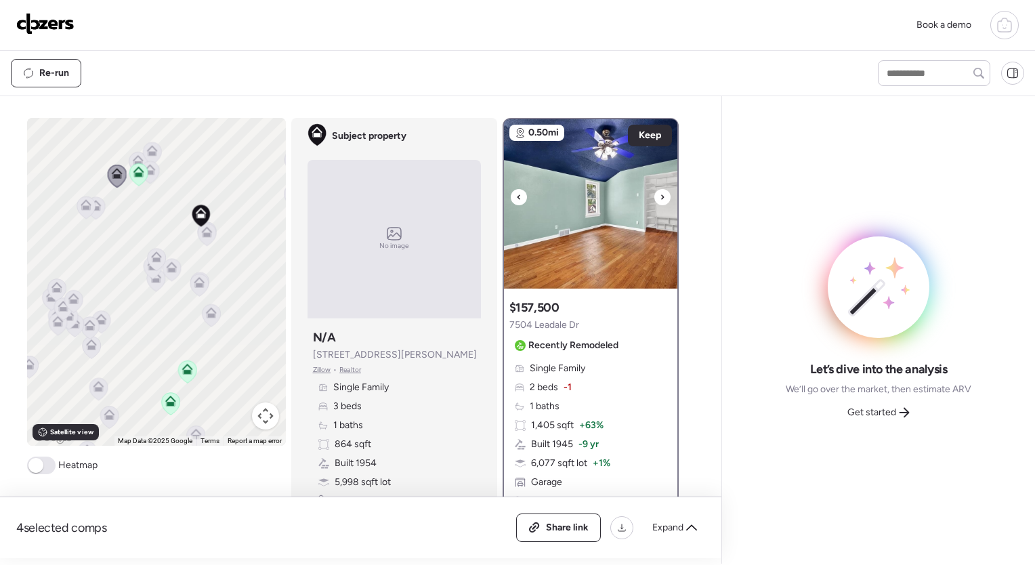
click at [661, 199] on div at bounding box center [662, 197] width 16 height 16
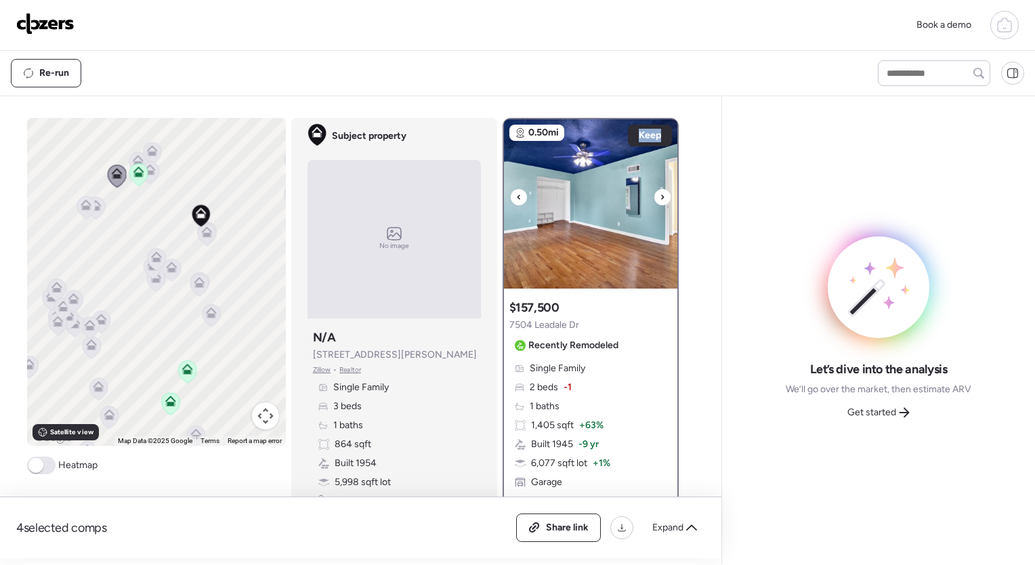
click at [661, 199] on div at bounding box center [662, 197] width 16 height 16
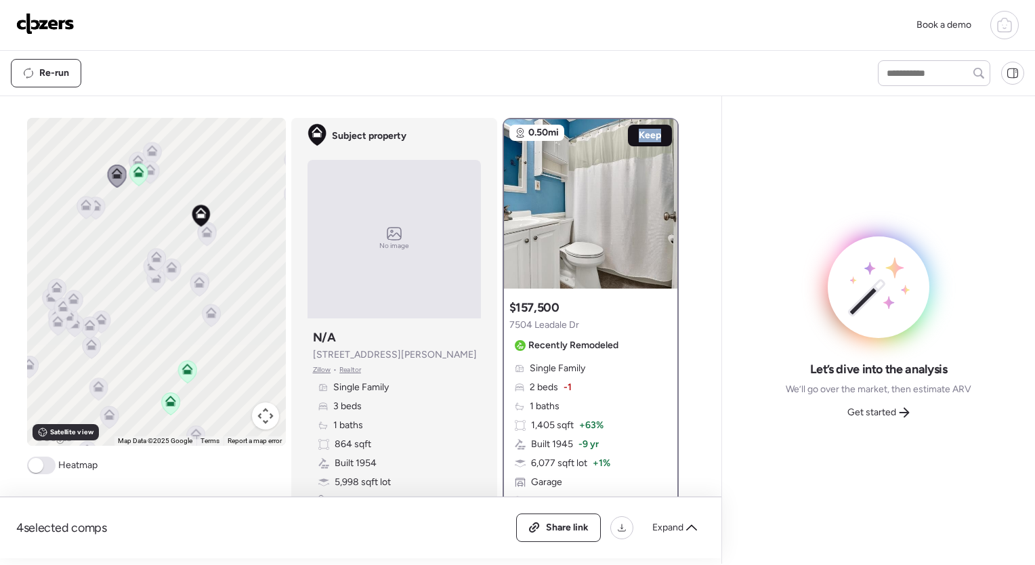
drag, startPoint x: 661, startPoint y: 199, endPoint x: 637, endPoint y: 140, distance: 63.8
click at [639, 140] on span "Keep" at bounding box center [650, 136] width 22 height 14
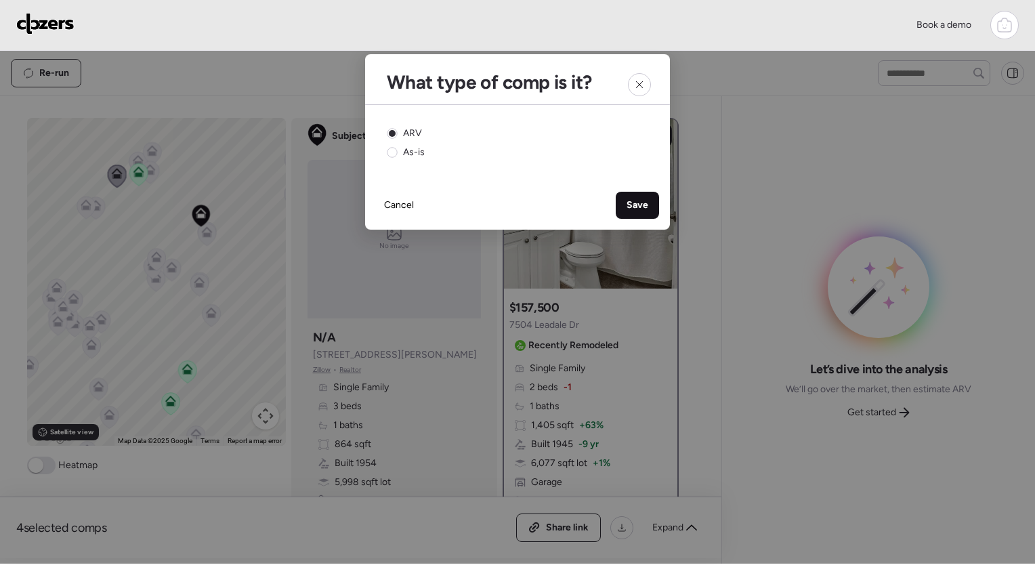
click at [639, 201] on span "Save" at bounding box center [637, 205] width 22 height 14
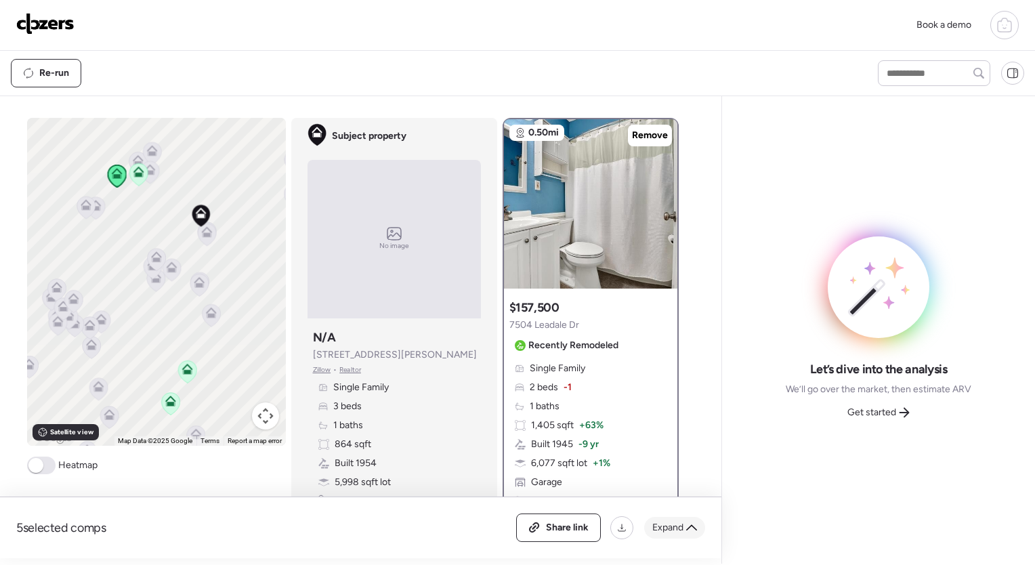
click at [679, 521] on span "Expand" at bounding box center [667, 528] width 31 height 14
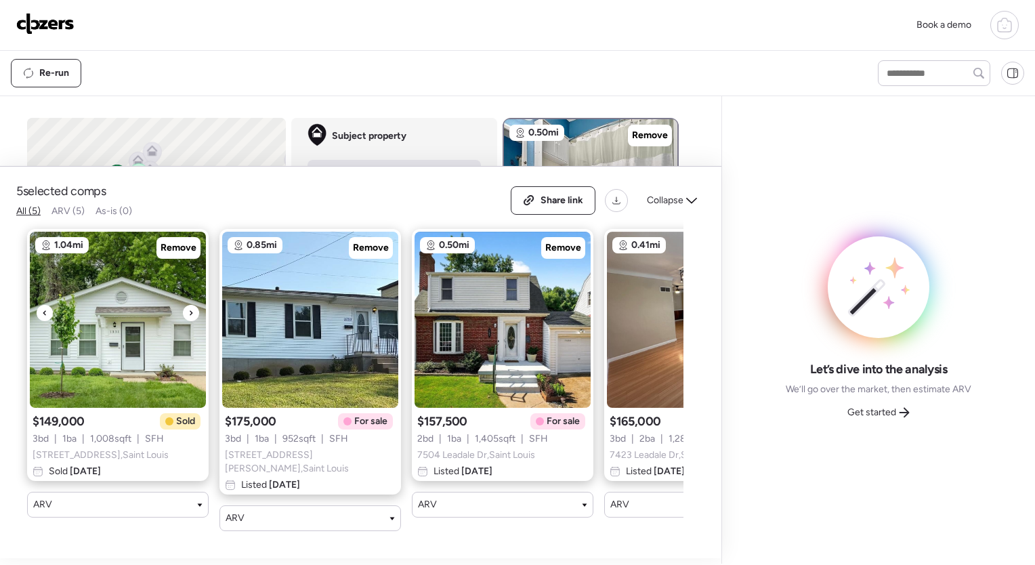
click at [192, 315] on icon at bounding box center [191, 312] width 3 height 5
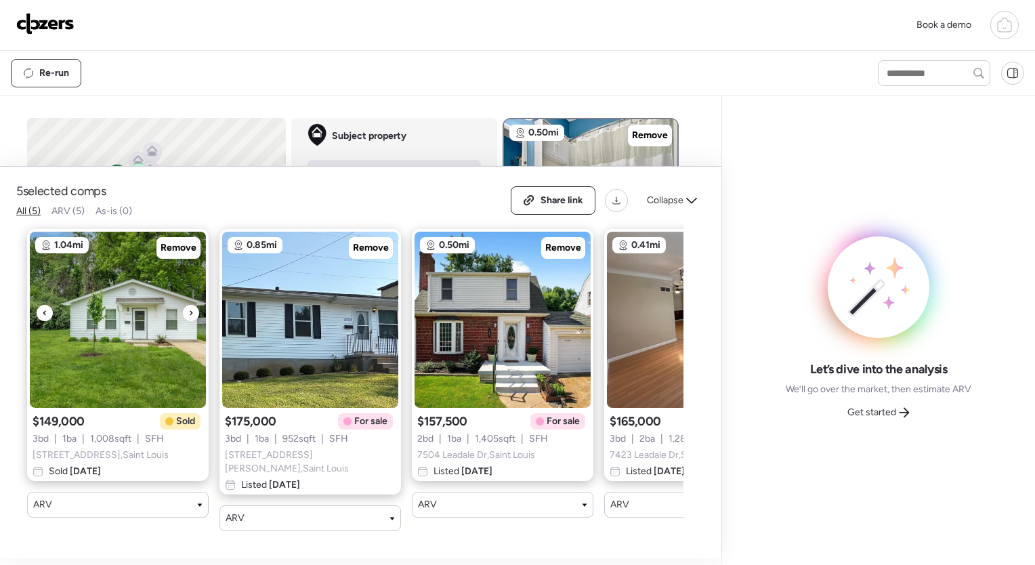
click at [192, 315] on icon at bounding box center [191, 312] width 3 height 5
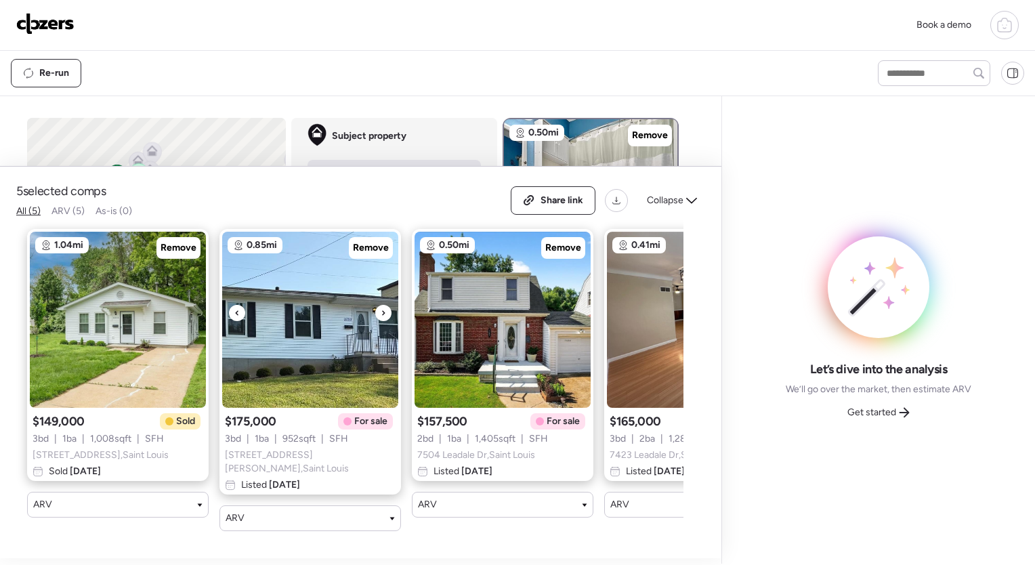
click at [382, 314] on icon at bounding box center [383, 313] width 5 height 16
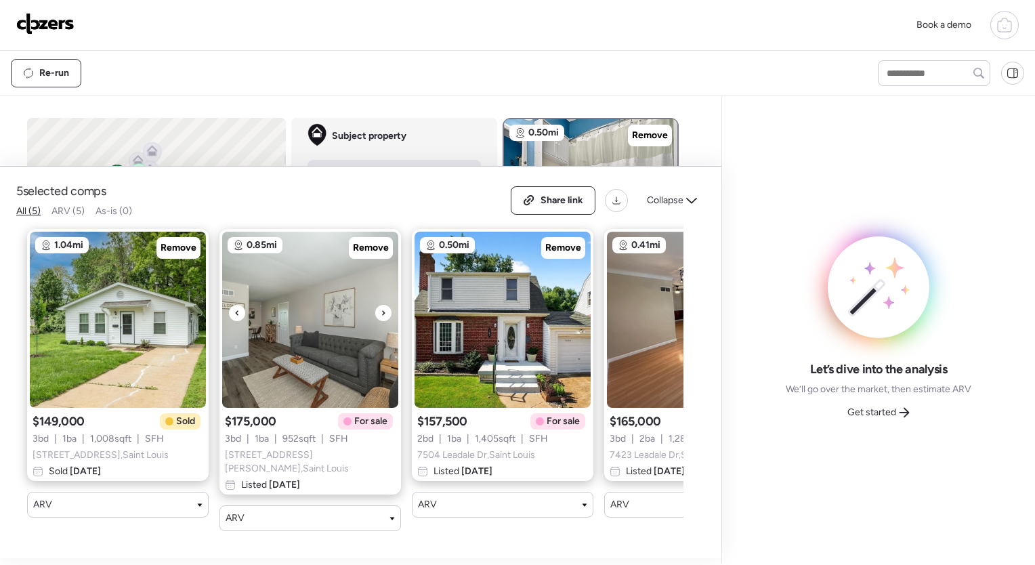
click at [382, 314] on icon at bounding box center [383, 313] width 5 height 16
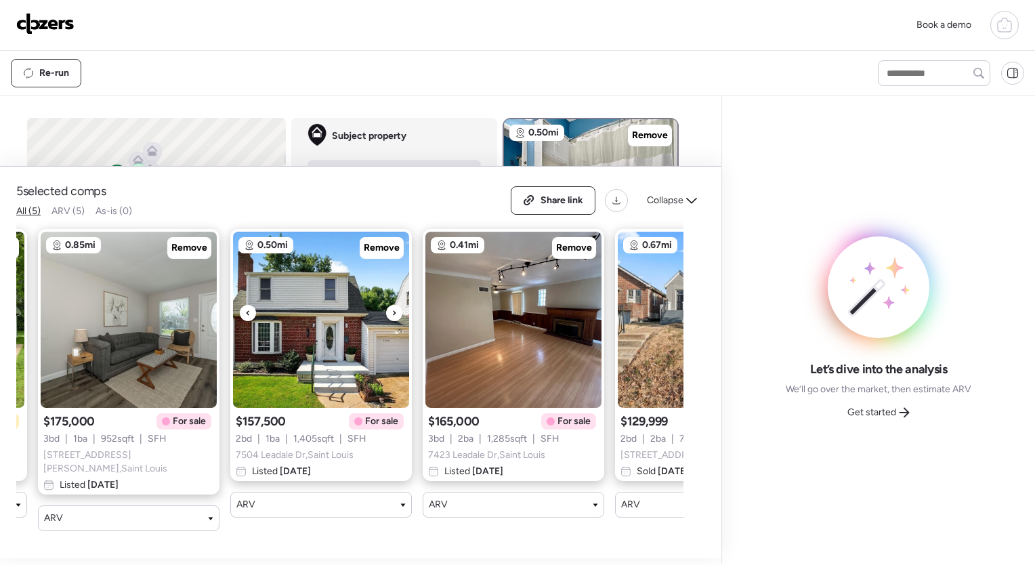
scroll to position [0, 184]
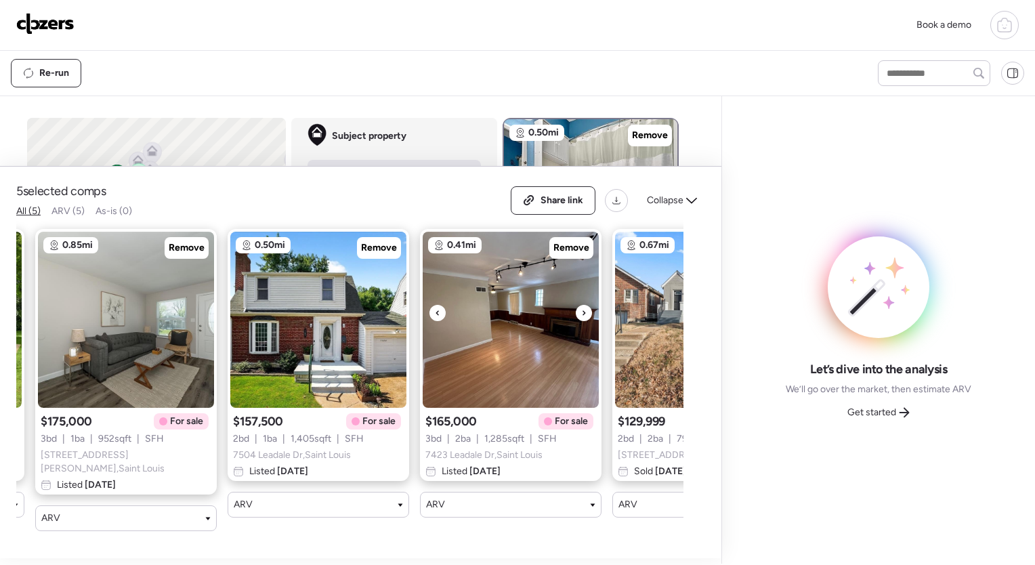
click at [436, 316] on icon at bounding box center [437, 313] width 5 height 16
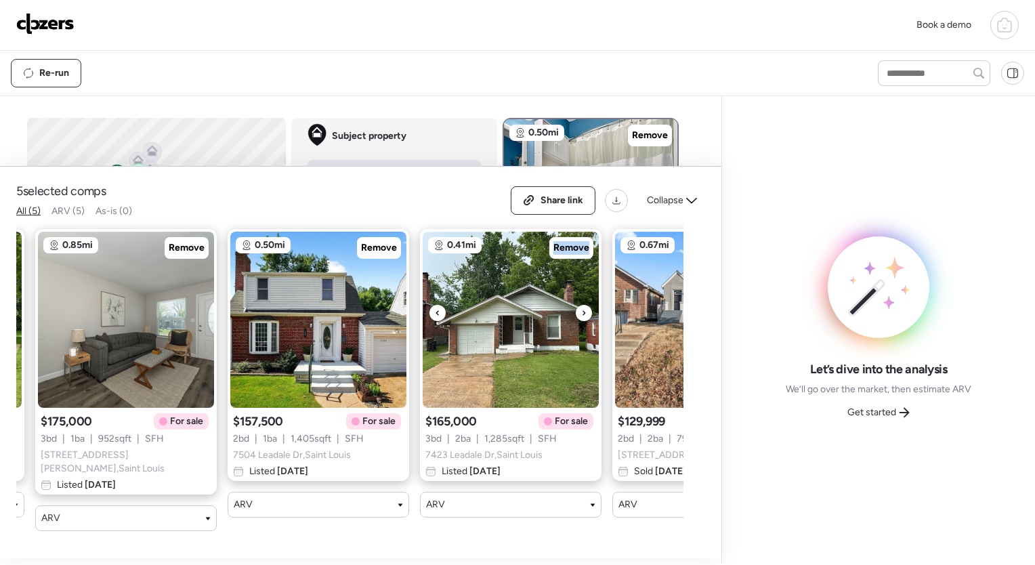
click at [436, 316] on icon at bounding box center [437, 313] width 5 height 16
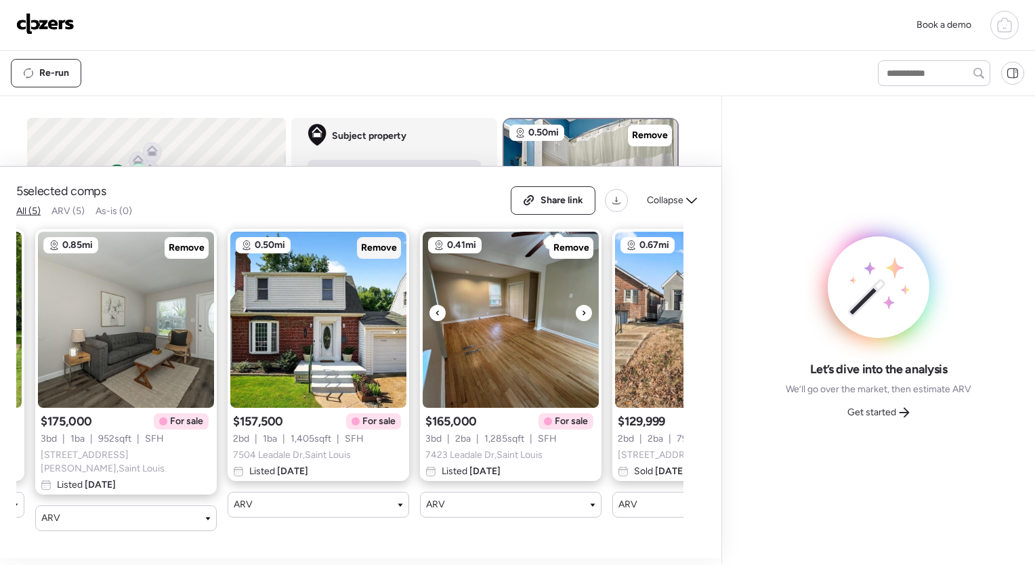
drag, startPoint x: 436, startPoint y: 316, endPoint x: 387, endPoint y: 257, distance: 77.0
click at [387, 255] on span "Remove" at bounding box center [379, 248] width 36 height 14
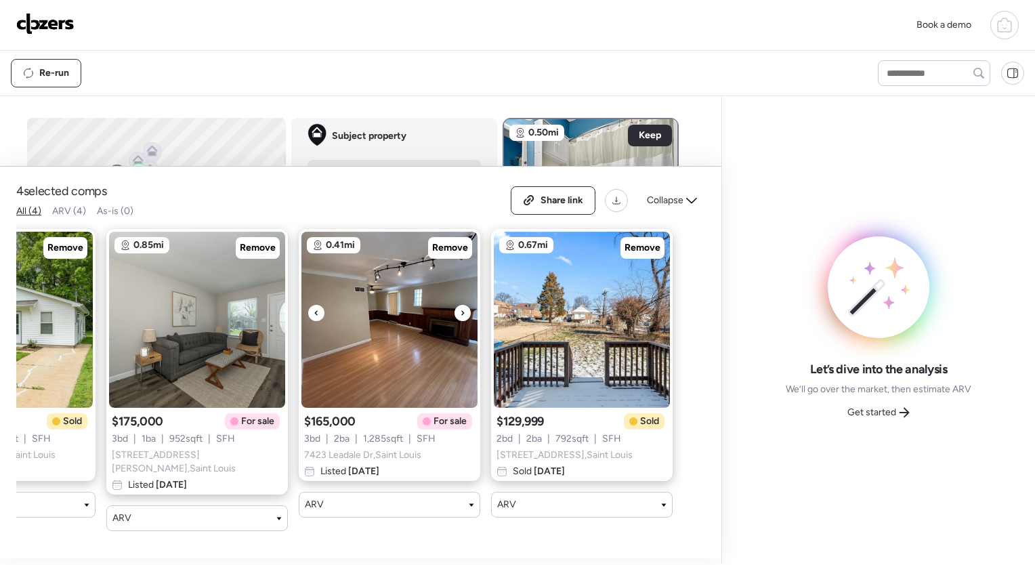
scroll to position [0, 112]
click at [265, 319] on div at bounding box center [271, 313] width 16 height 16
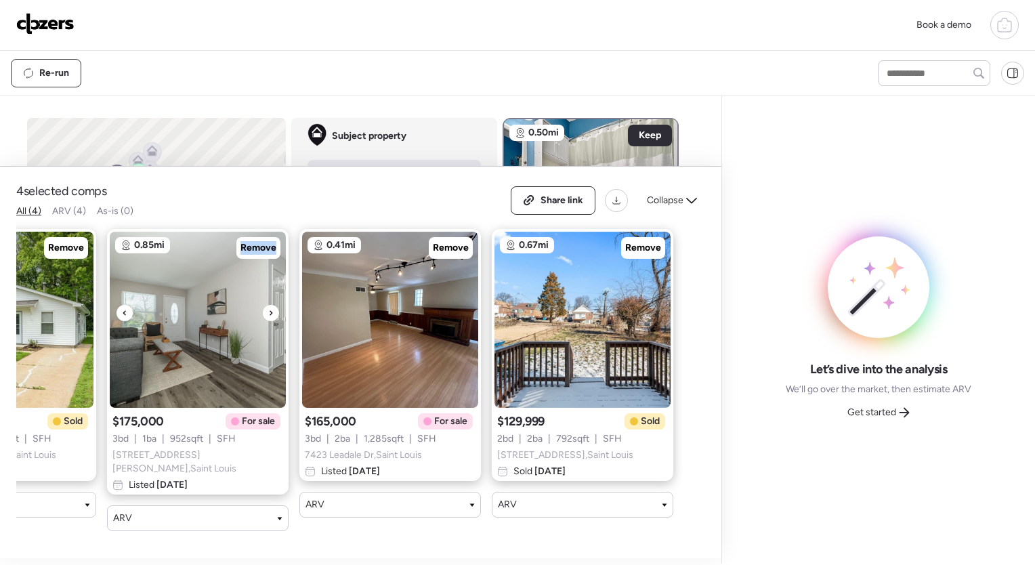
click at [265, 319] on div at bounding box center [271, 313] width 16 height 16
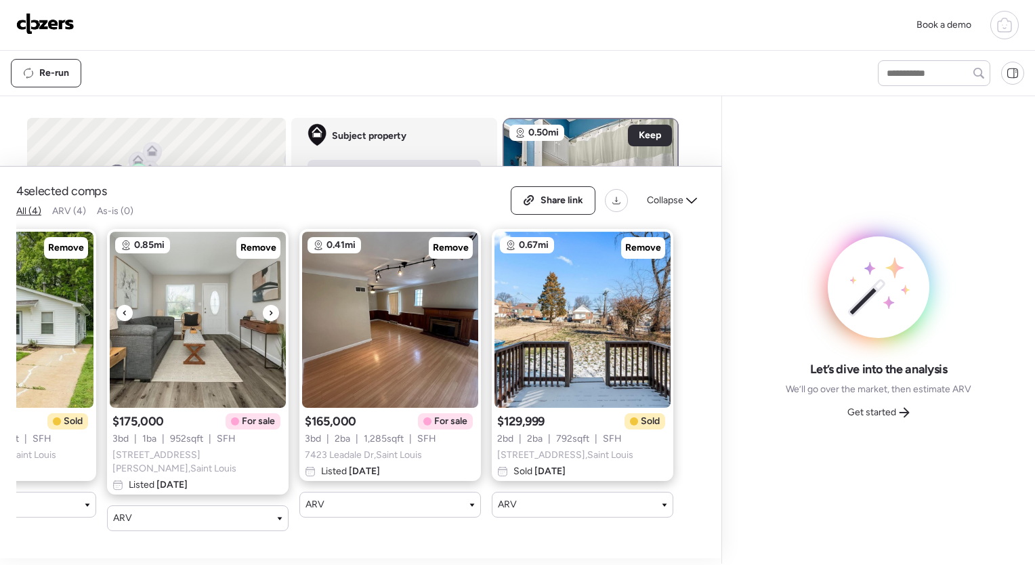
click at [265, 319] on div at bounding box center [271, 313] width 16 height 16
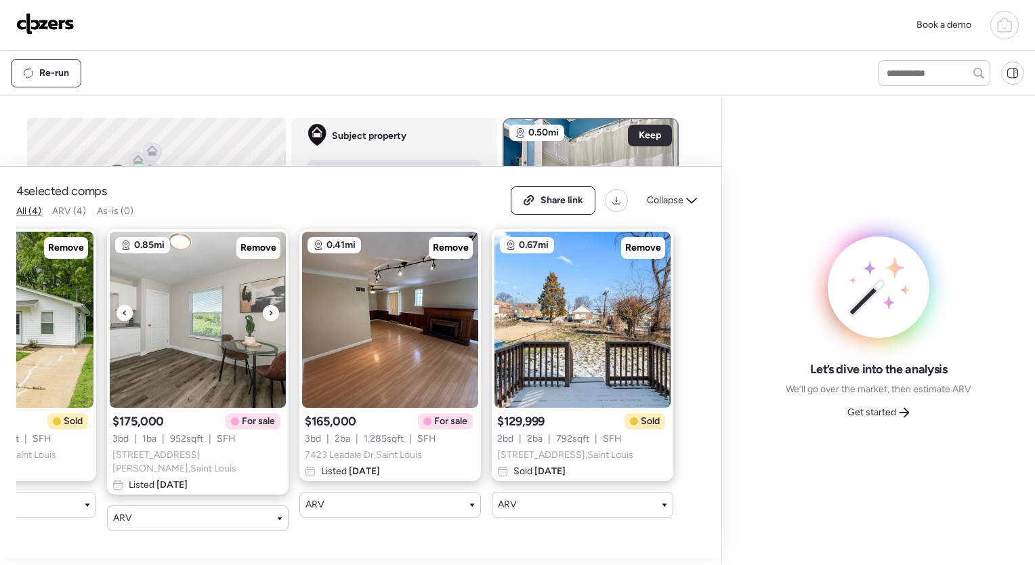
click at [265, 319] on div at bounding box center [271, 313] width 16 height 16
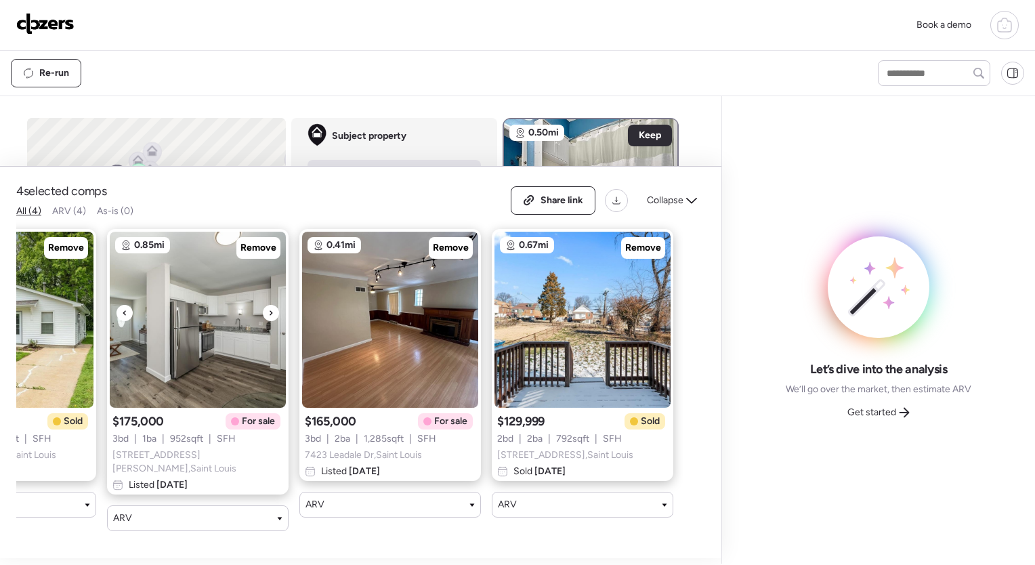
click at [265, 319] on div at bounding box center [271, 313] width 16 height 16
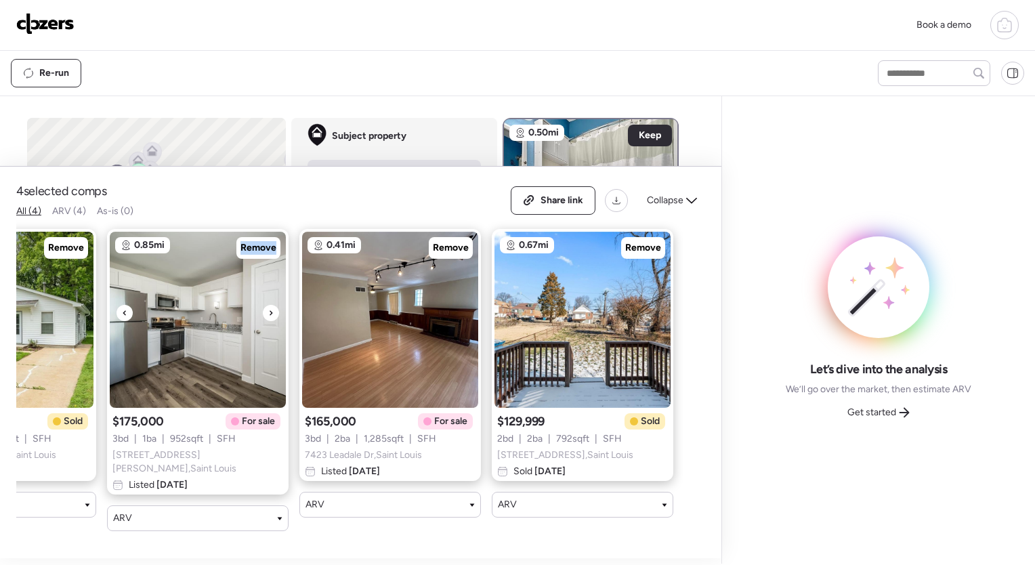
click at [265, 319] on div at bounding box center [271, 313] width 16 height 16
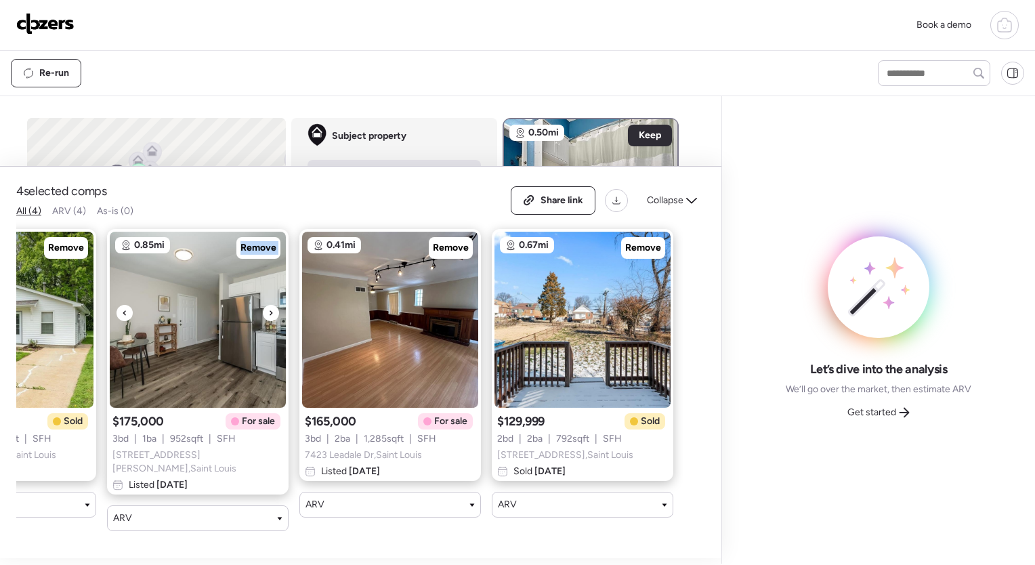
click at [265, 319] on div at bounding box center [271, 313] width 16 height 16
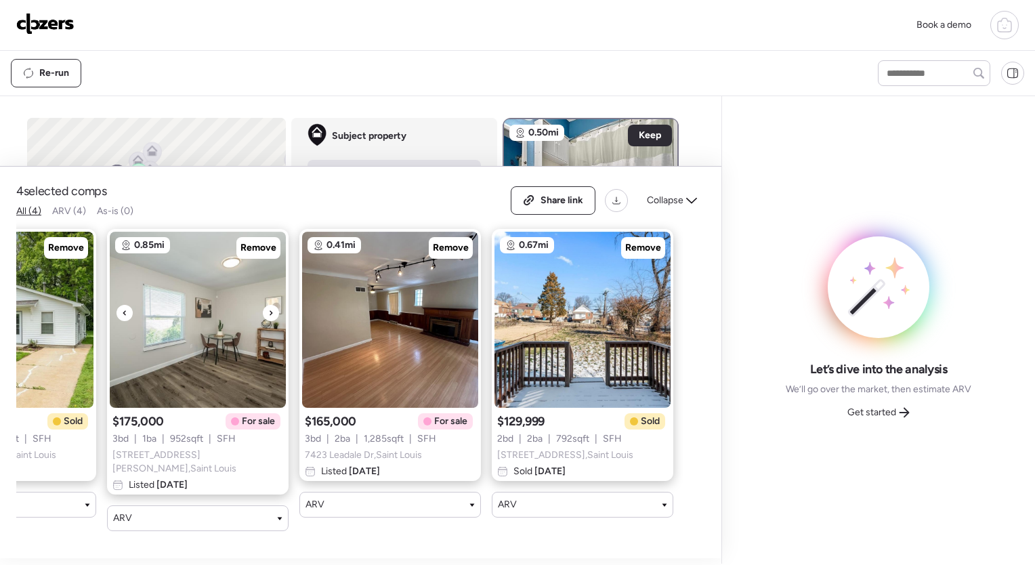
click at [265, 319] on div at bounding box center [271, 313] width 16 height 16
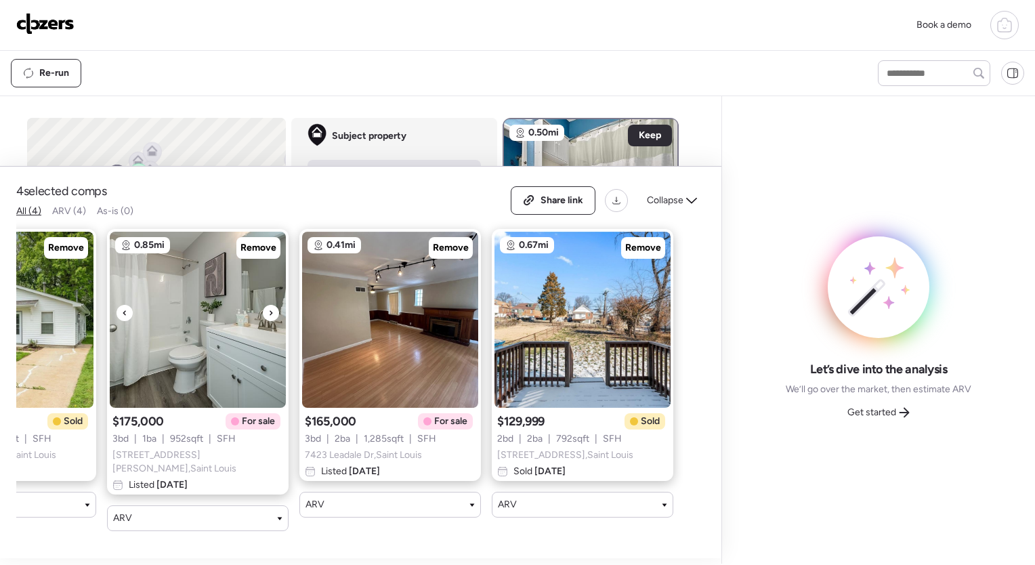
click at [265, 319] on div at bounding box center [271, 313] width 16 height 16
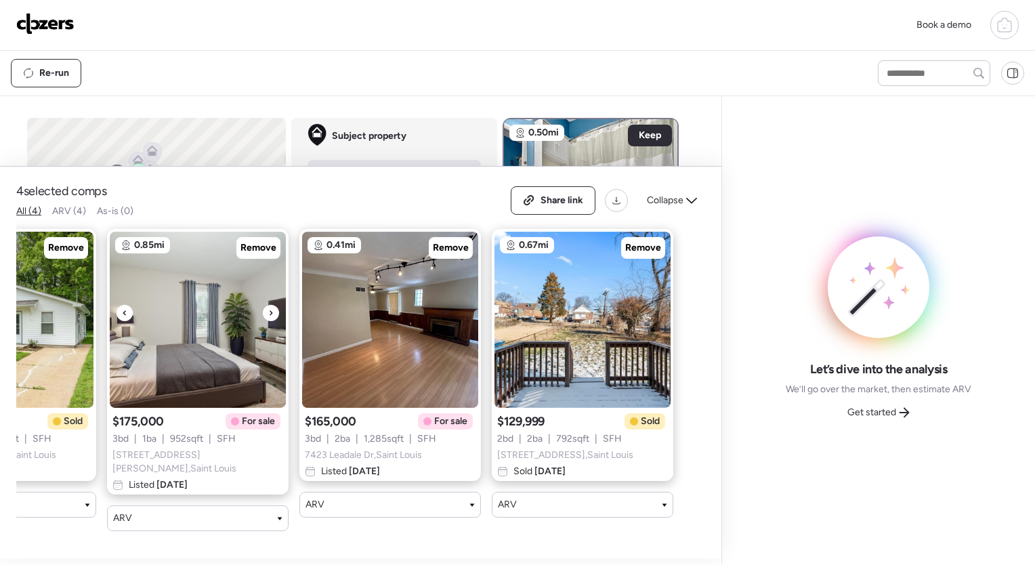
click at [265, 319] on div at bounding box center [271, 313] width 16 height 16
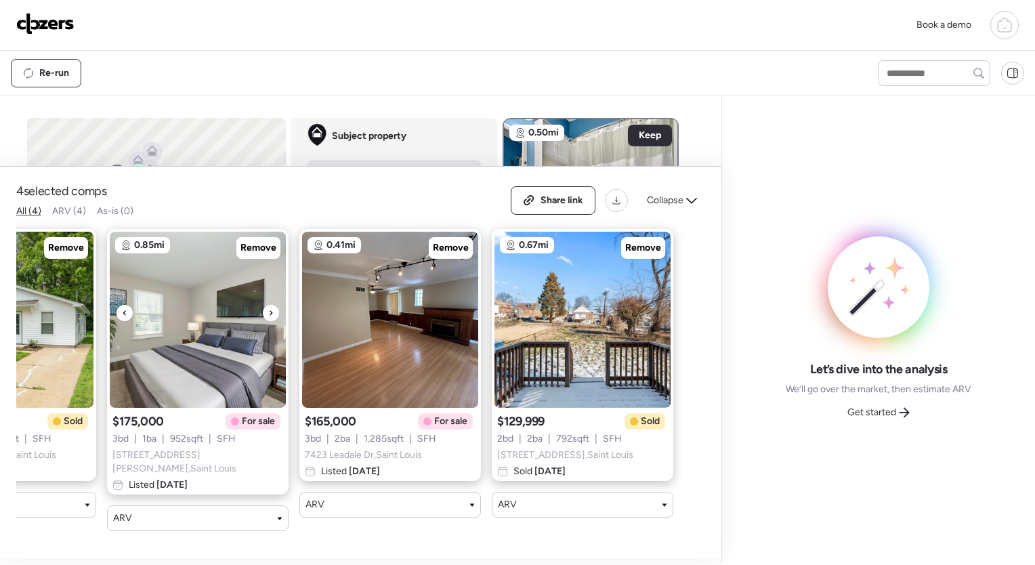
click at [265, 319] on div at bounding box center [271, 313] width 16 height 16
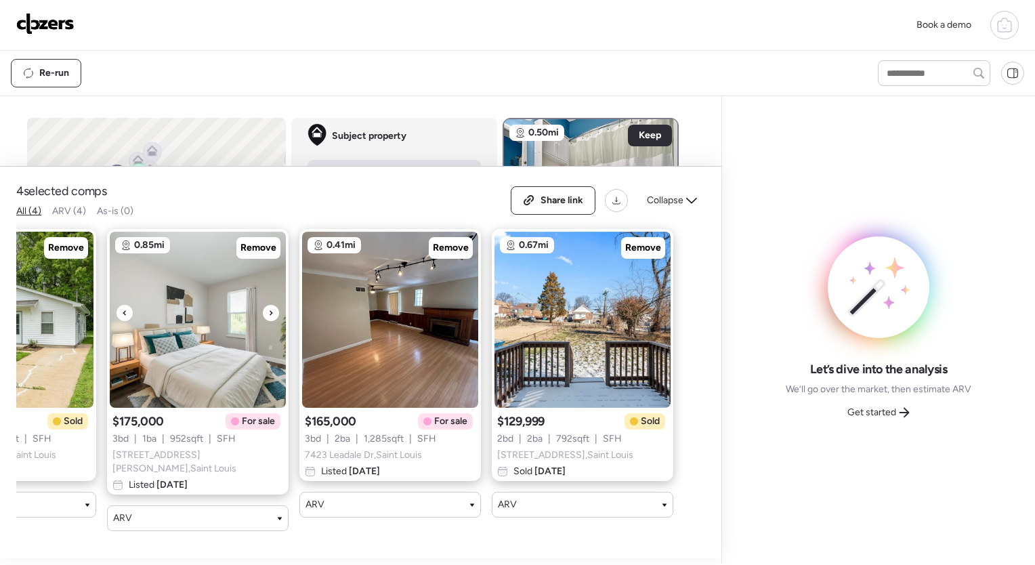
click at [265, 319] on div at bounding box center [271, 313] width 16 height 16
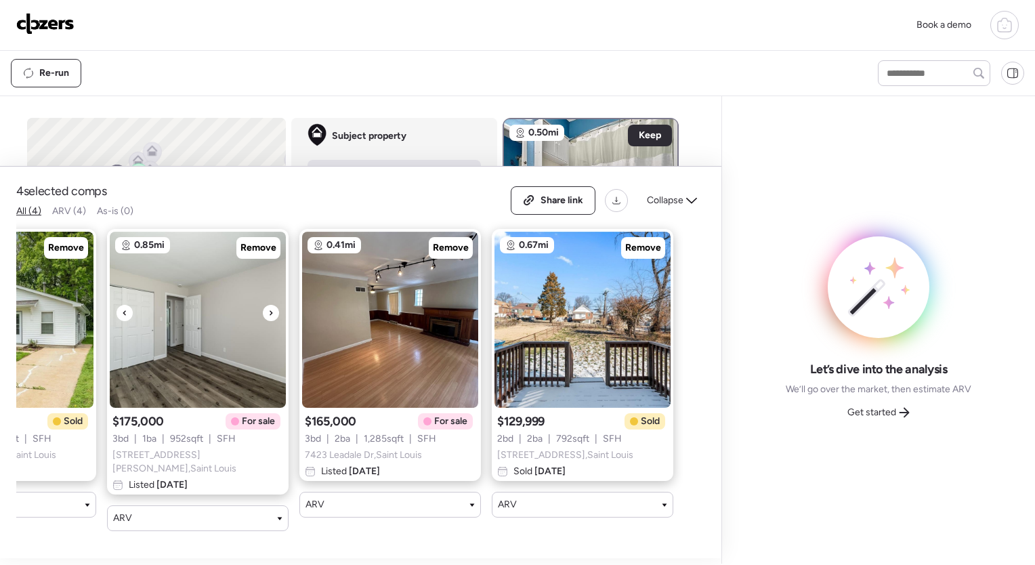
click at [265, 319] on div at bounding box center [271, 313] width 16 height 16
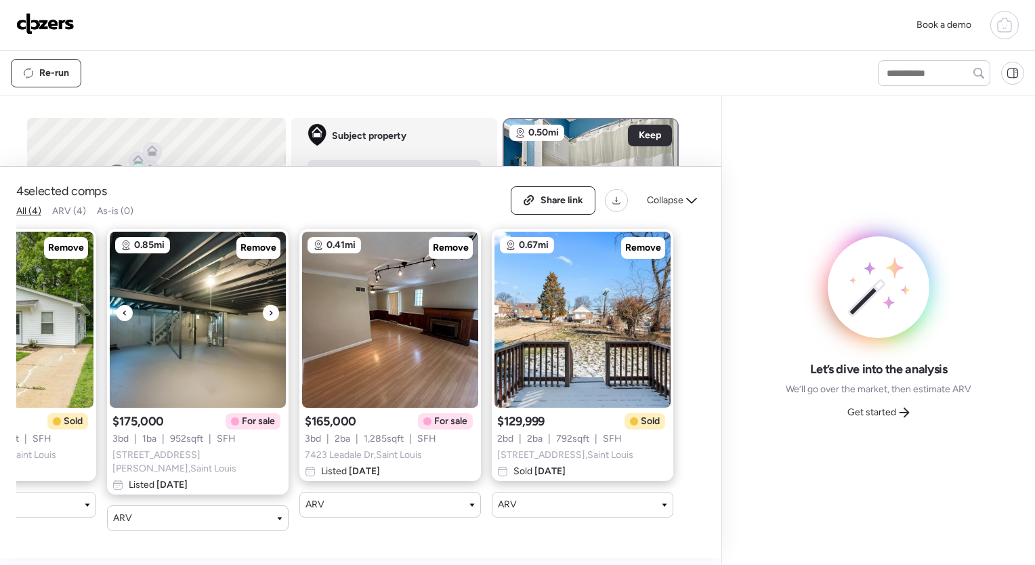
click at [265, 319] on div at bounding box center [271, 313] width 16 height 16
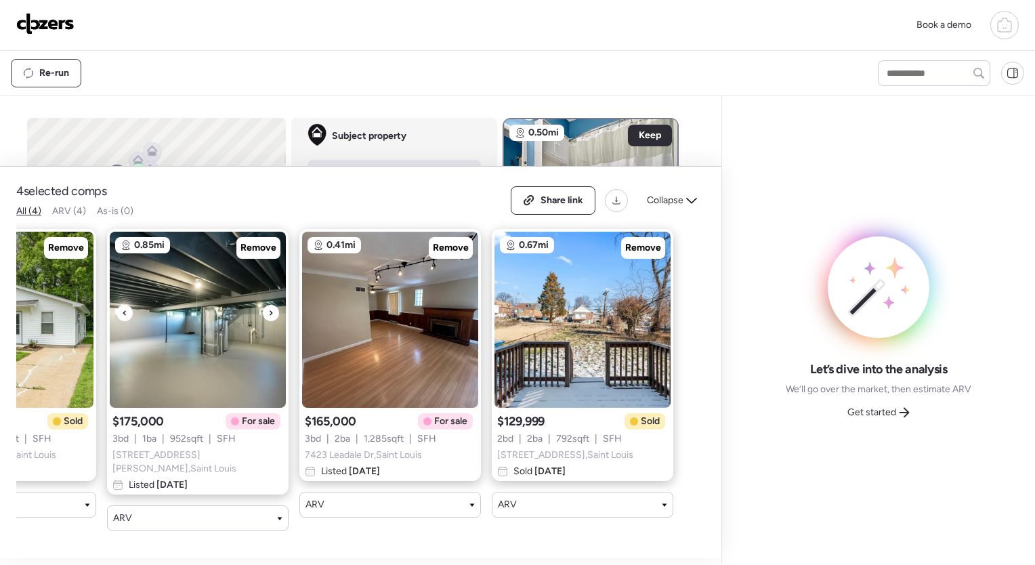
click at [265, 319] on div at bounding box center [271, 313] width 16 height 16
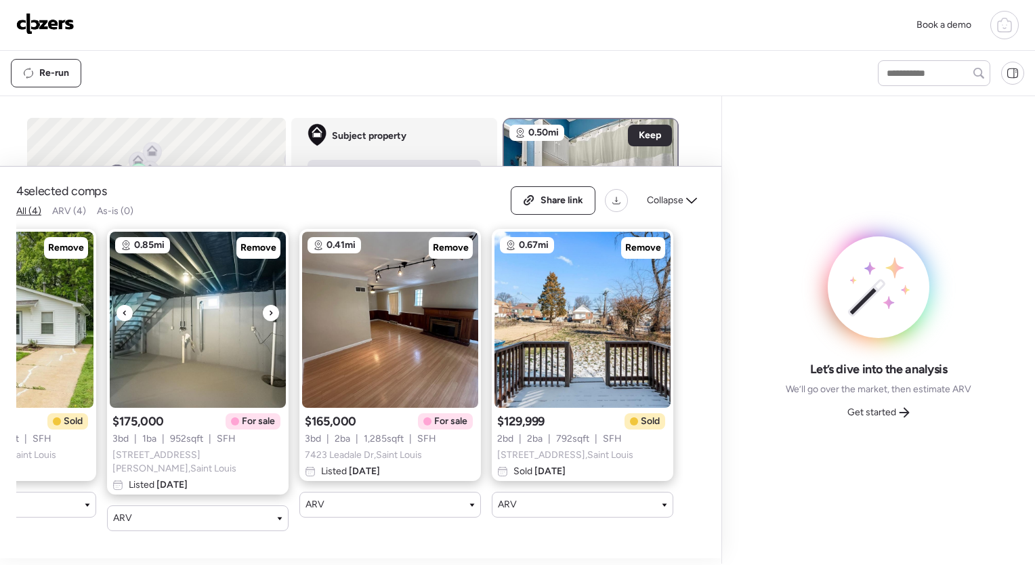
click at [265, 319] on div at bounding box center [271, 313] width 16 height 16
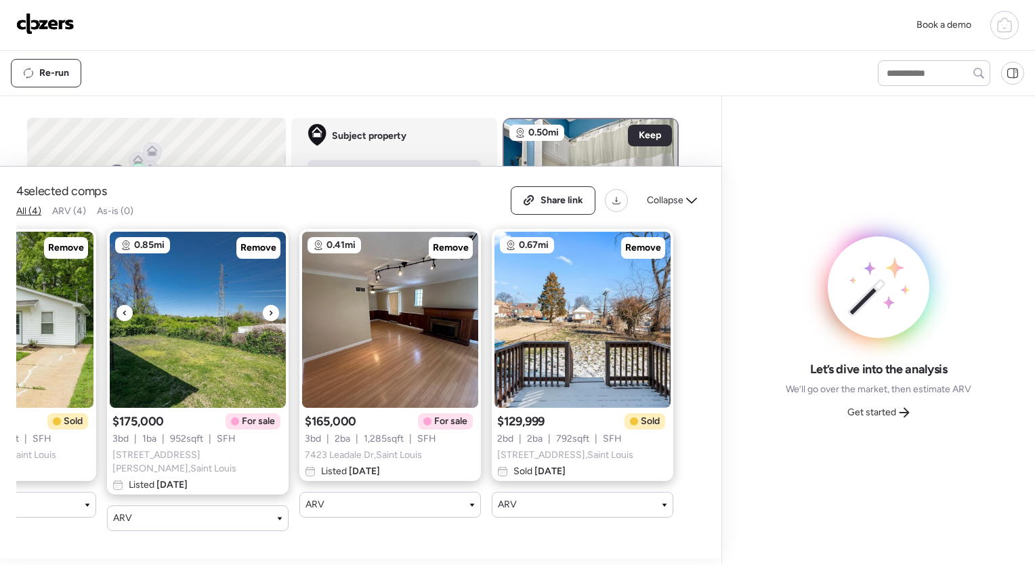
click at [265, 319] on div at bounding box center [271, 313] width 16 height 16
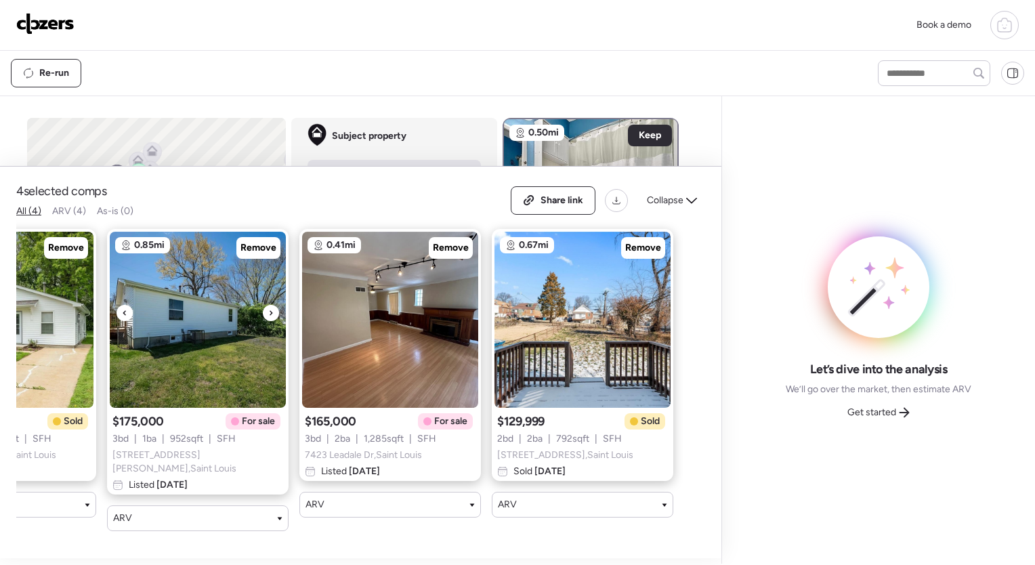
click at [265, 319] on div at bounding box center [271, 313] width 16 height 16
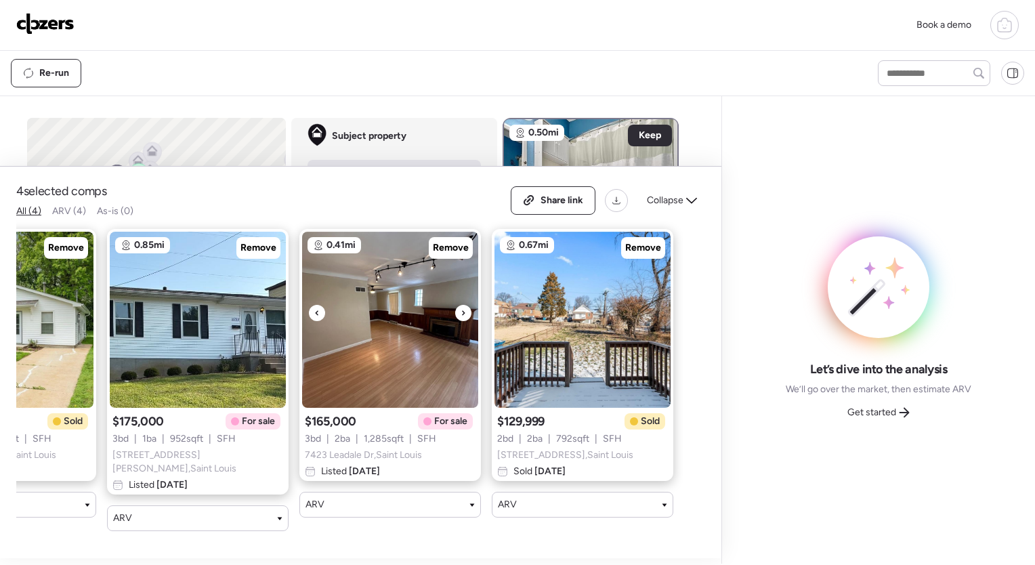
click at [465, 316] on icon at bounding box center [463, 313] width 5 height 16
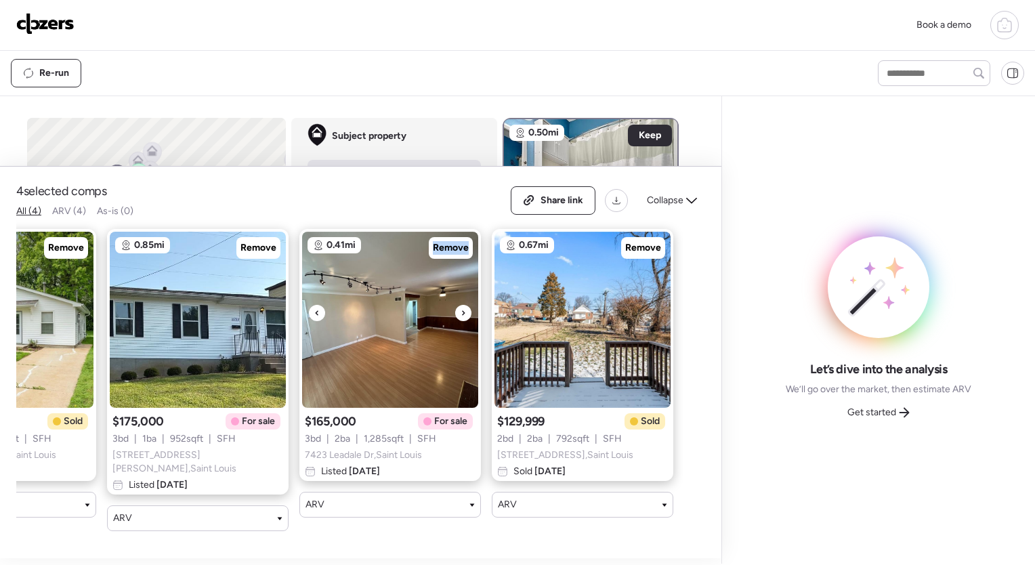
click at [465, 316] on icon at bounding box center [463, 313] width 5 height 16
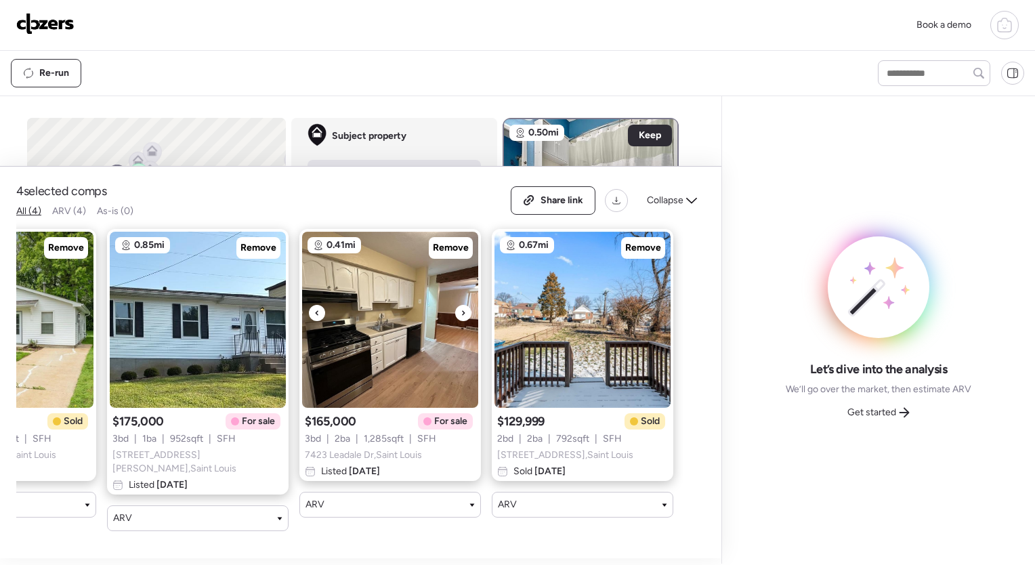
click at [465, 316] on icon at bounding box center [463, 313] width 5 height 16
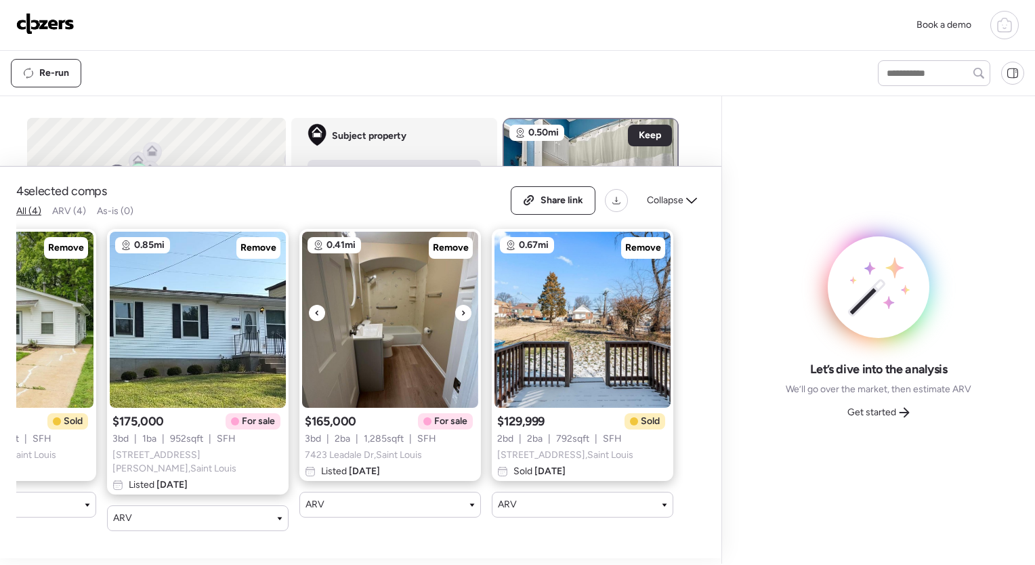
click at [465, 316] on icon at bounding box center [463, 313] width 5 height 16
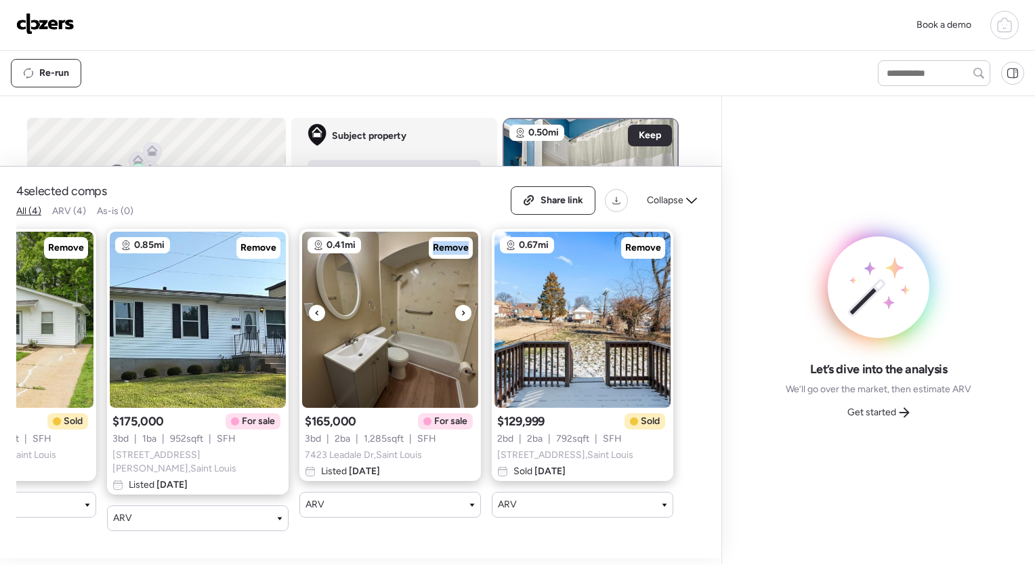
click at [465, 316] on icon at bounding box center [463, 313] width 5 height 16
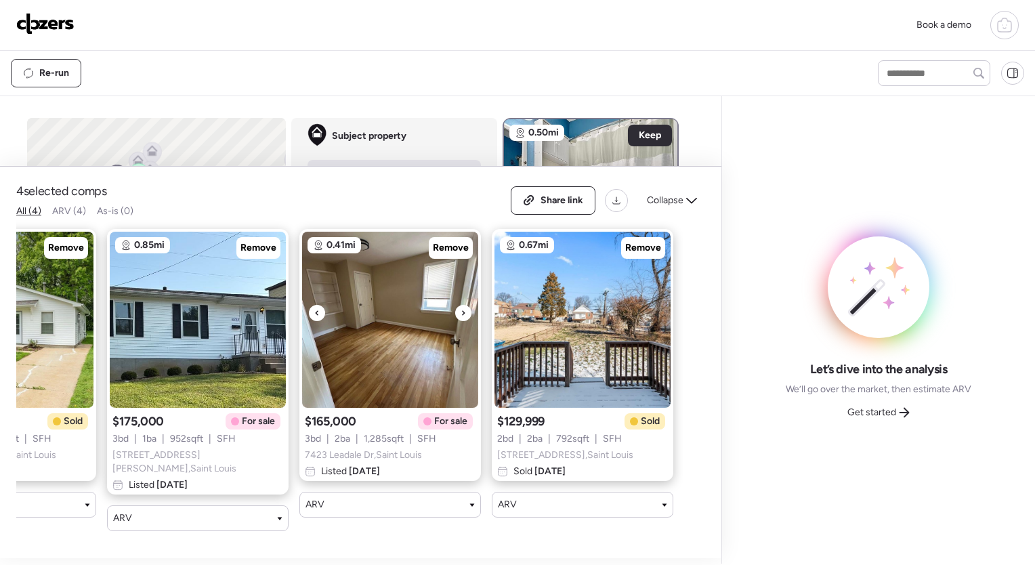
click at [465, 316] on icon at bounding box center [463, 313] width 5 height 16
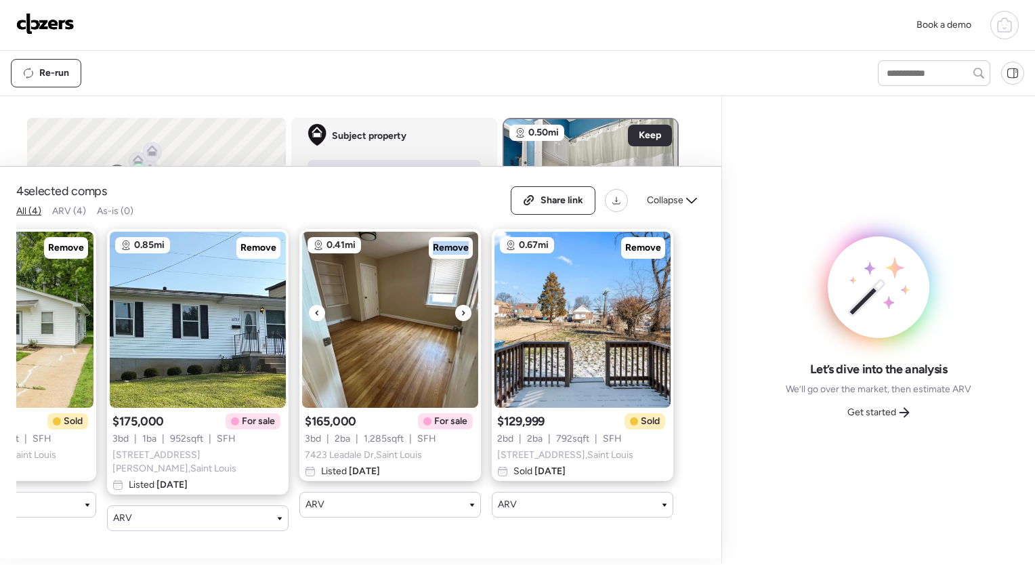
click at [465, 316] on icon at bounding box center [463, 313] width 5 height 16
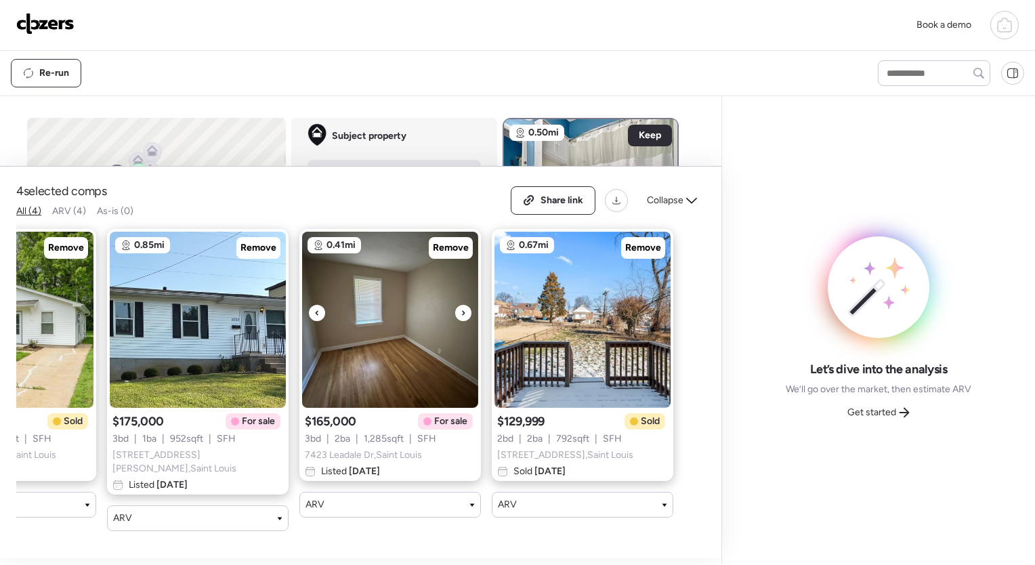
click at [465, 316] on icon at bounding box center [463, 313] width 5 height 16
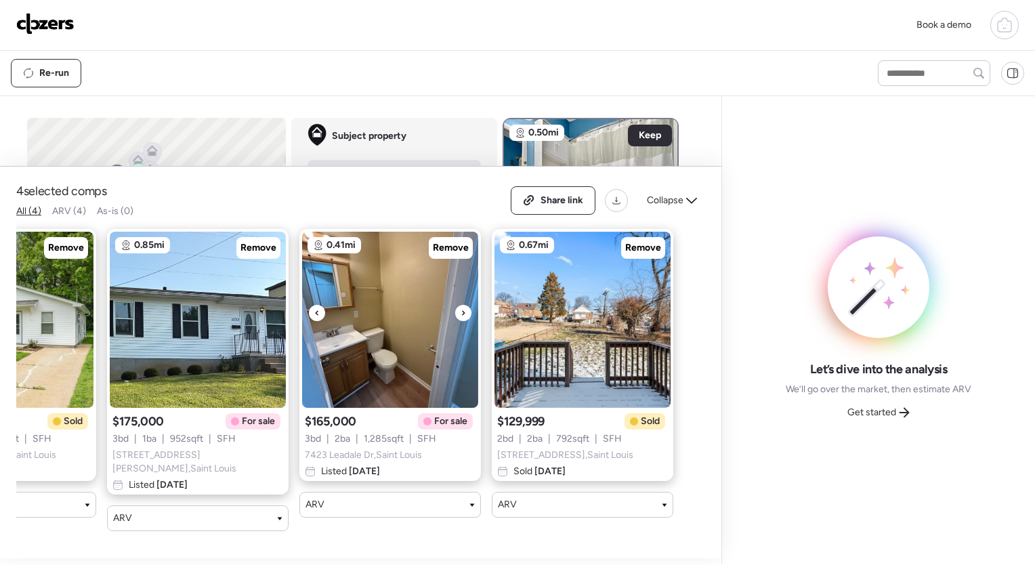
click at [465, 316] on icon at bounding box center [463, 313] width 5 height 16
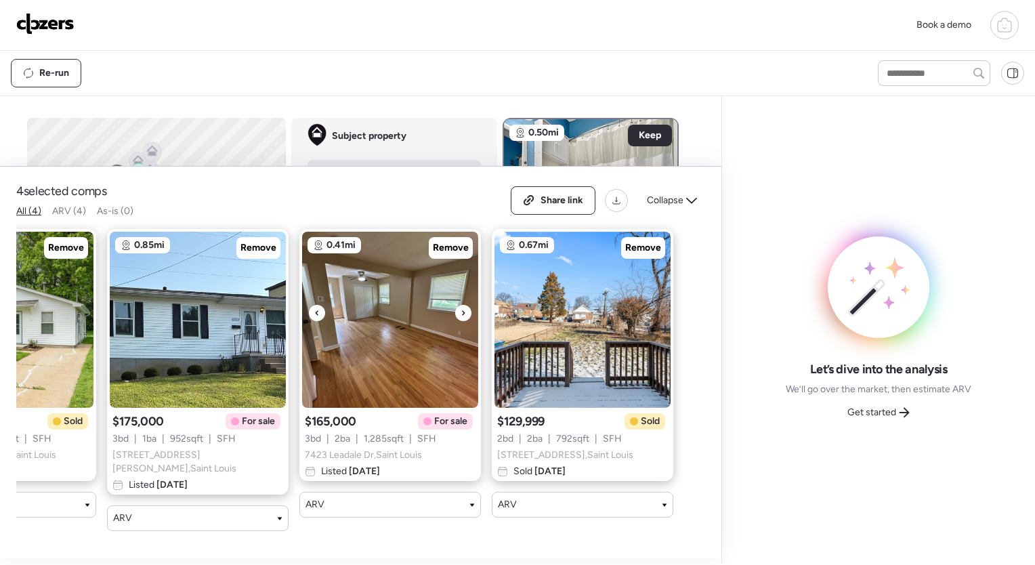
click at [465, 316] on icon at bounding box center [463, 313] width 5 height 16
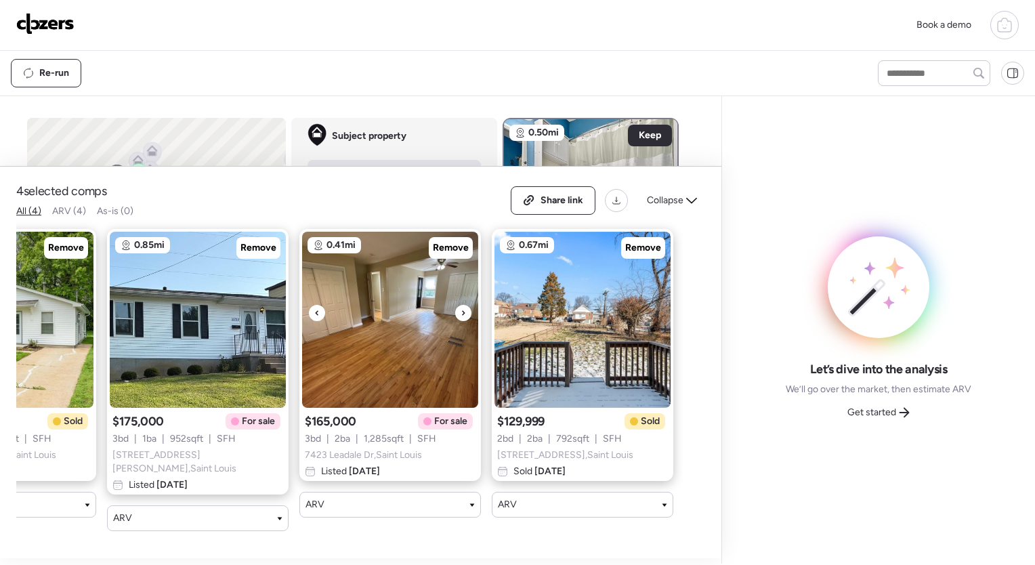
click at [465, 316] on icon at bounding box center [463, 313] width 5 height 16
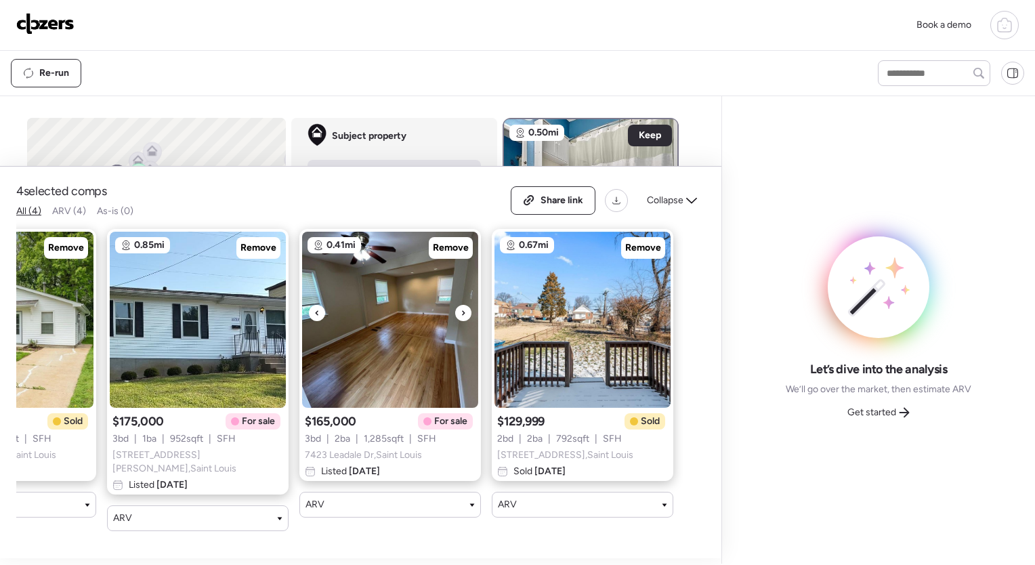
click at [465, 316] on icon at bounding box center [463, 313] width 5 height 16
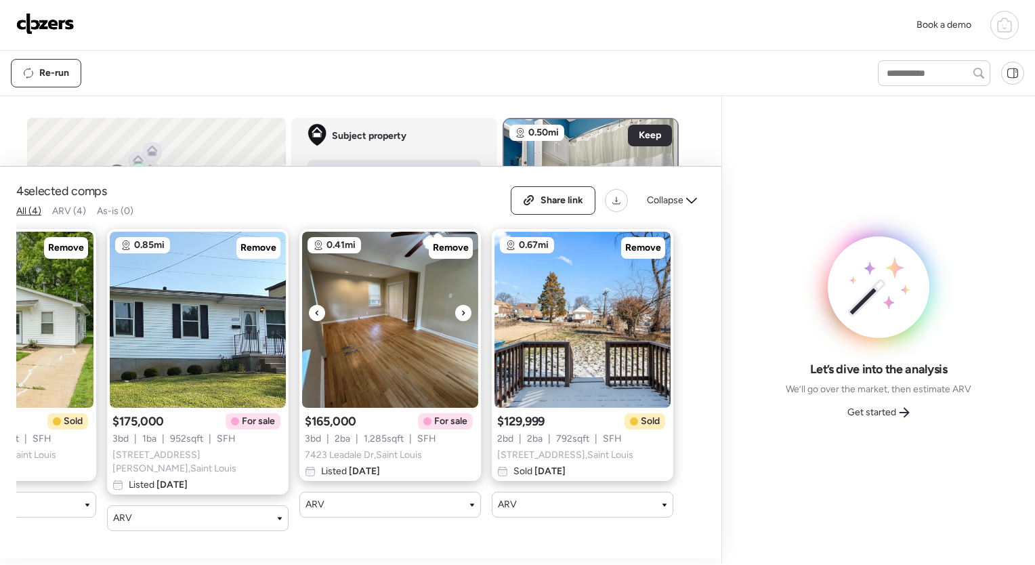
click at [465, 316] on icon at bounding box center [463, 313] width 5 height 16
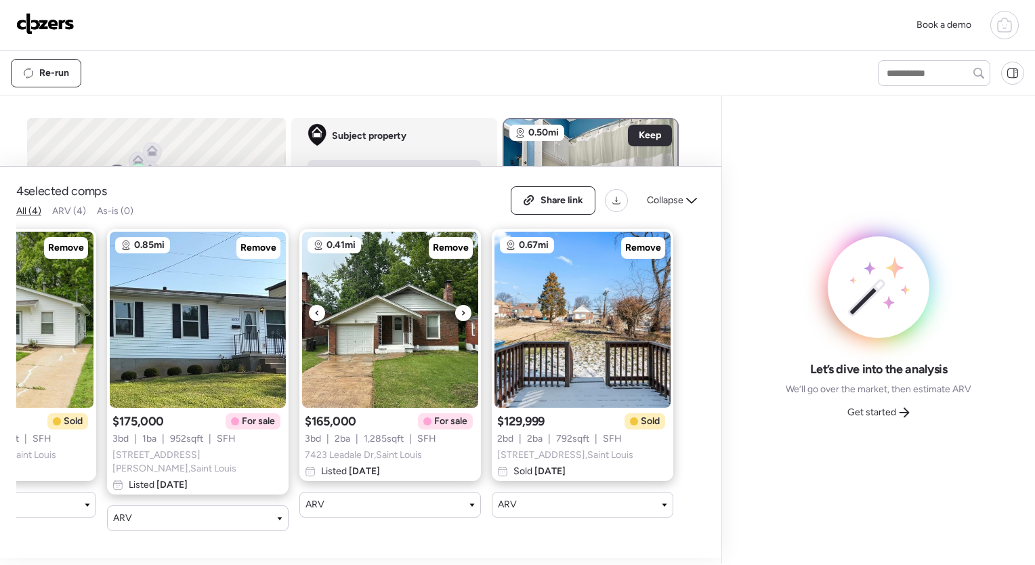
click at [465, 316] on icon at bounding box center [463, 313] width 5 height 16
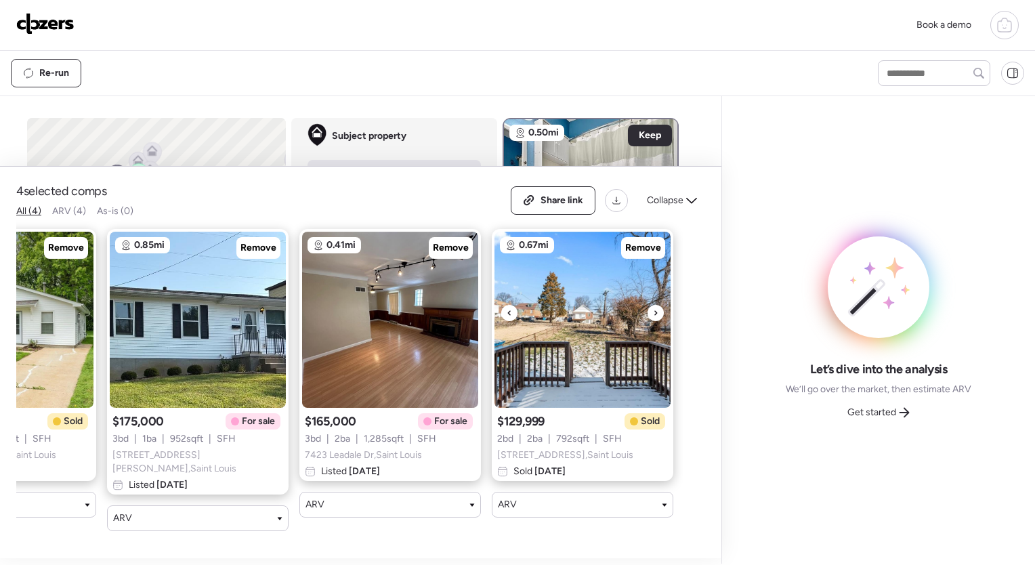
click at [654, 312] on icon at bounding box center [655, 313] width 5 height 16
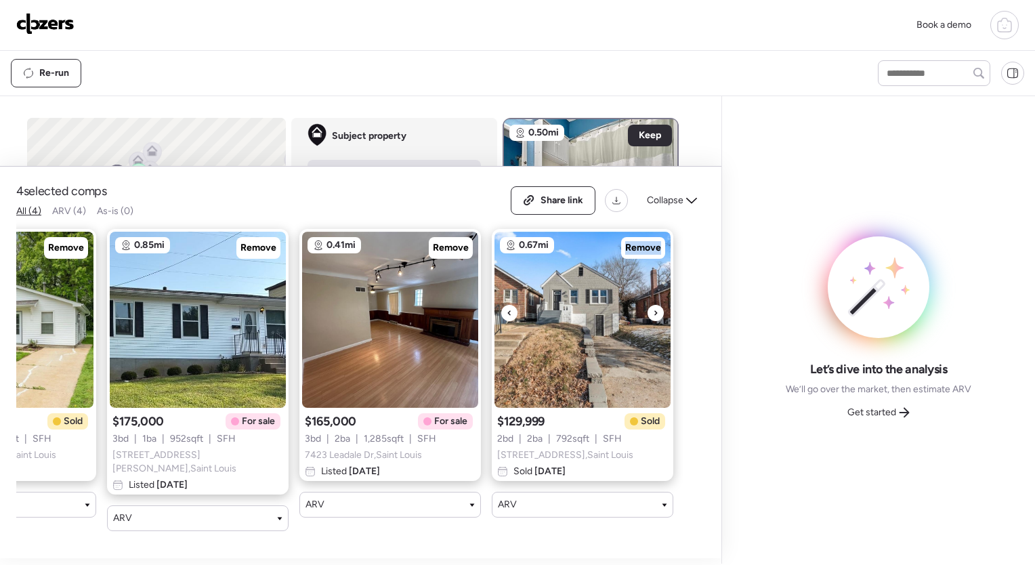
click at [654, 312] on icon at bounding box center [655, 313] width 5 height 16
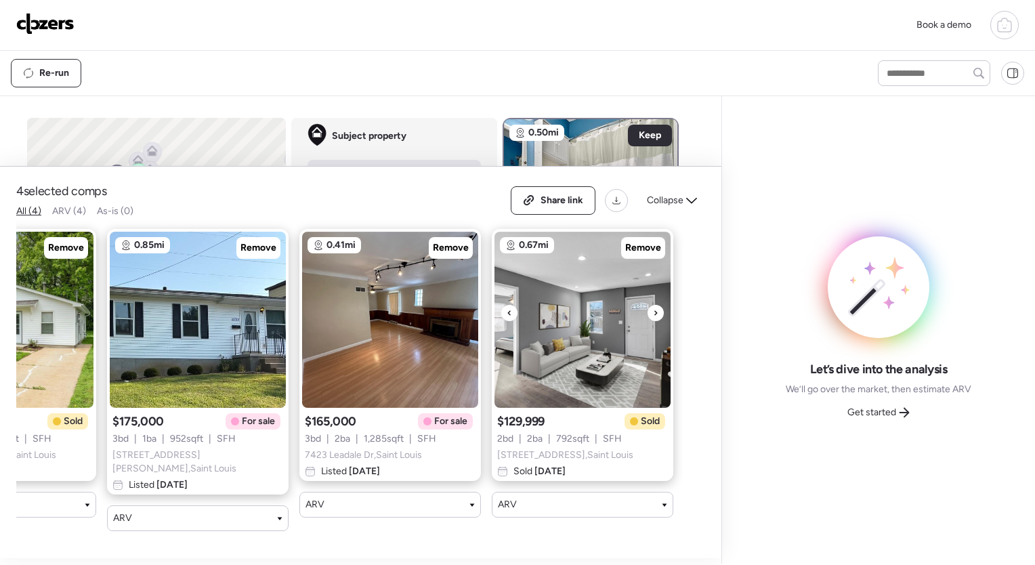
click at [654, 312] on icon at bounding box center [655, 313] width 5 height 16
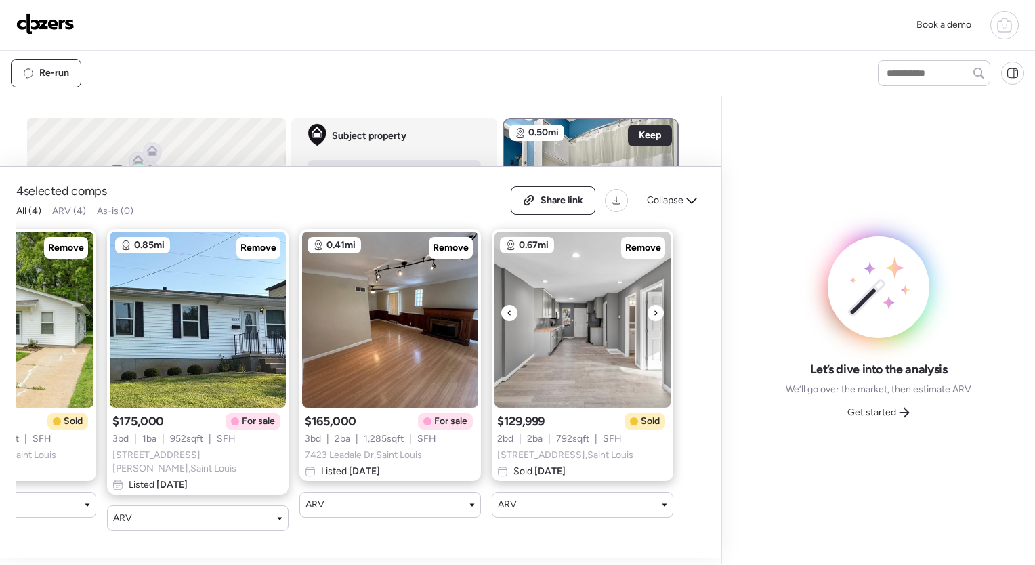
click at [654, 312] on icon at bounding box center [655, 313] width 5 height 16
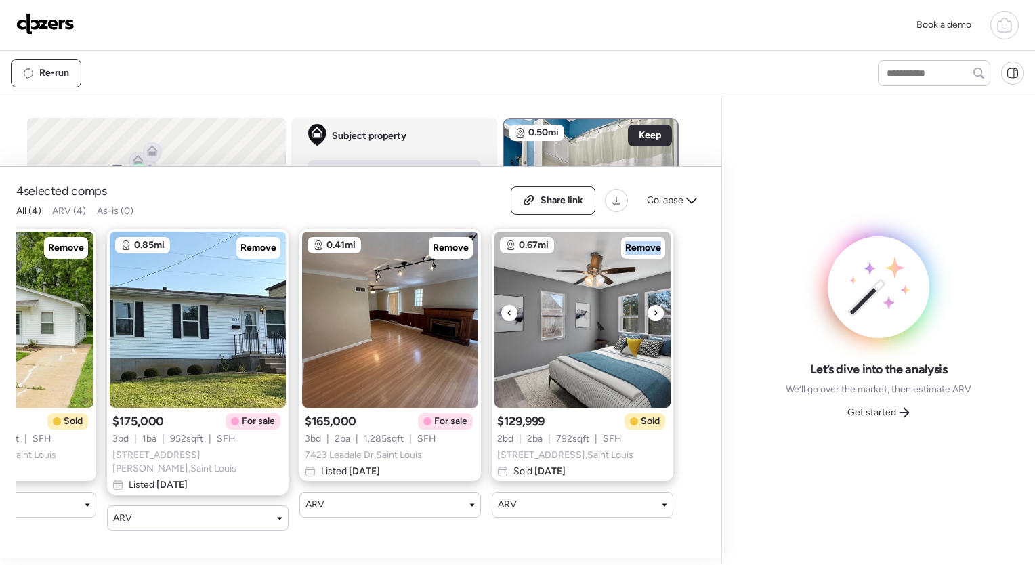
click at [654, 312] on icon at bounding box center [655, 313] width 5 height 16
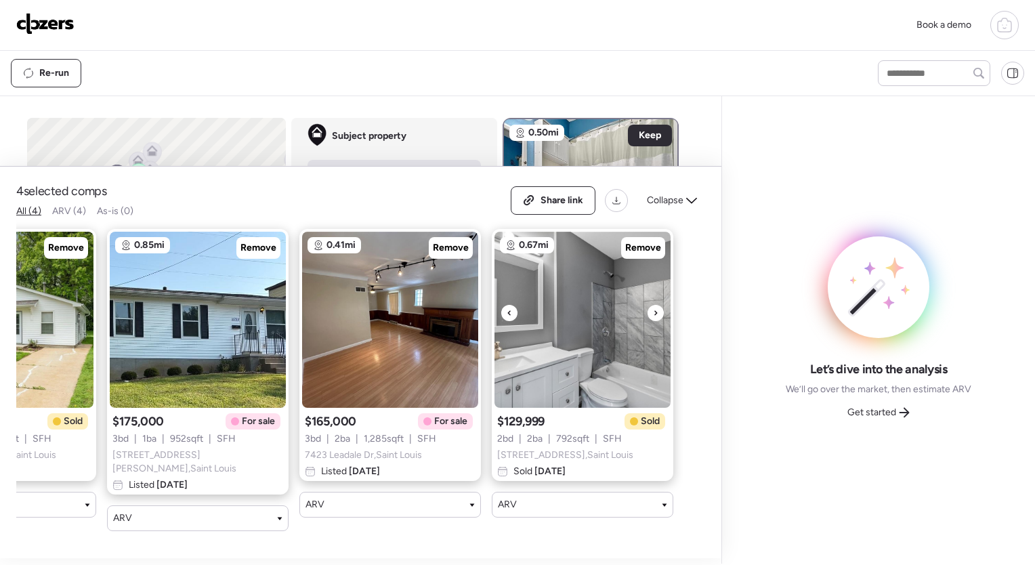
click at [654, 312] on icon at bounding box center [655, 313] width 5 height 16
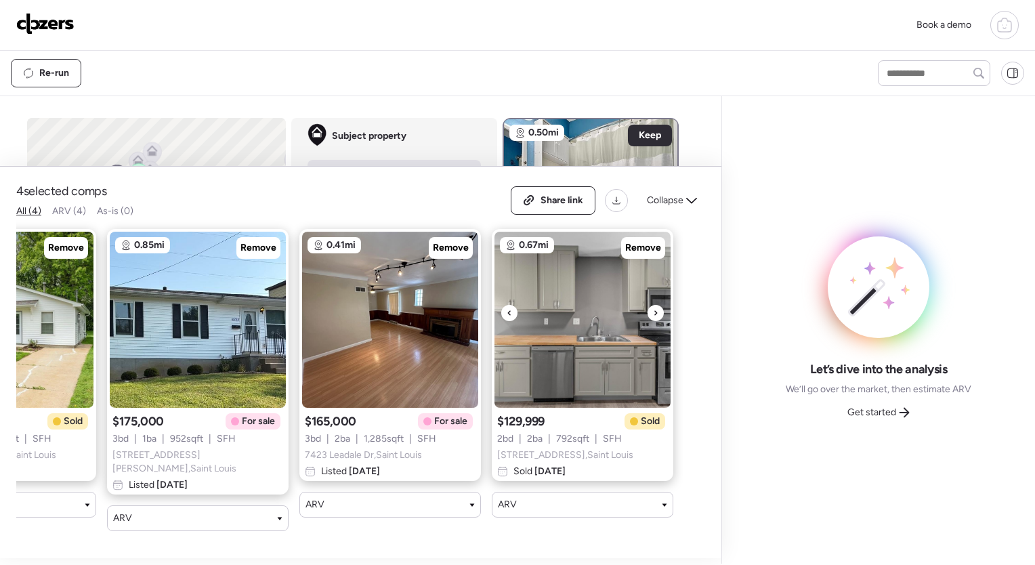
click at [654, 312] on icon at bounding box center [655, 313] width 5 height 16
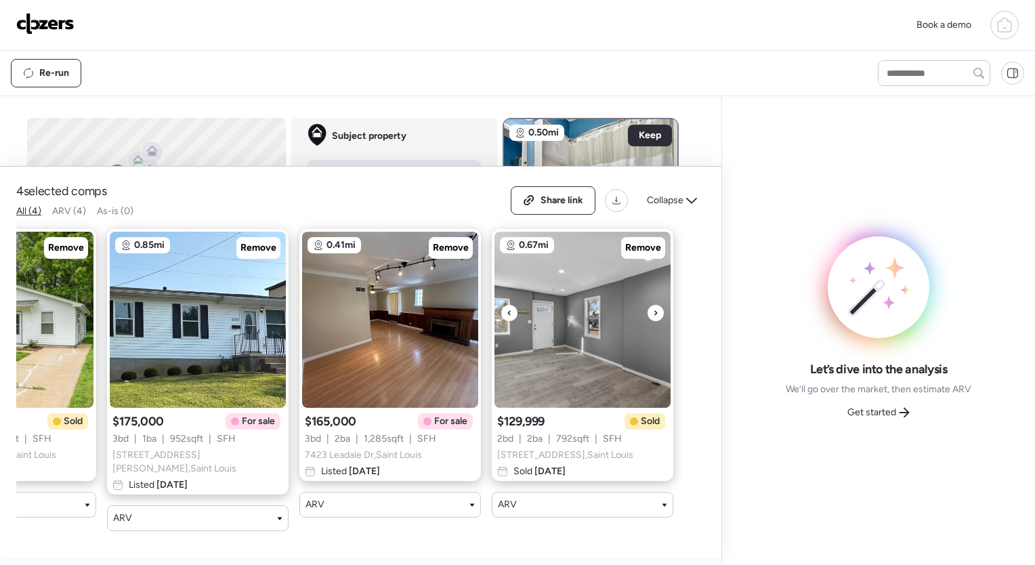
click at [654, 312] on icon at bounding box center [655, 313] width 5 height 16
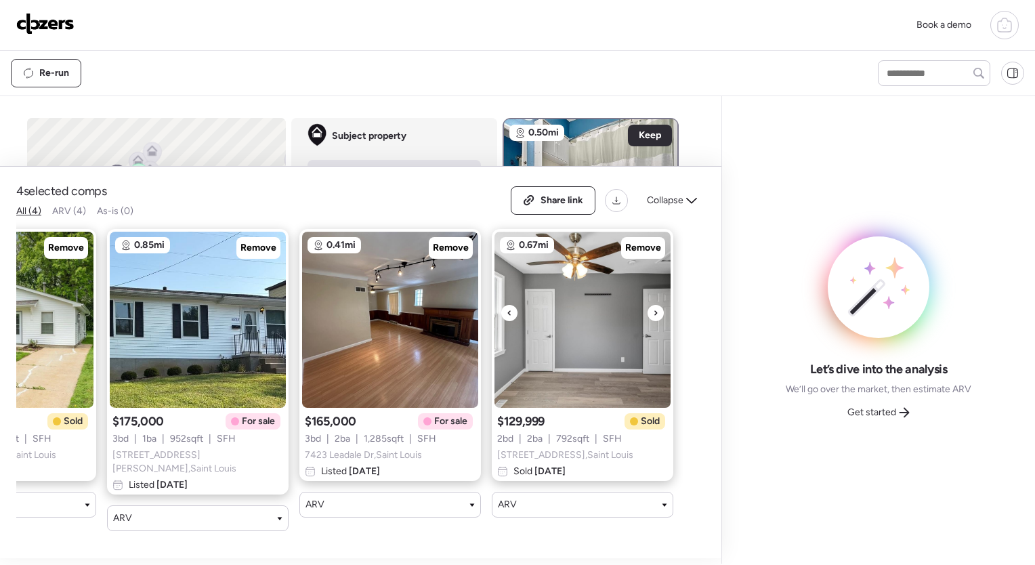
click at [654, 312] on icon at bounding box center [655, 313] width 5 height 16
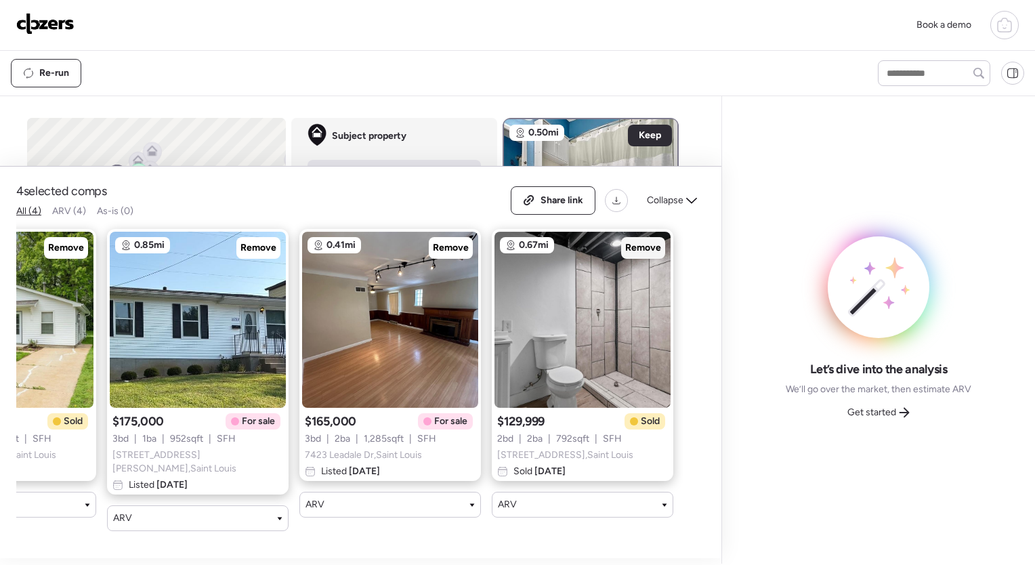
click at [645, 245] on span "Remove" at bounding box center [643, 248] width 36 height 14
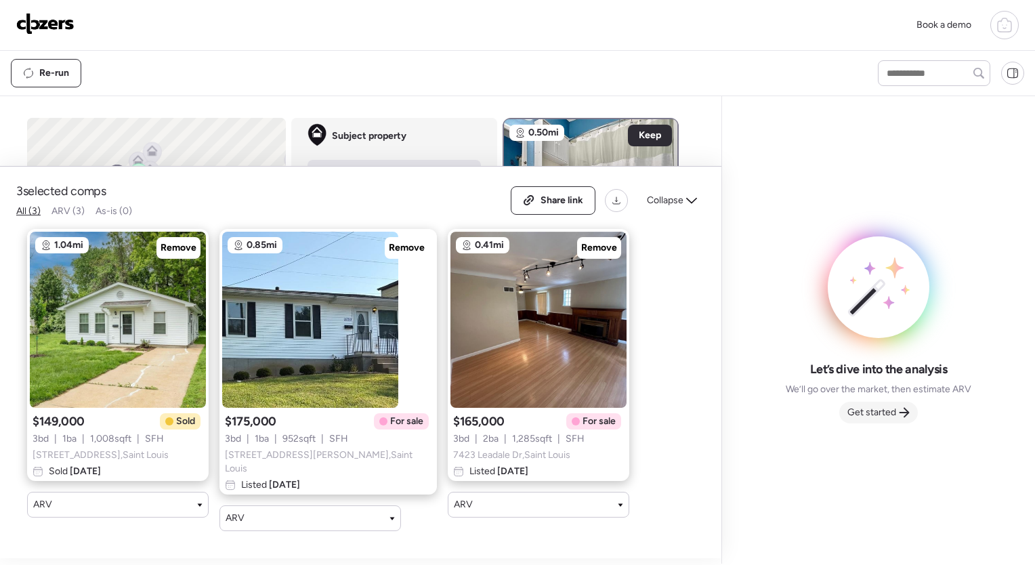
click at [880, 408] on span "Get started" at bounding box center [871, 413] width 49 height 14
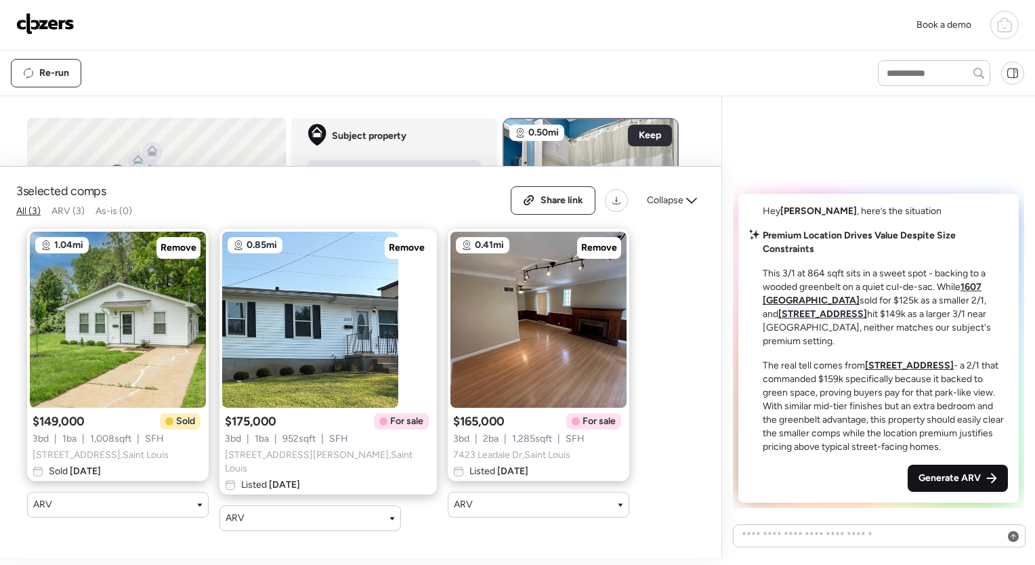
click at [962, 475] on span "Generate ARV" at bounding box center [949, 478] width 62 height 14
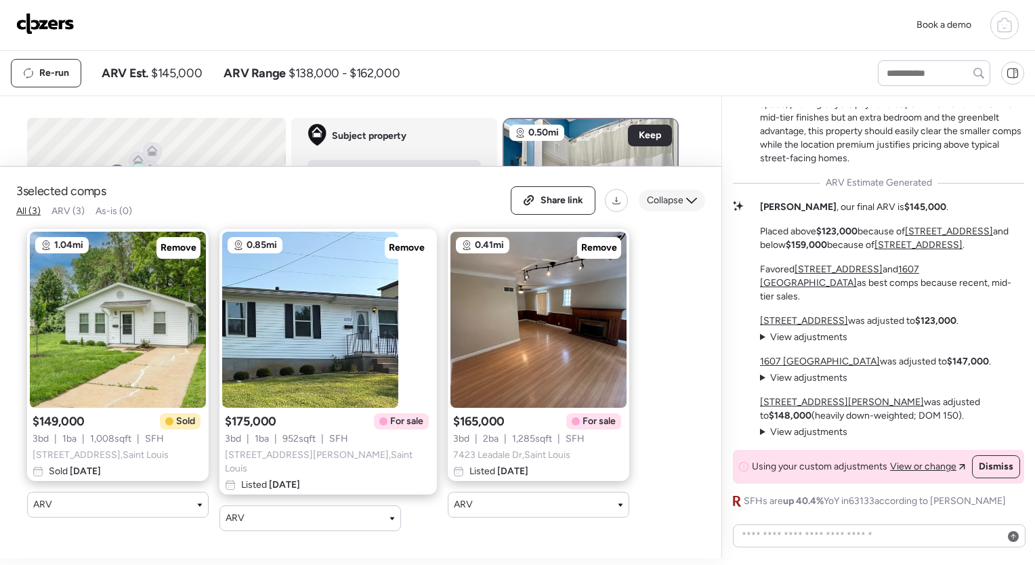
click at [687, 204] on icon at bounding box center [691, 200] width 11 height 11
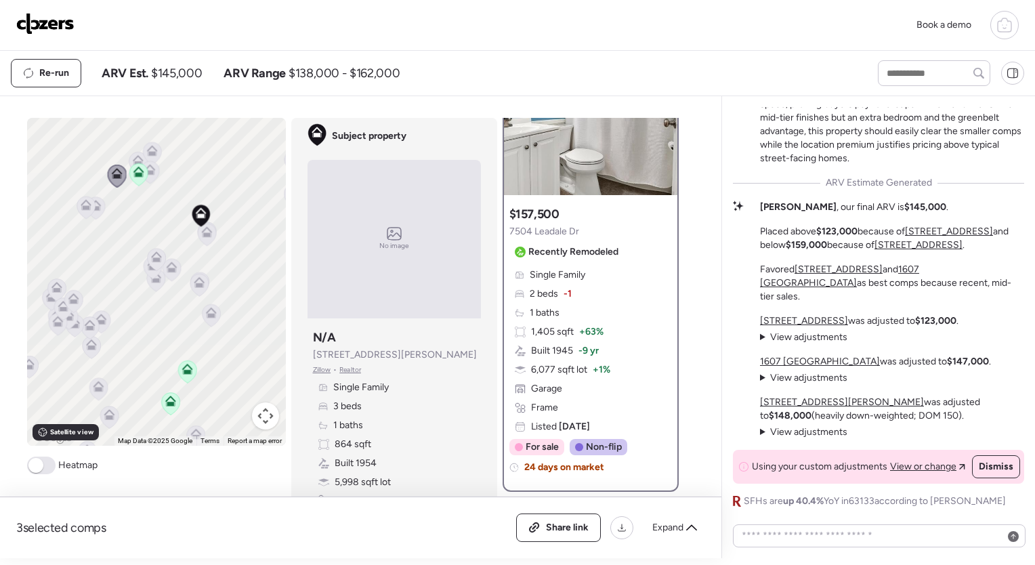
scroll to position [94, 0]
click at [578, 524] on span "Share link" at bounding box center [567, 528] width 43 height 14
